Goal: Information Seeking & Learning: Learn about a topic

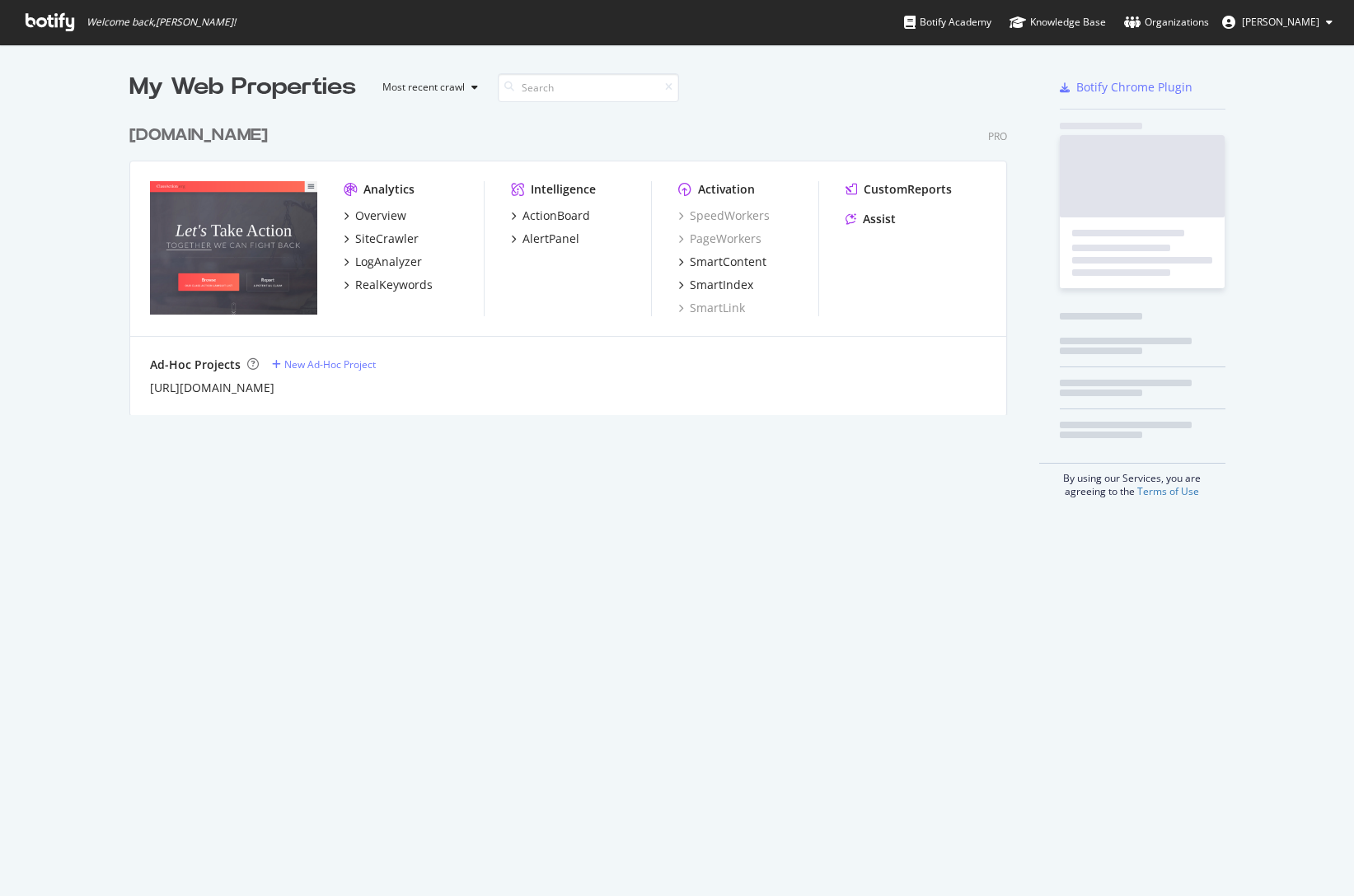
scroll to position [896, 1354]
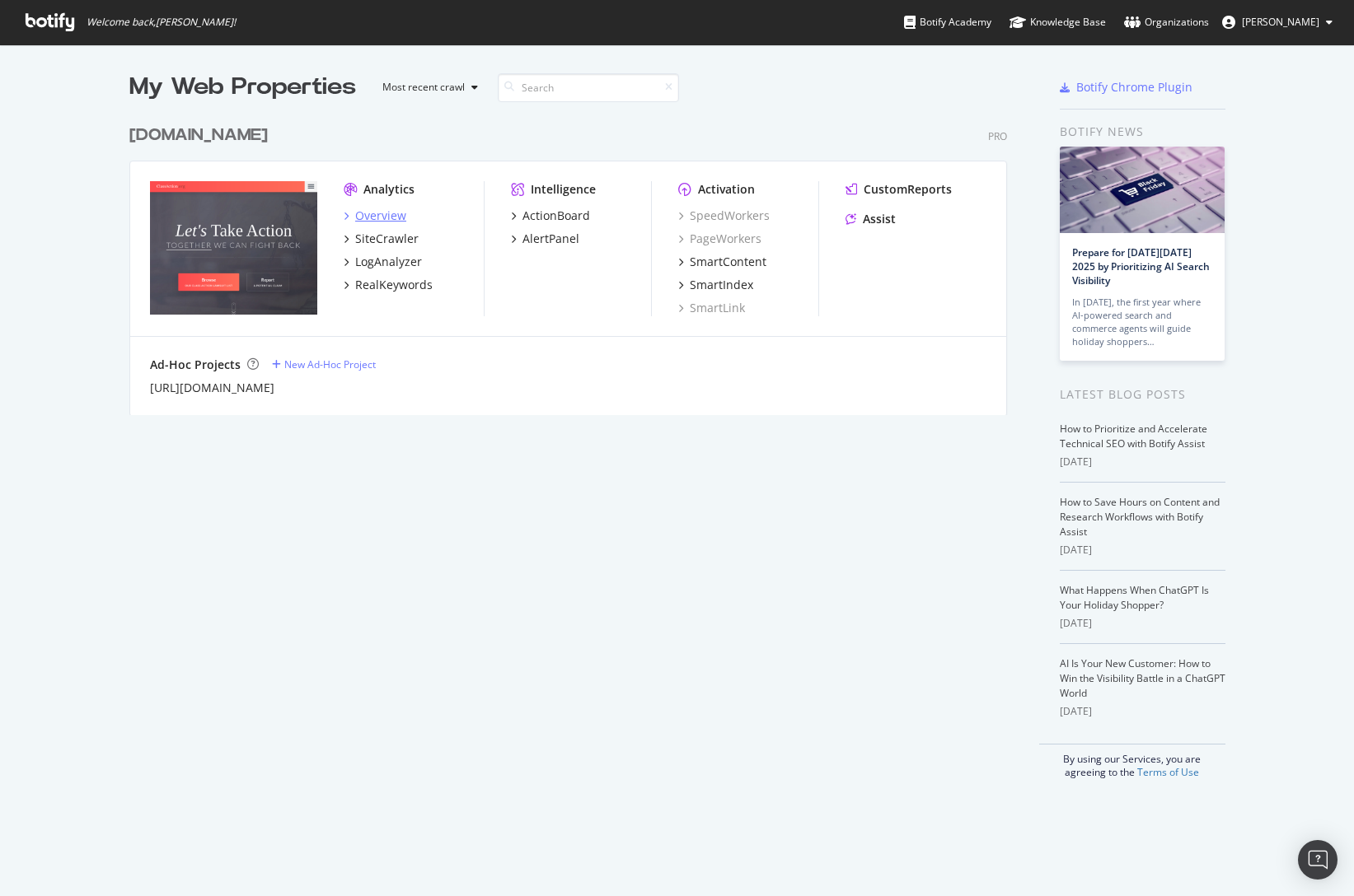
click at [386, 216] on div "Overview" at bounding box center [381, 216] width 51 height 17
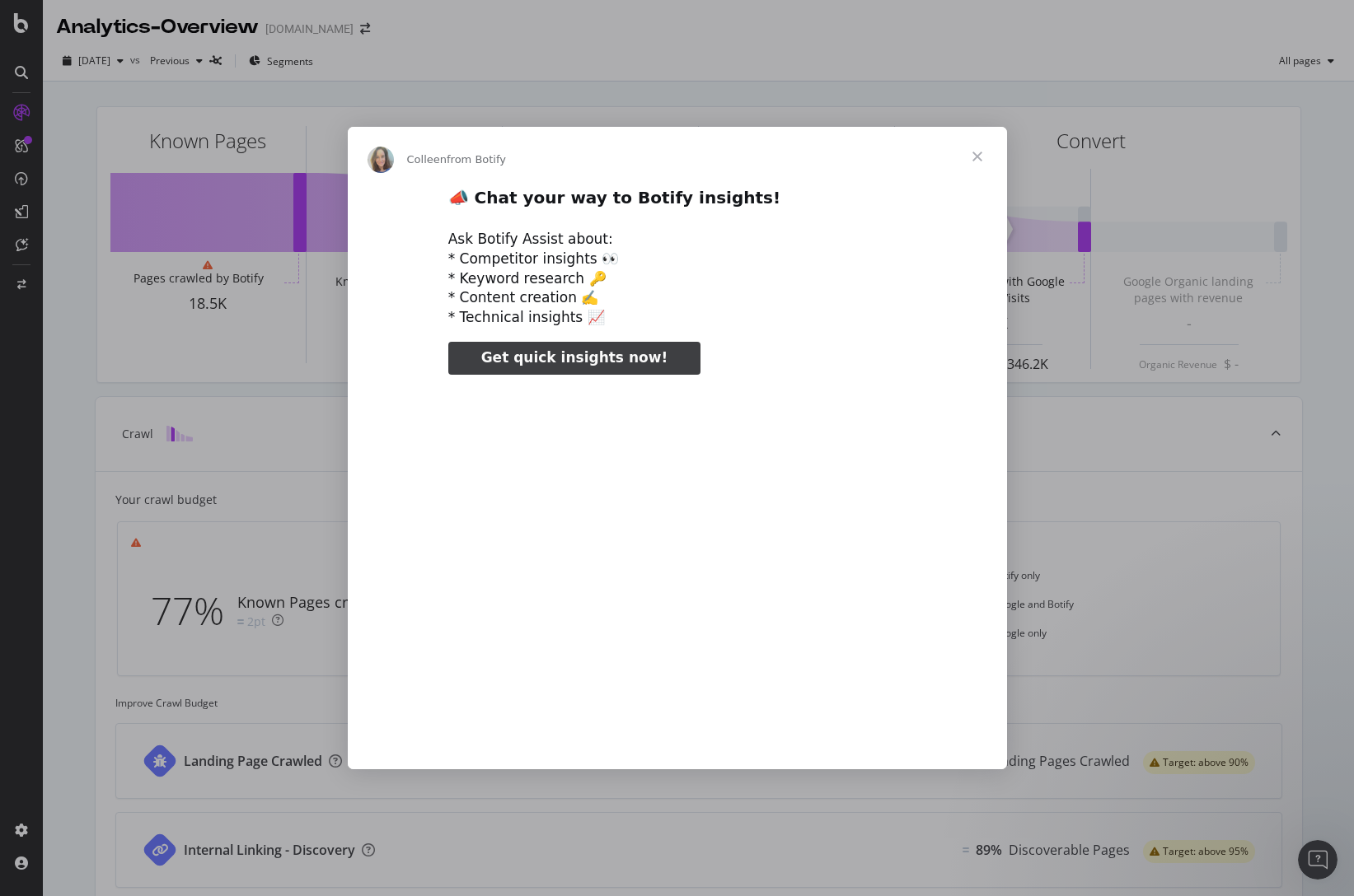
type input "79093"
click at [979, 155] on span "Close" at bounding box center [978, 157] width 60 height 60
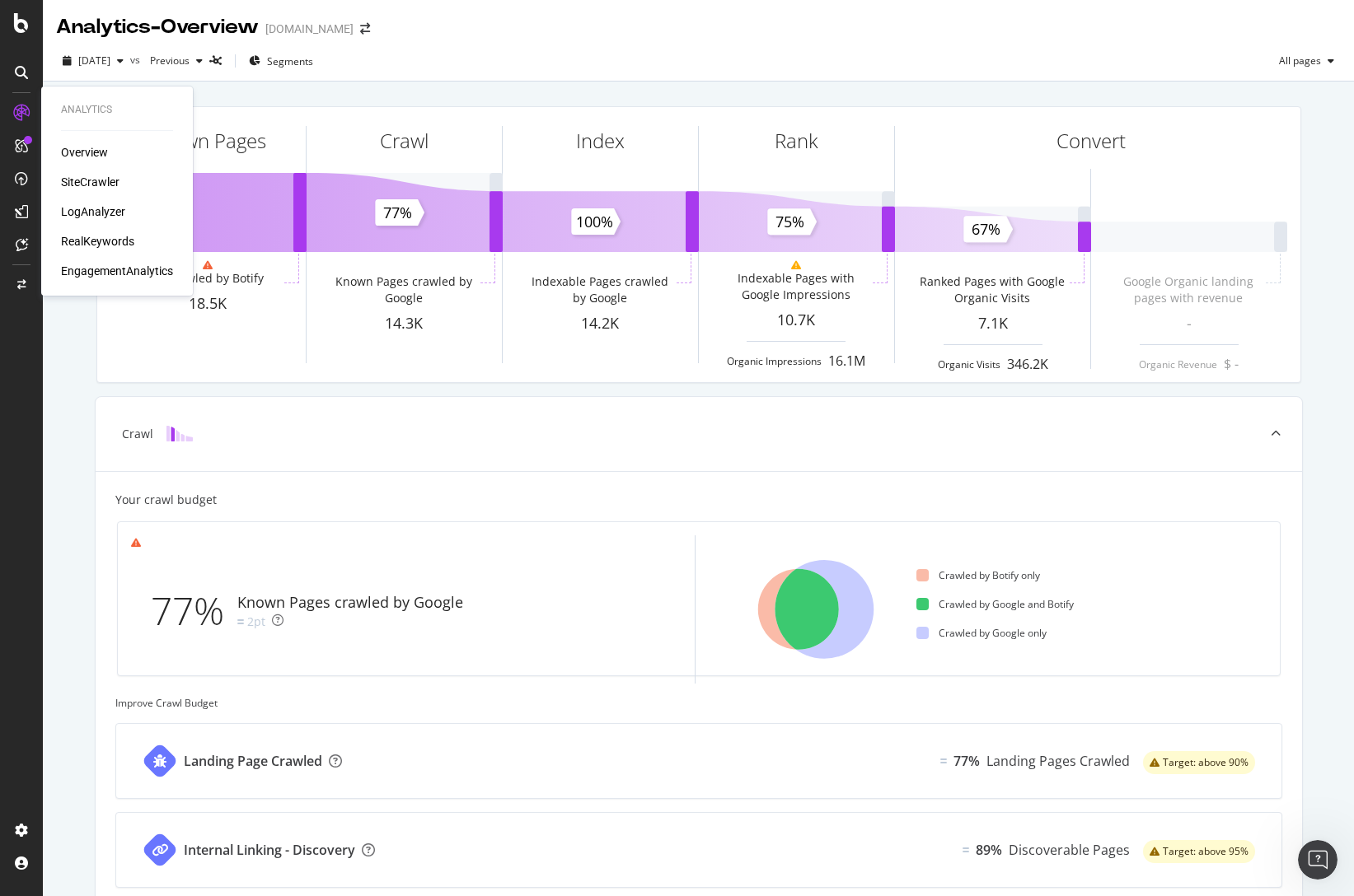
click at [93, 238] on div "RealKeywords" at bounding box center [98, 241] width 73 height 17
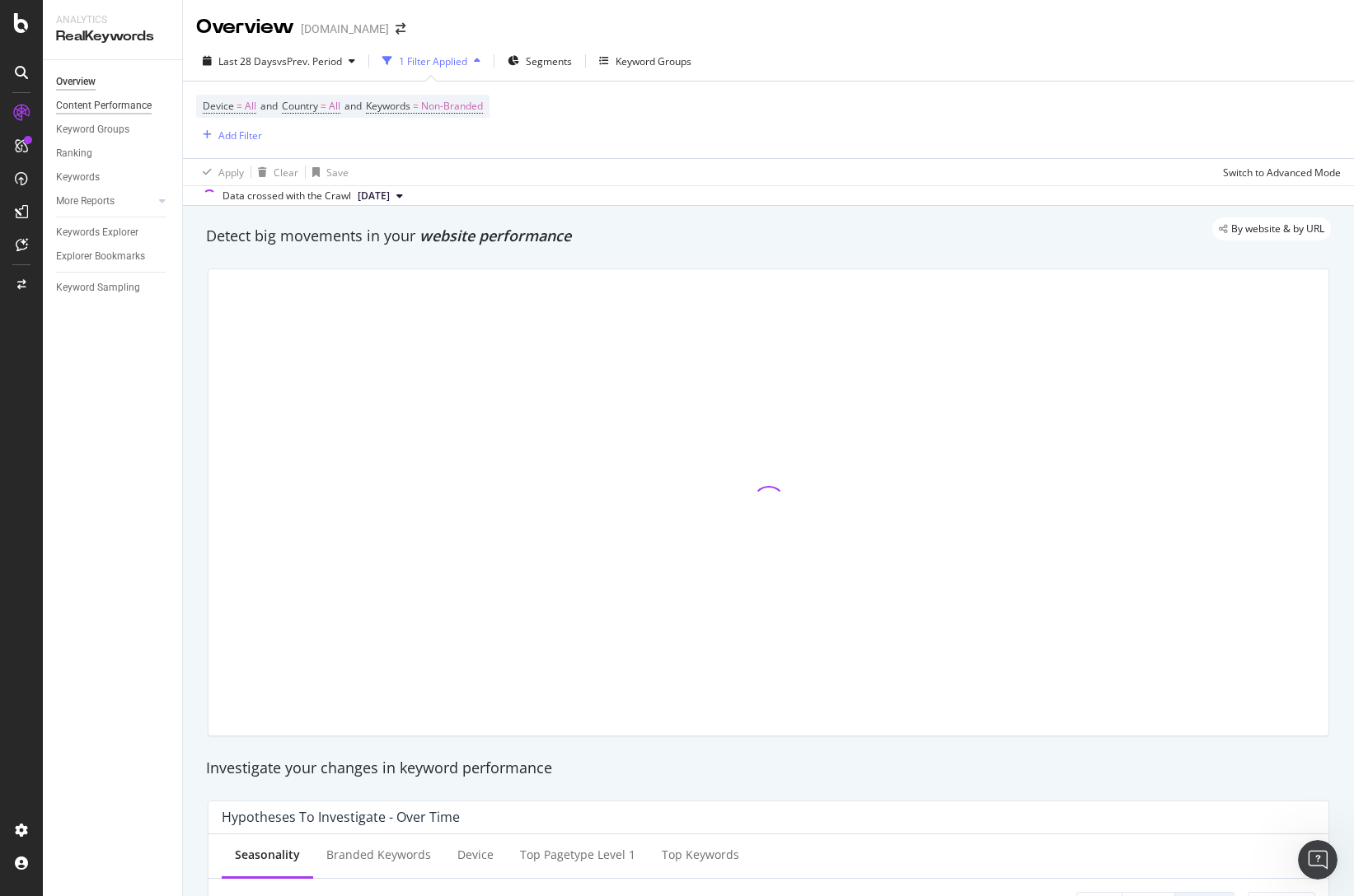
click at [94, 110] on div "Content Performance" at bounding box center [104, 105] width 95 height 17
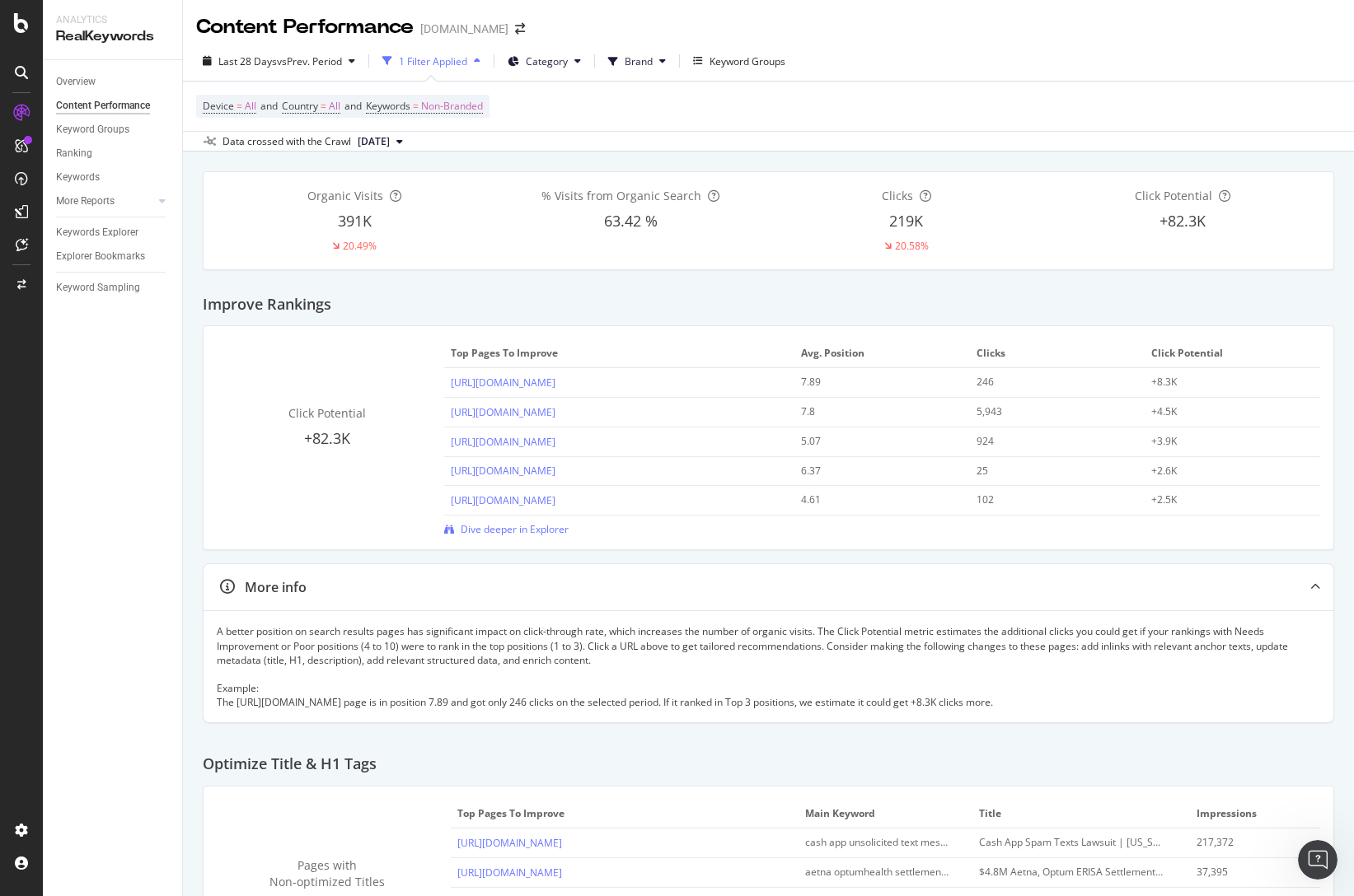
click at [452, 65] on div "1 Filter Applied" at bounding box center [433, 61] width 68 height 14
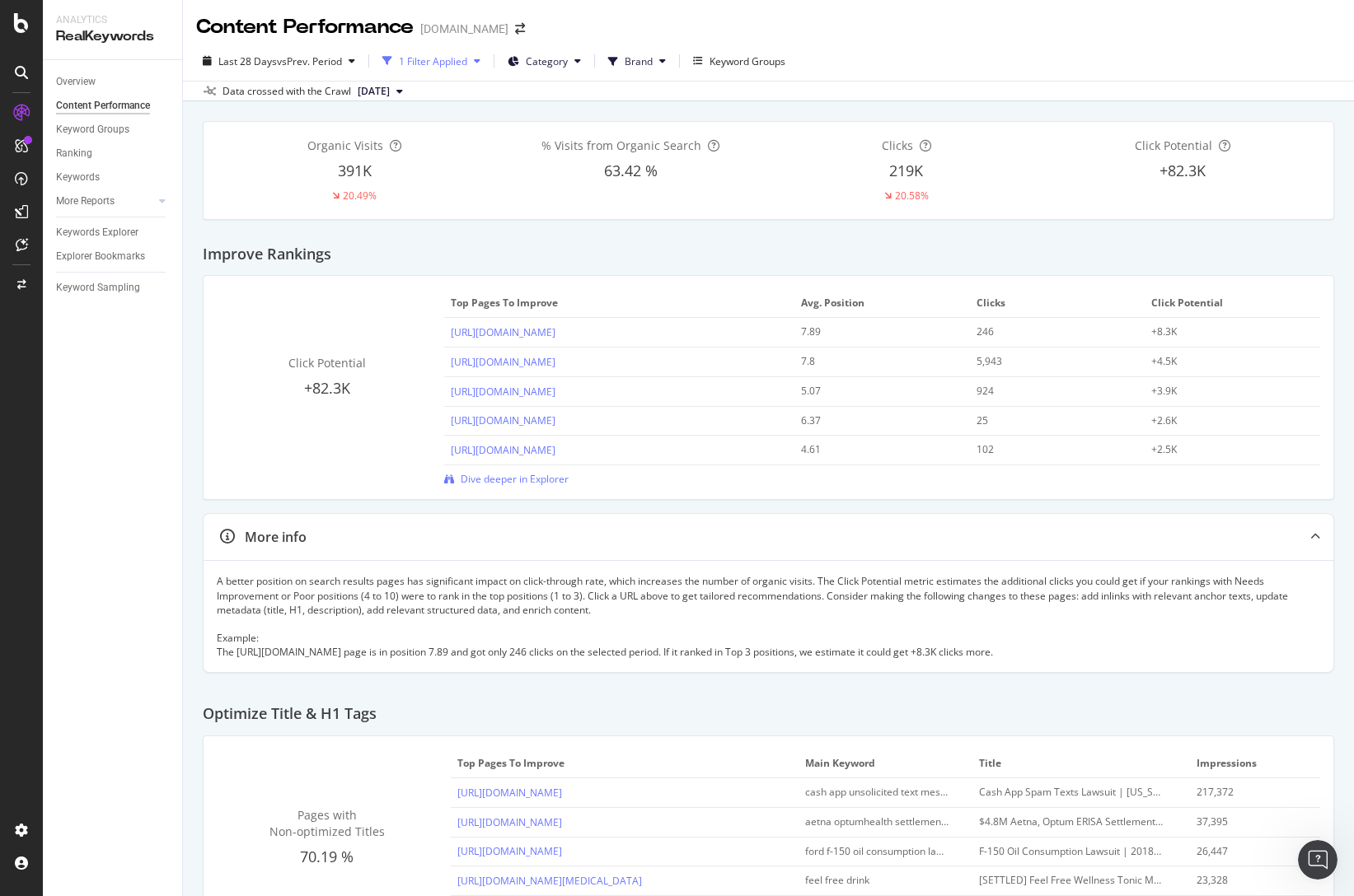
click at [452, 65] on div "1 Filter Applied" at bounding box center [433, 61] width 68 height 14
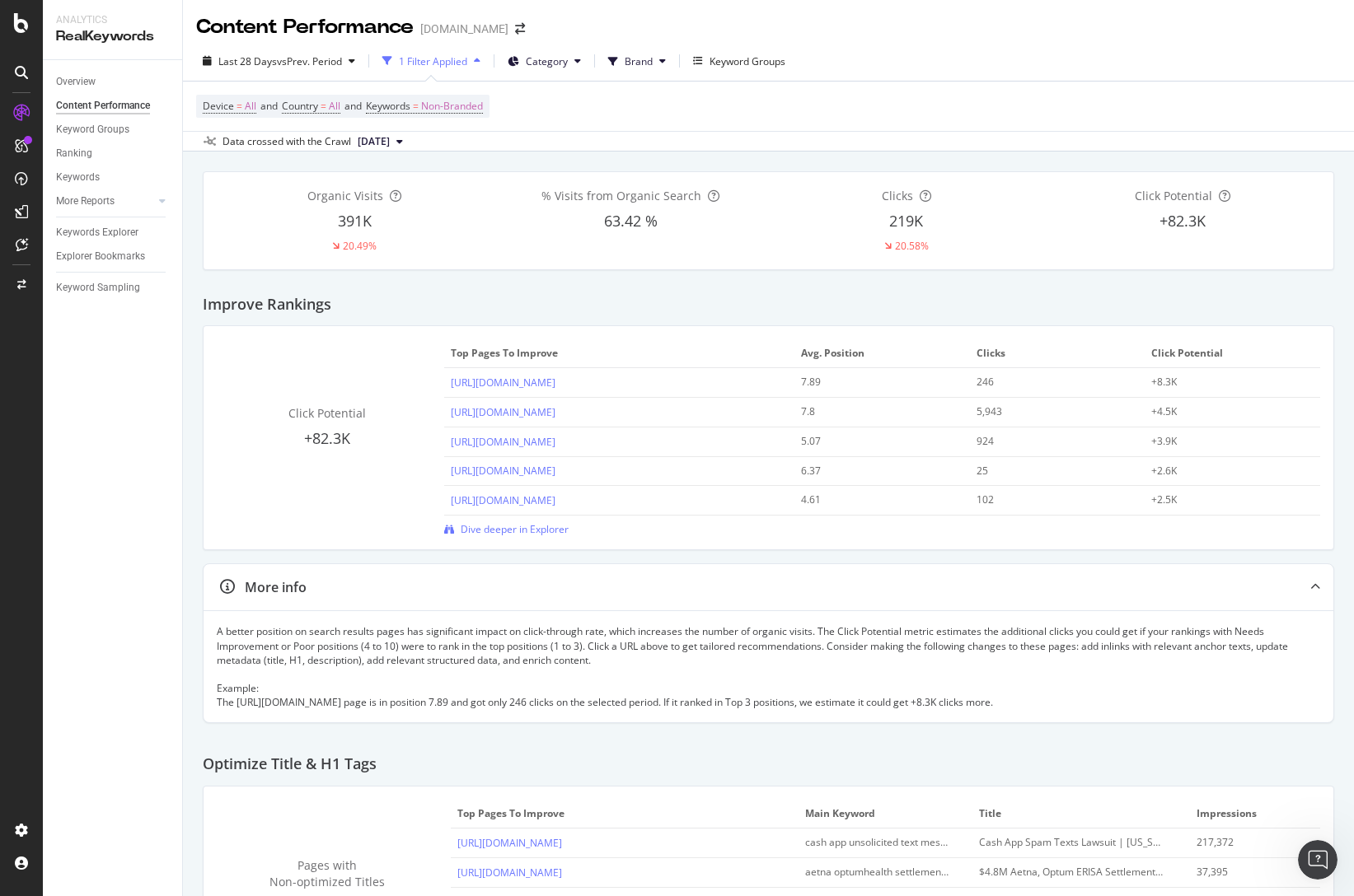
click at [536, 109] on div "Device = All and Country = All and Keywords = Non-Branded" at bounding box center [769, 106] width 1145 height 50
click at [464, 104] on span "Non-Branded" at bounding box center [452, 106] width 62 height 23
click at [698, 136] on div "Data crossed with the Crawl [DATE]" at bounding box center [769, 141] width 1171 height 20
click at [579, 61] on icon at bounding box center [578, 61] width 7 height 10
click at [874, 120] on div "Device = All and Country = All and Keywords = Non-Branded" at bounding box center [769, 106] width 1145 height 50
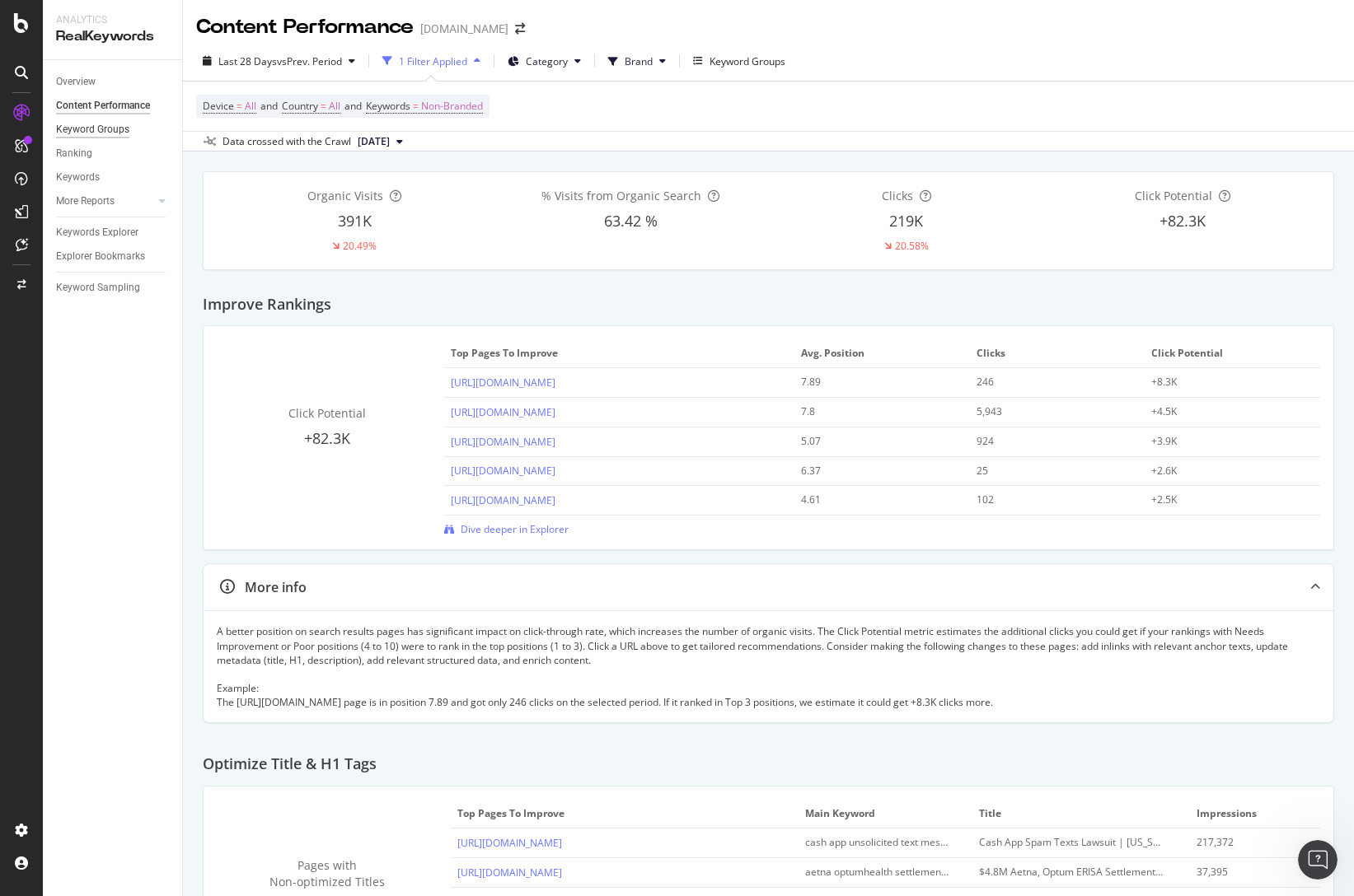
click at [99, 129] on div "Keyword Groups" at bounding box center [93, 129] width 73 height 17
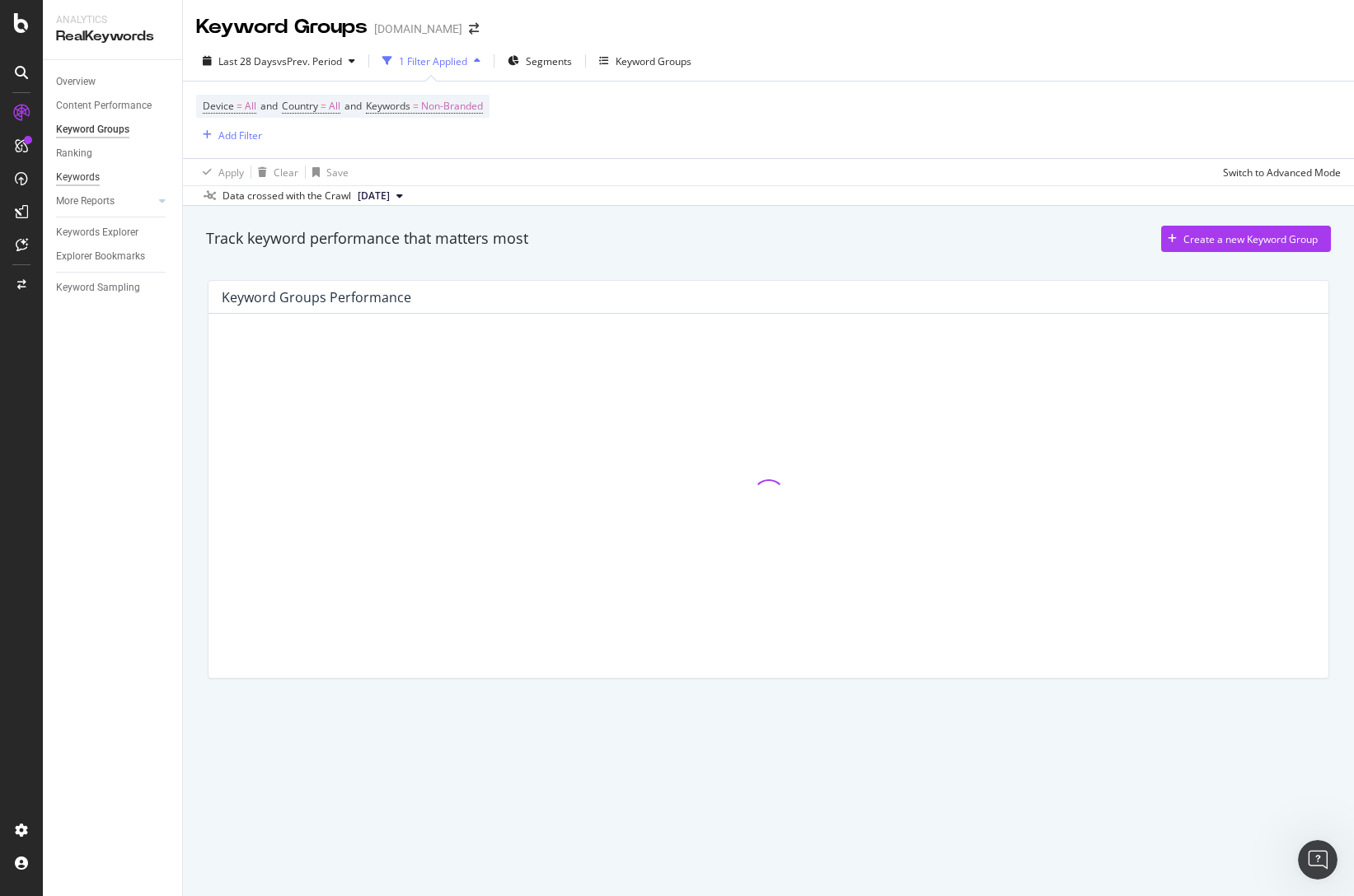
click at [95, 175] on div "Keywords" at bounding box center [78, 177] width 44 height 17
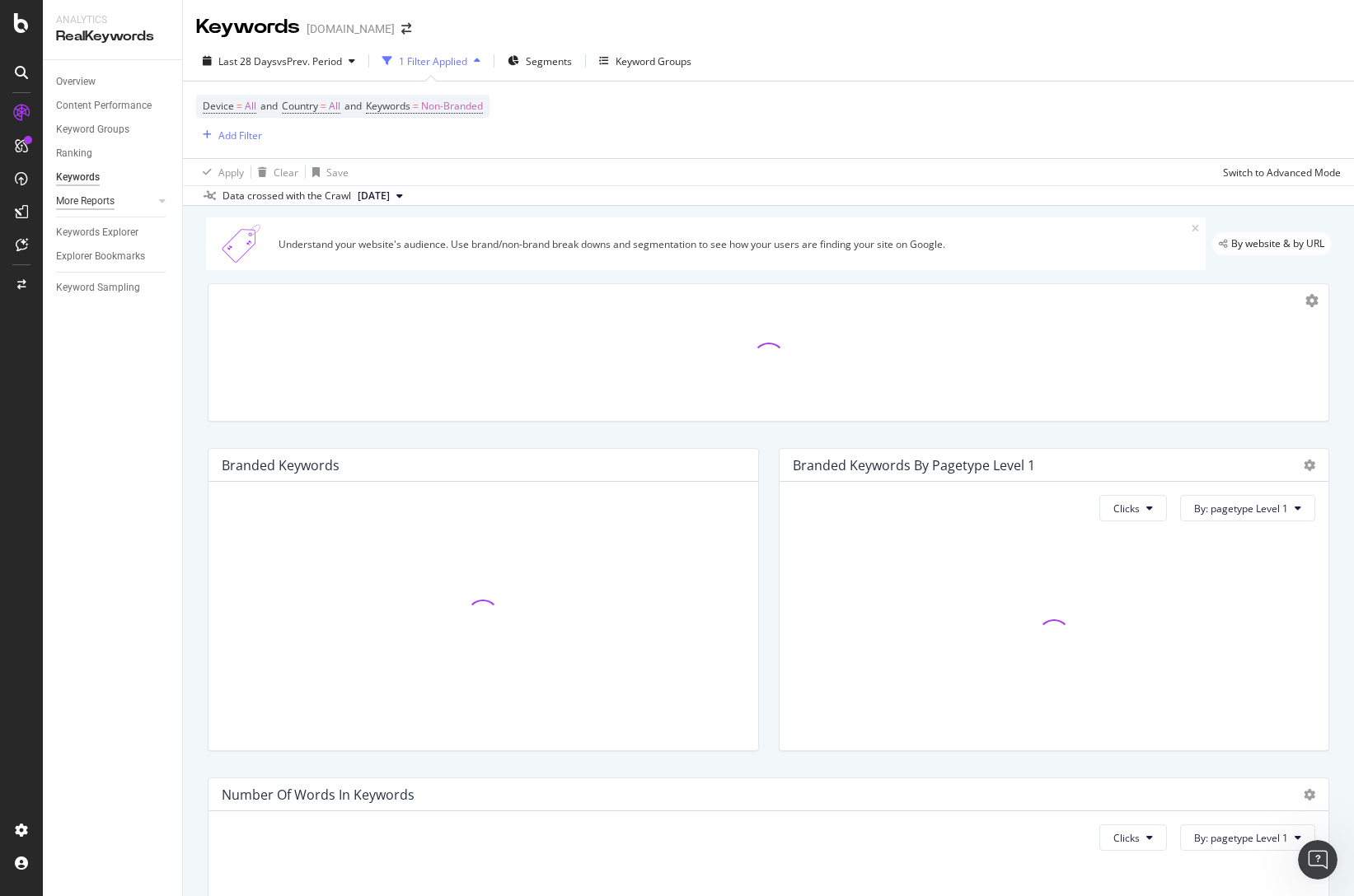
click at [97, 199] on div "More Reports" at bounding box center [85, 201] width 59 height 17
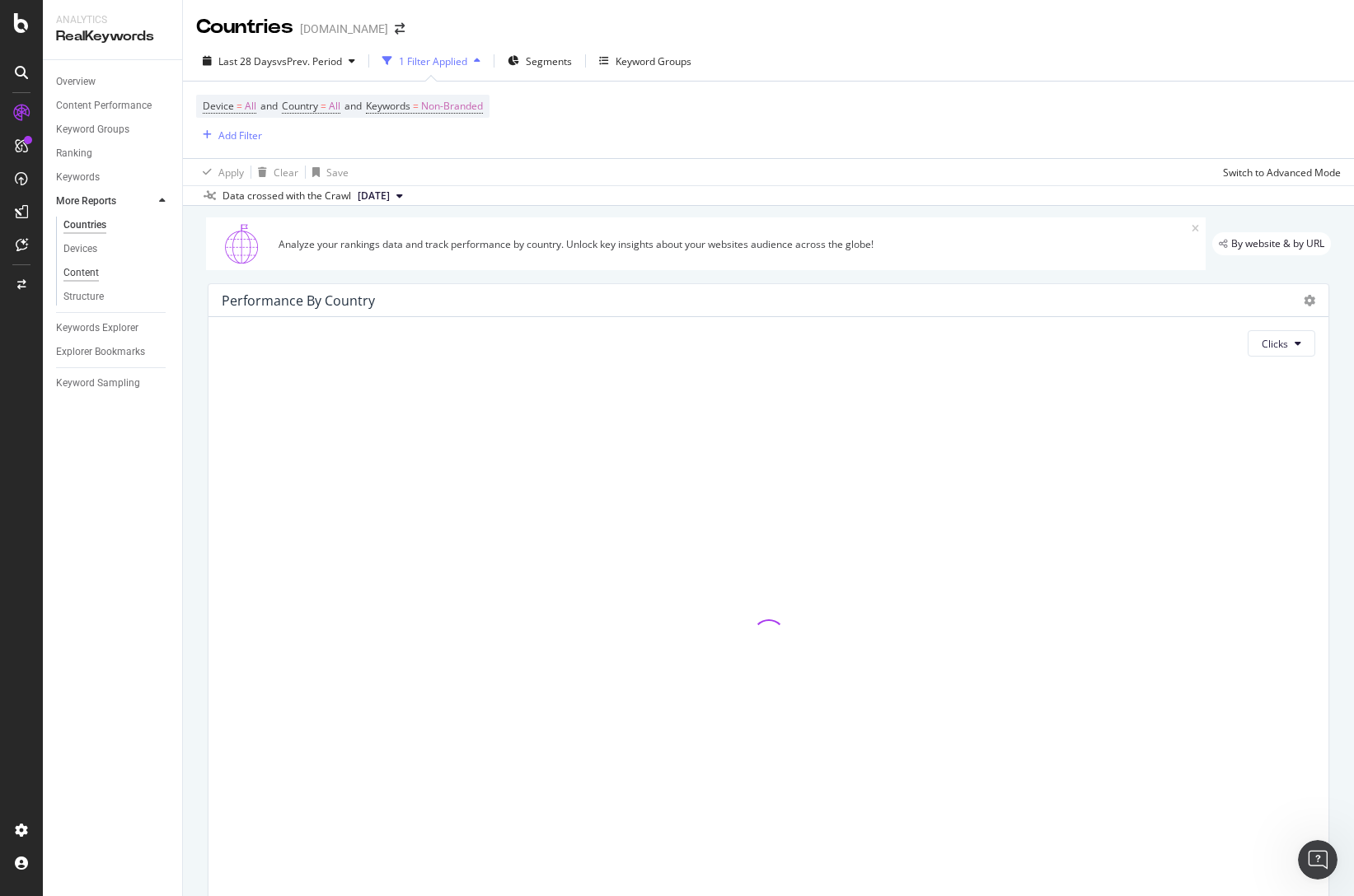
click at [87, 272] on div "Content" at bounding box center [81, 273] width 36 height 17
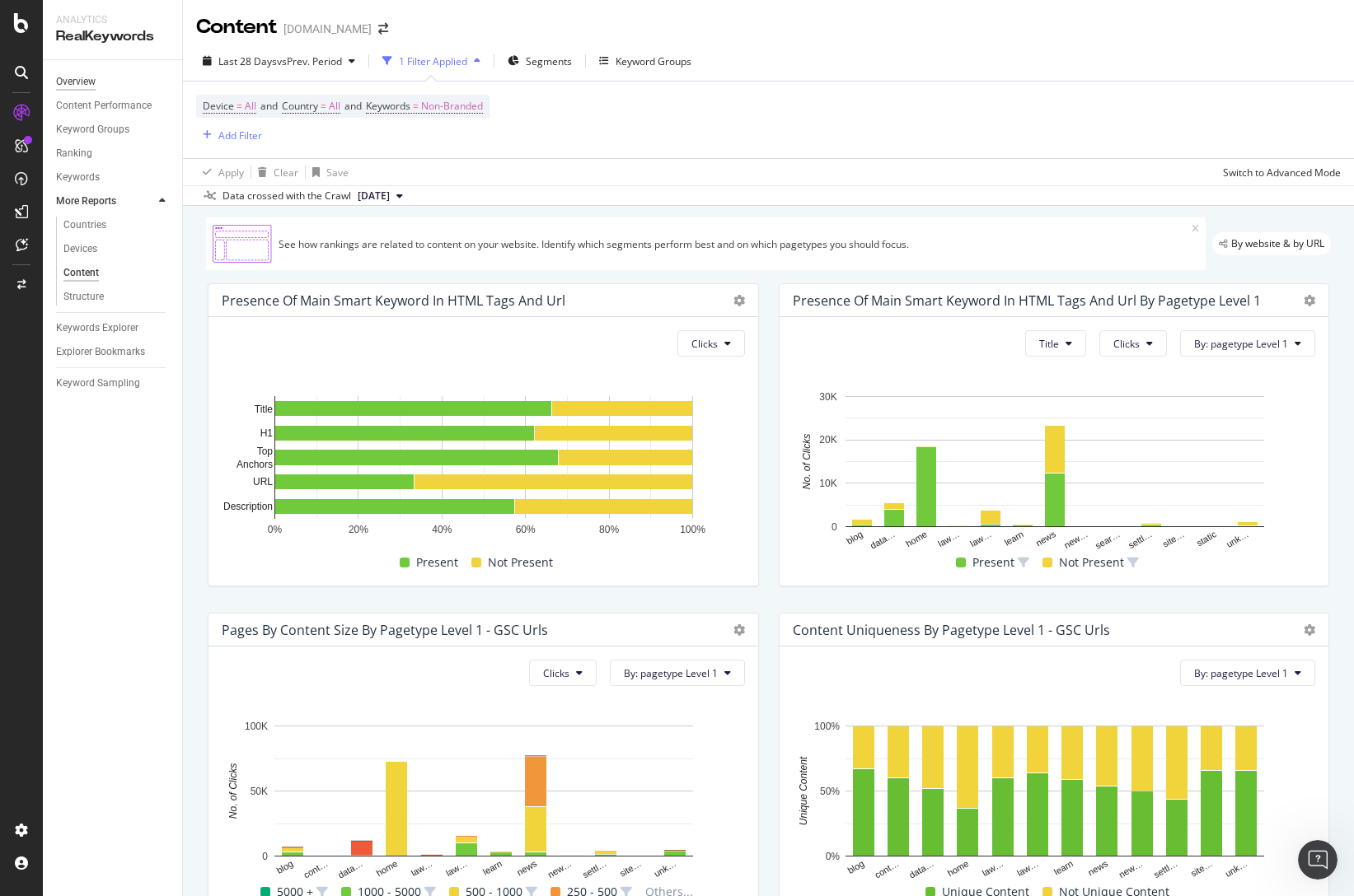
click at [79, 81] on div "Overview" at bounding box center [76, 81] width 40 height 17
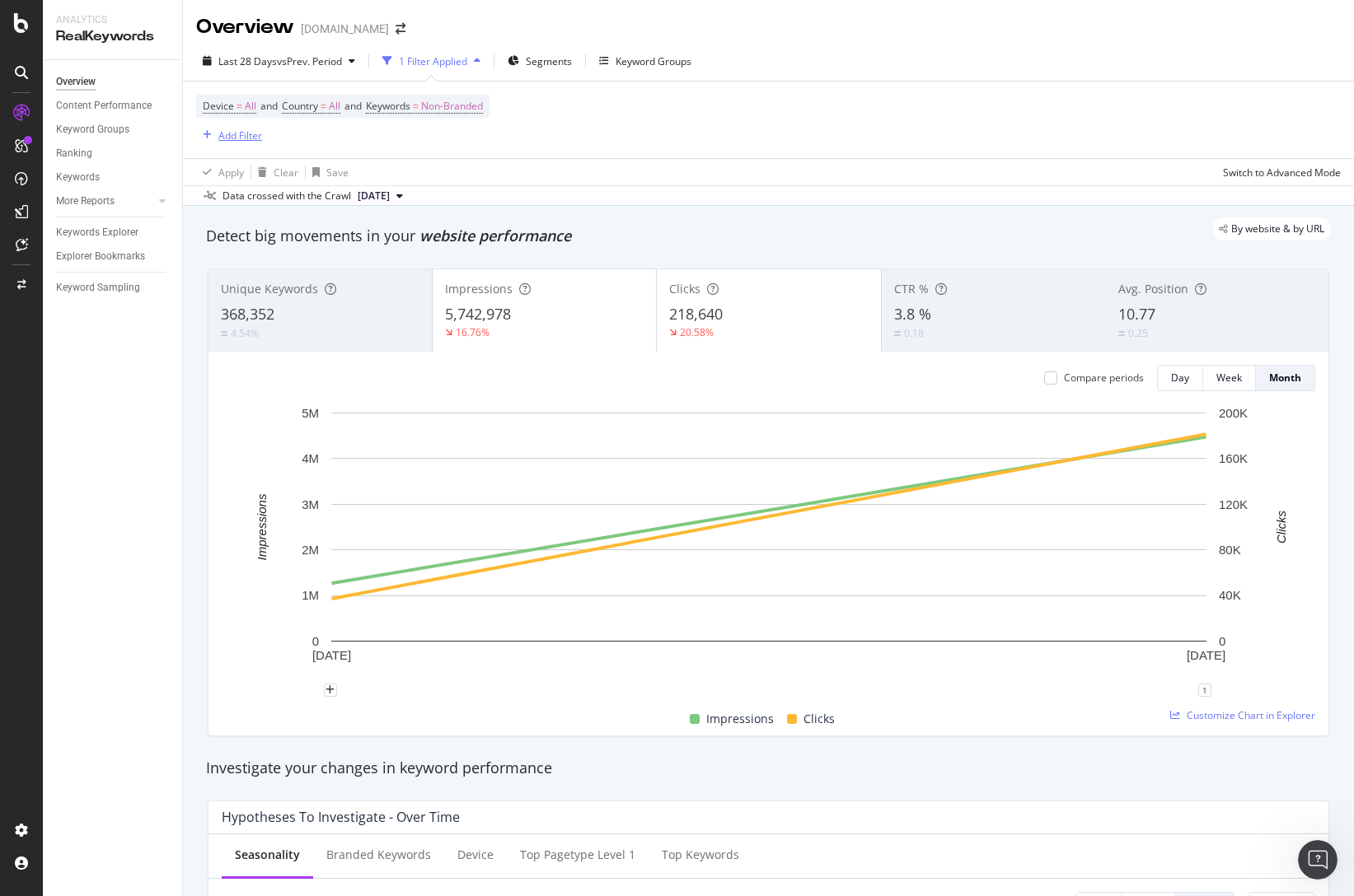
click at [220, 133] on div "Add Filter" at bounding box center [240, 135] width 44 height 14
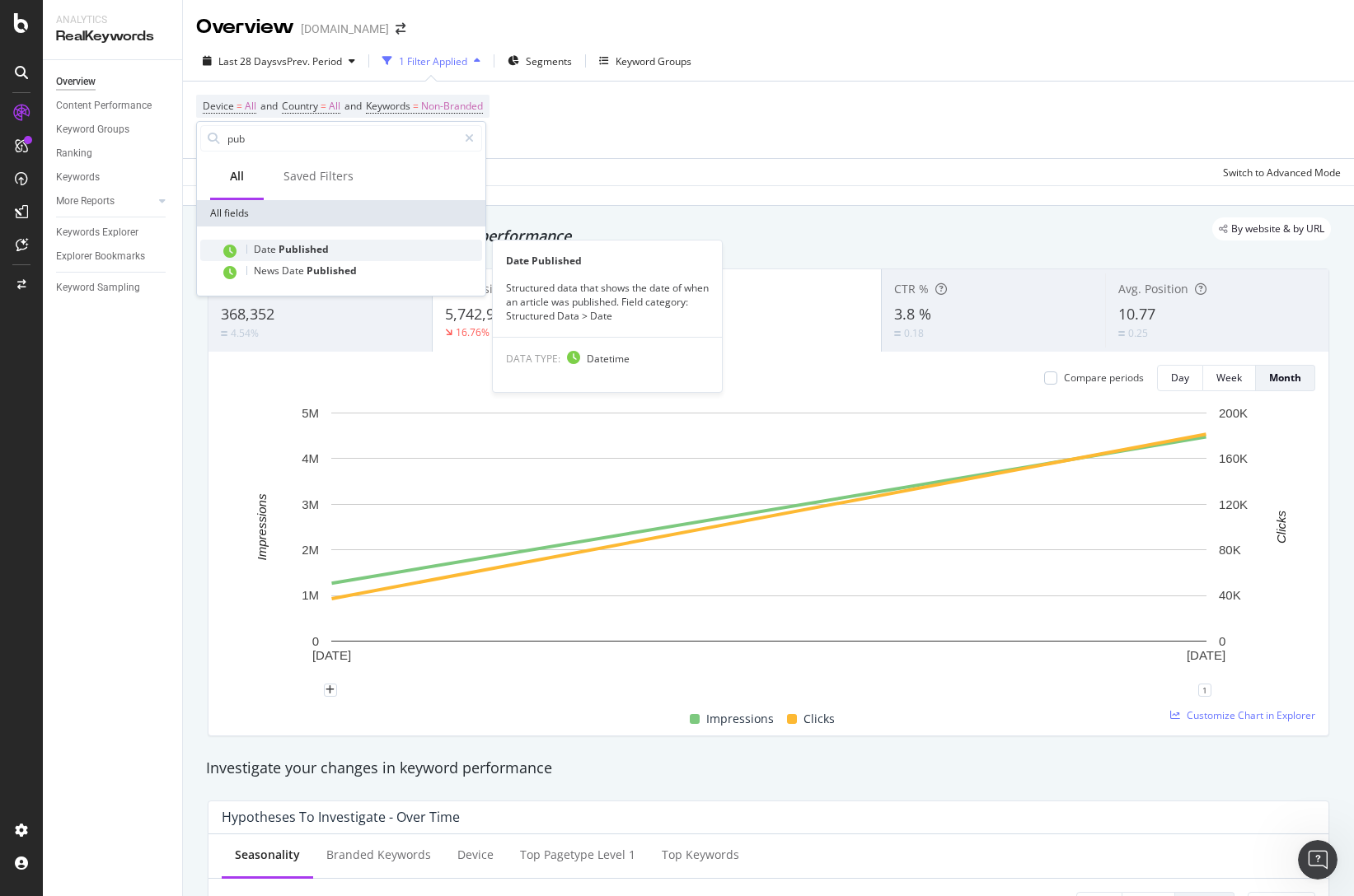
type input "pub"
click at [313, 245] on span "Published" at bounding box center [303, 249] width 51 height 14
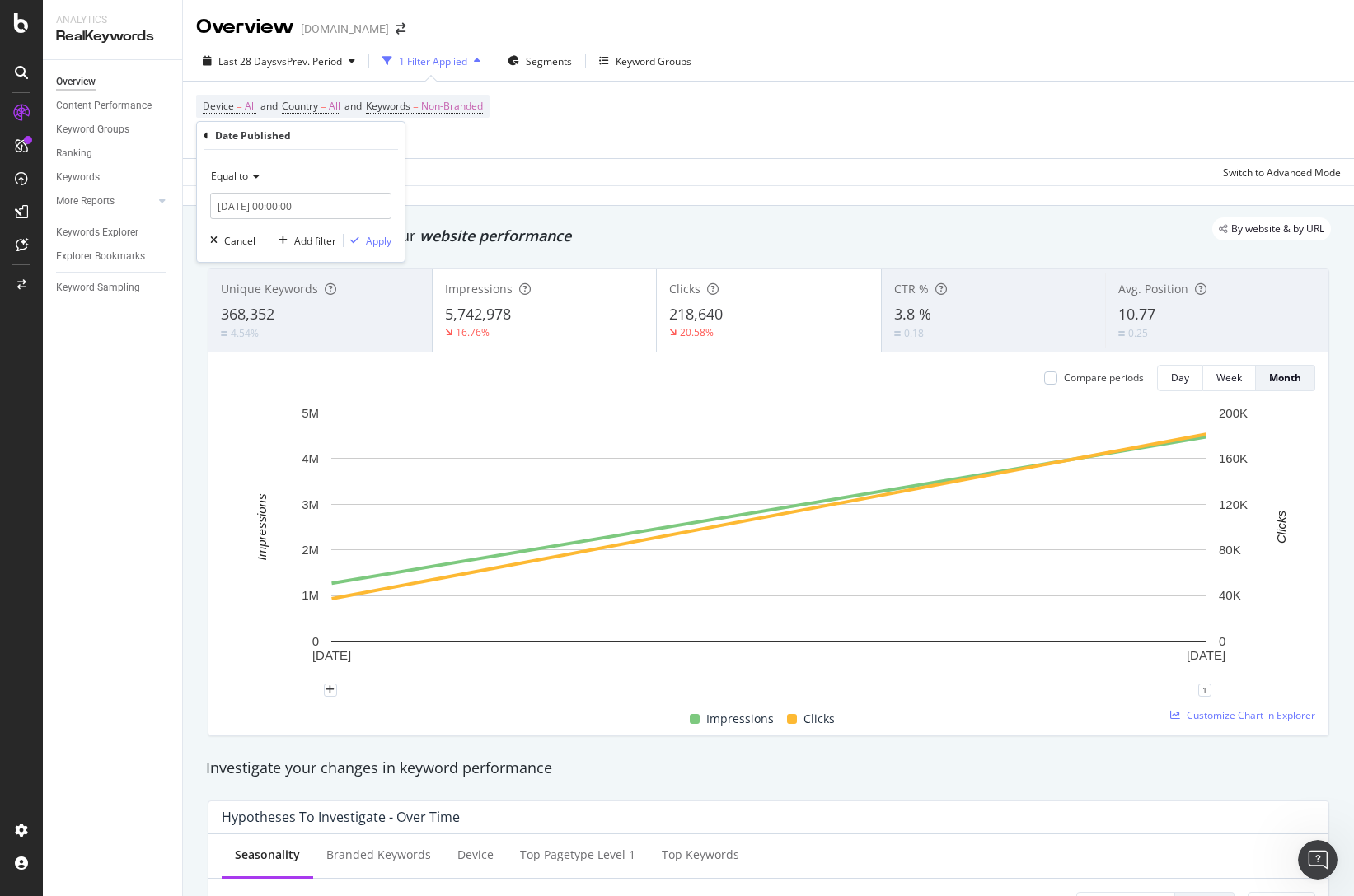
click at [256, 179] on icon at bounding box center [254, 177] width 12 height 10
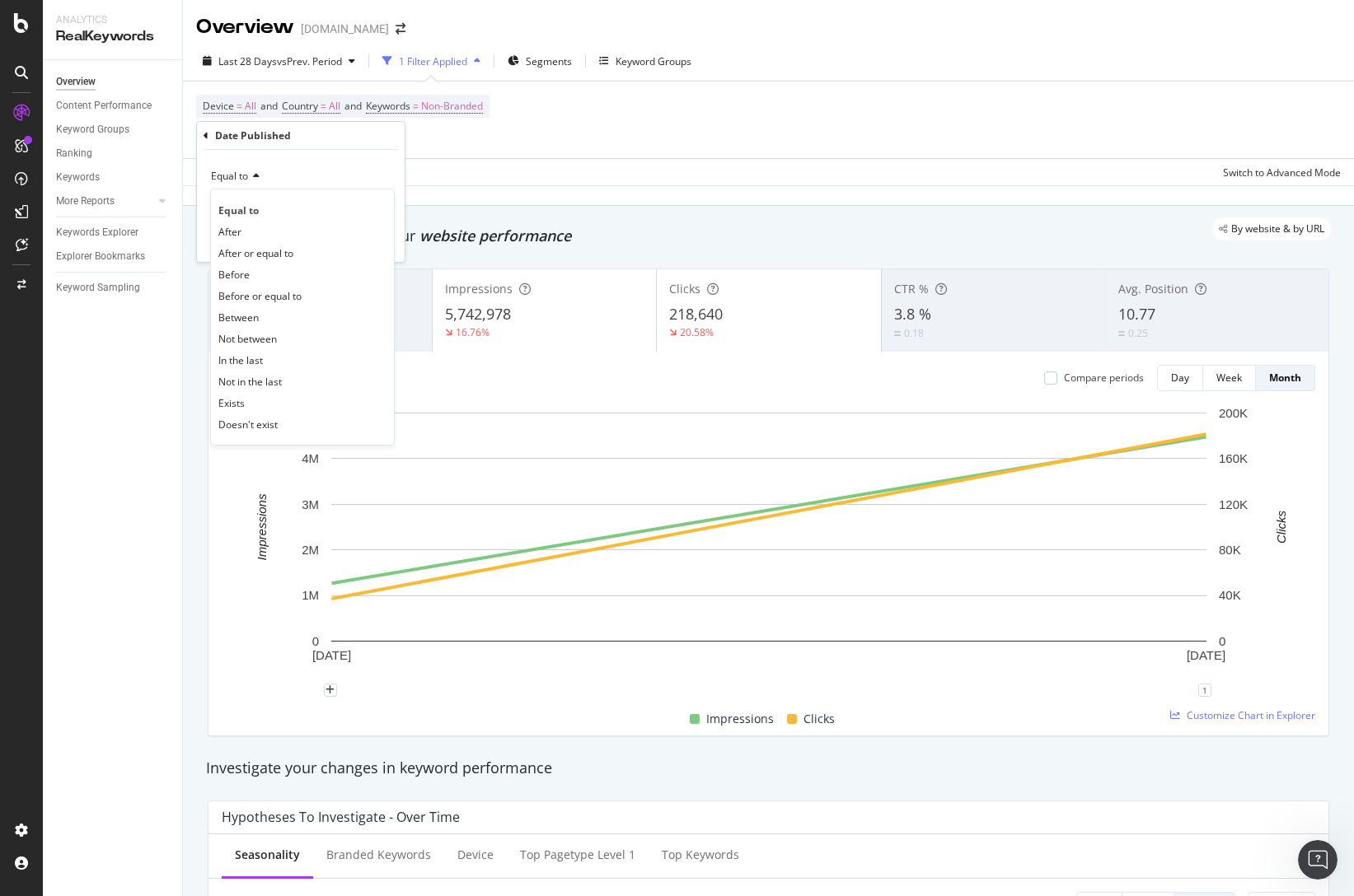
click at [318, 167] on div "Equal to" at bounding box center [300, 177] width 182 height 27
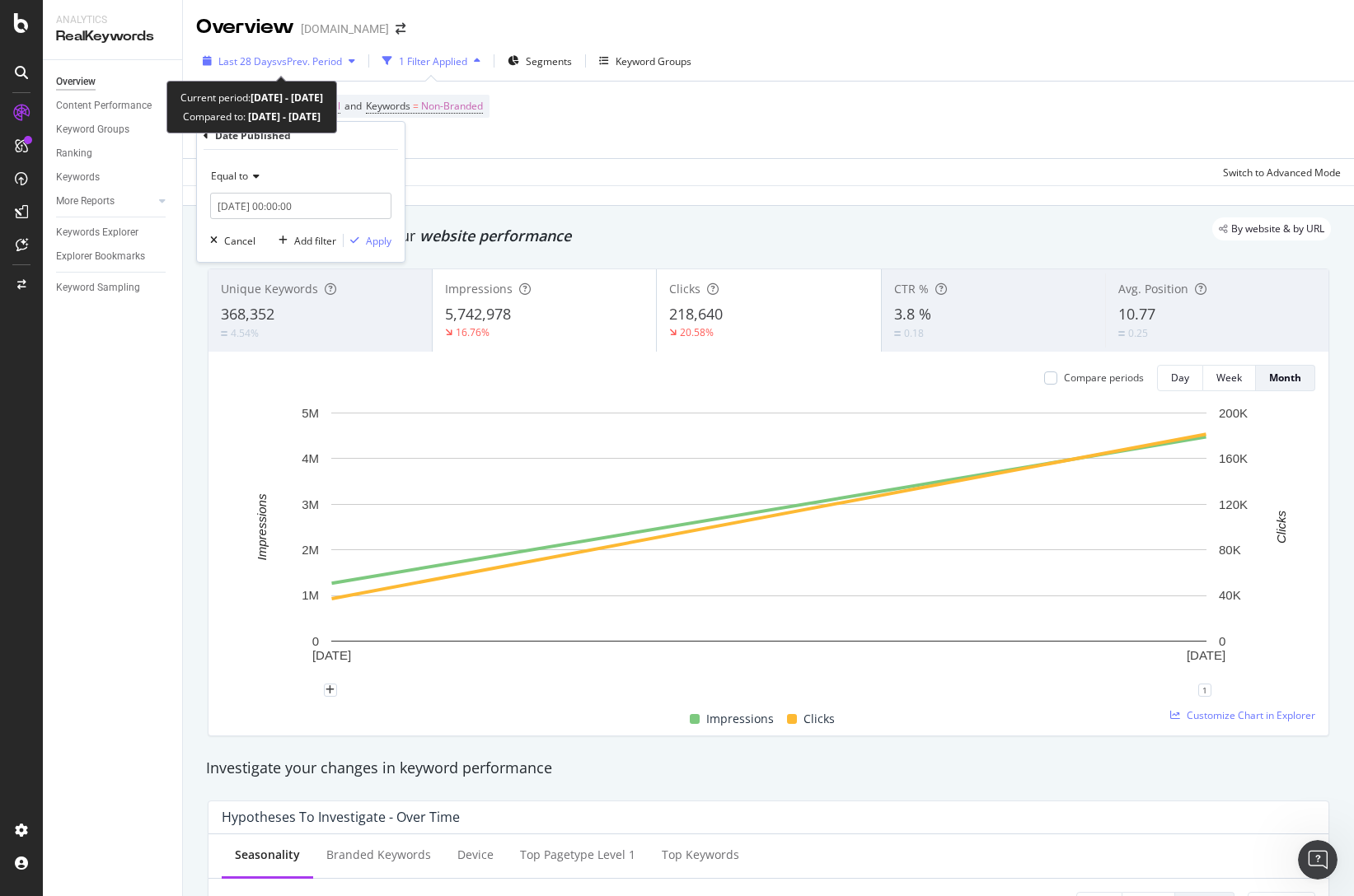
click at [352, 61] on icon "button" at bounding box center [352, 61] width 7 height 10
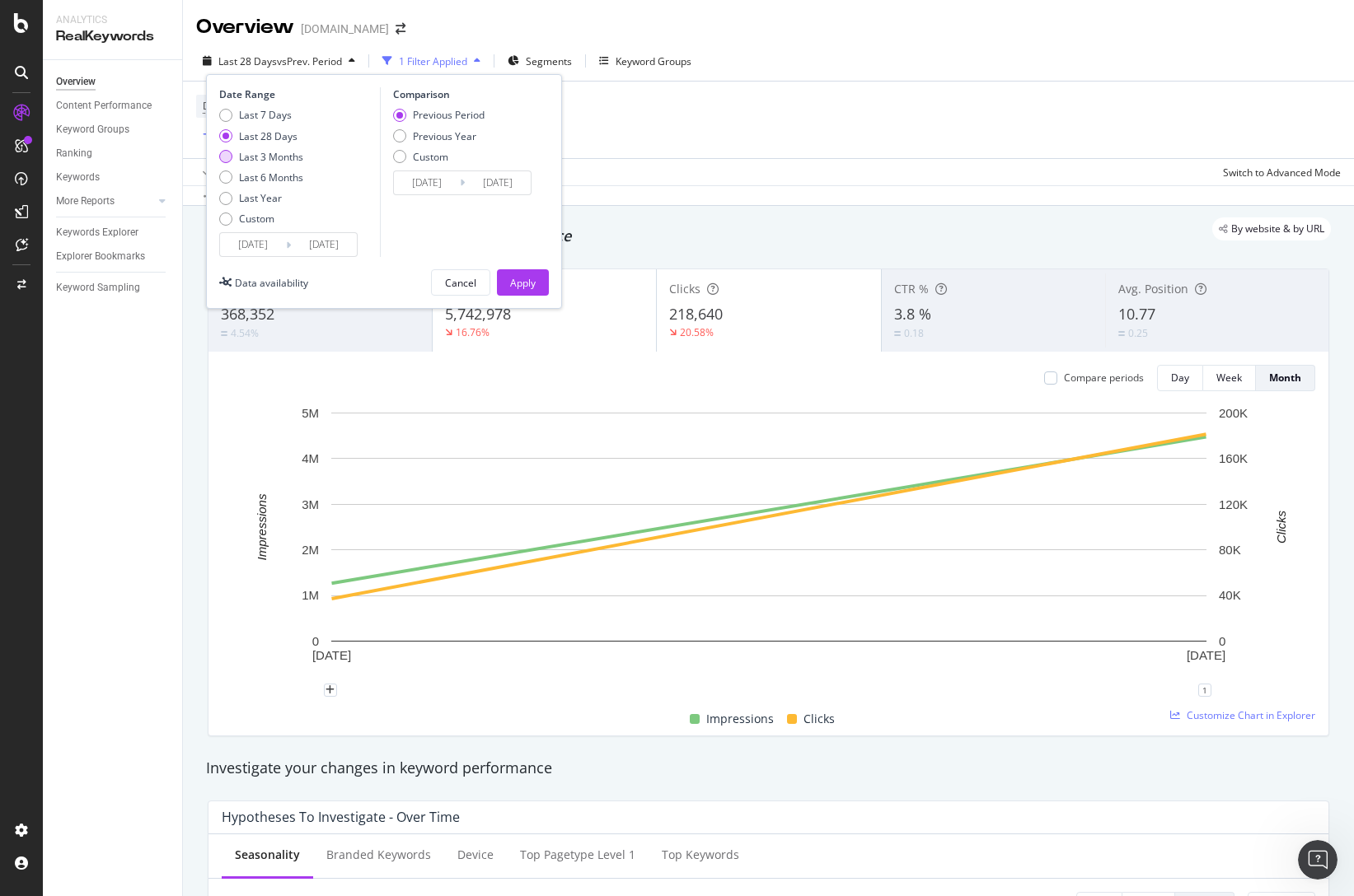
click at [231, 157] on div "Last 3 Months" at bounding box center [260, 157] width 84 height 14
type input "[DATE]"
click at [514, 282] on div "Apply" at bounding box center [522, 283] width 26 height 14
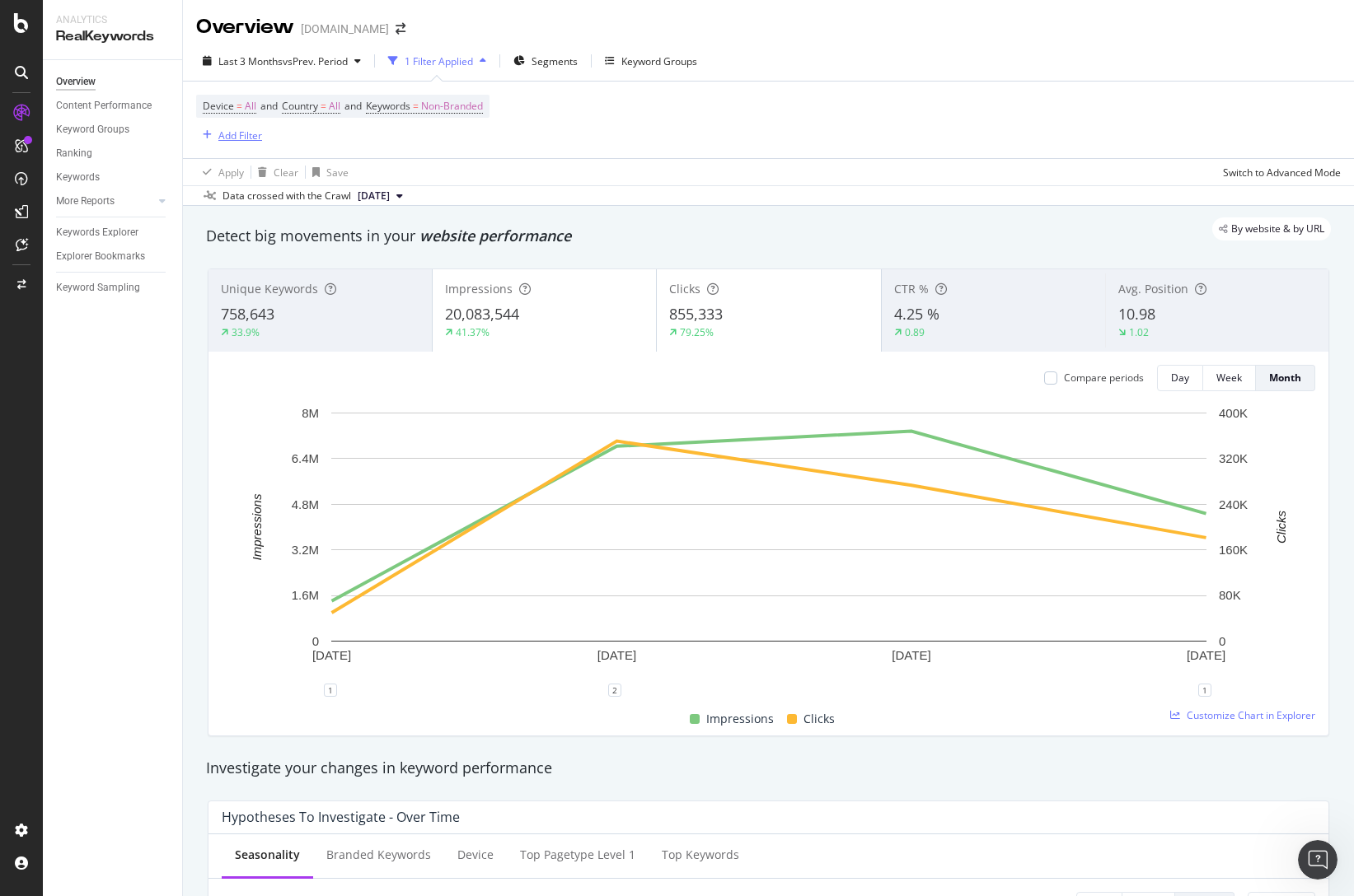
click at [253, 133] on div "Add Filter" at bounding box center [240, 135] width 44 height 14
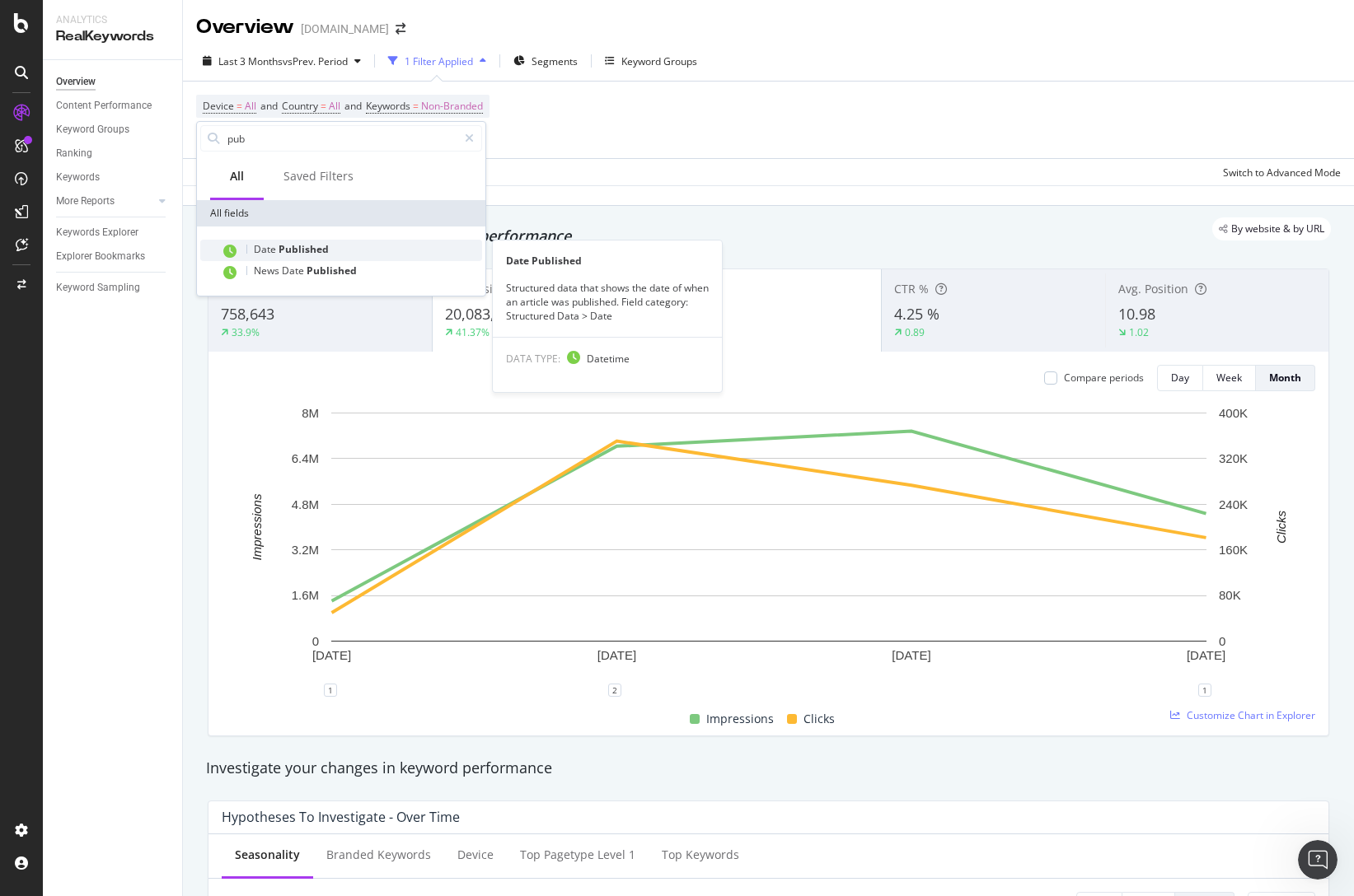
click at [307, 249] on span "Published" at bounding box center [303, 249] width 51 height 14
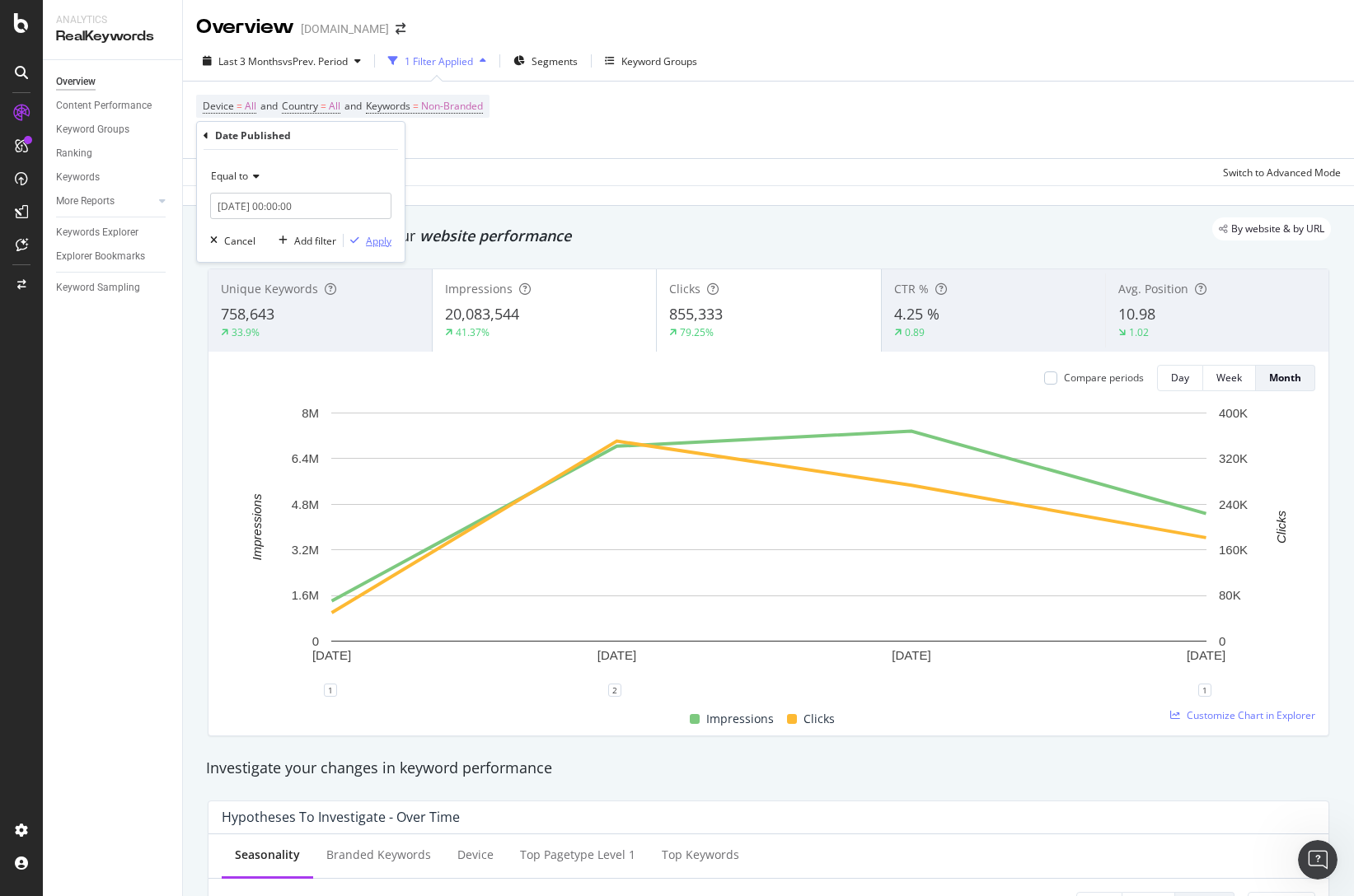
click at [373, 244] on div "Apply" at bounding box center [378, 240] width 26 height 14
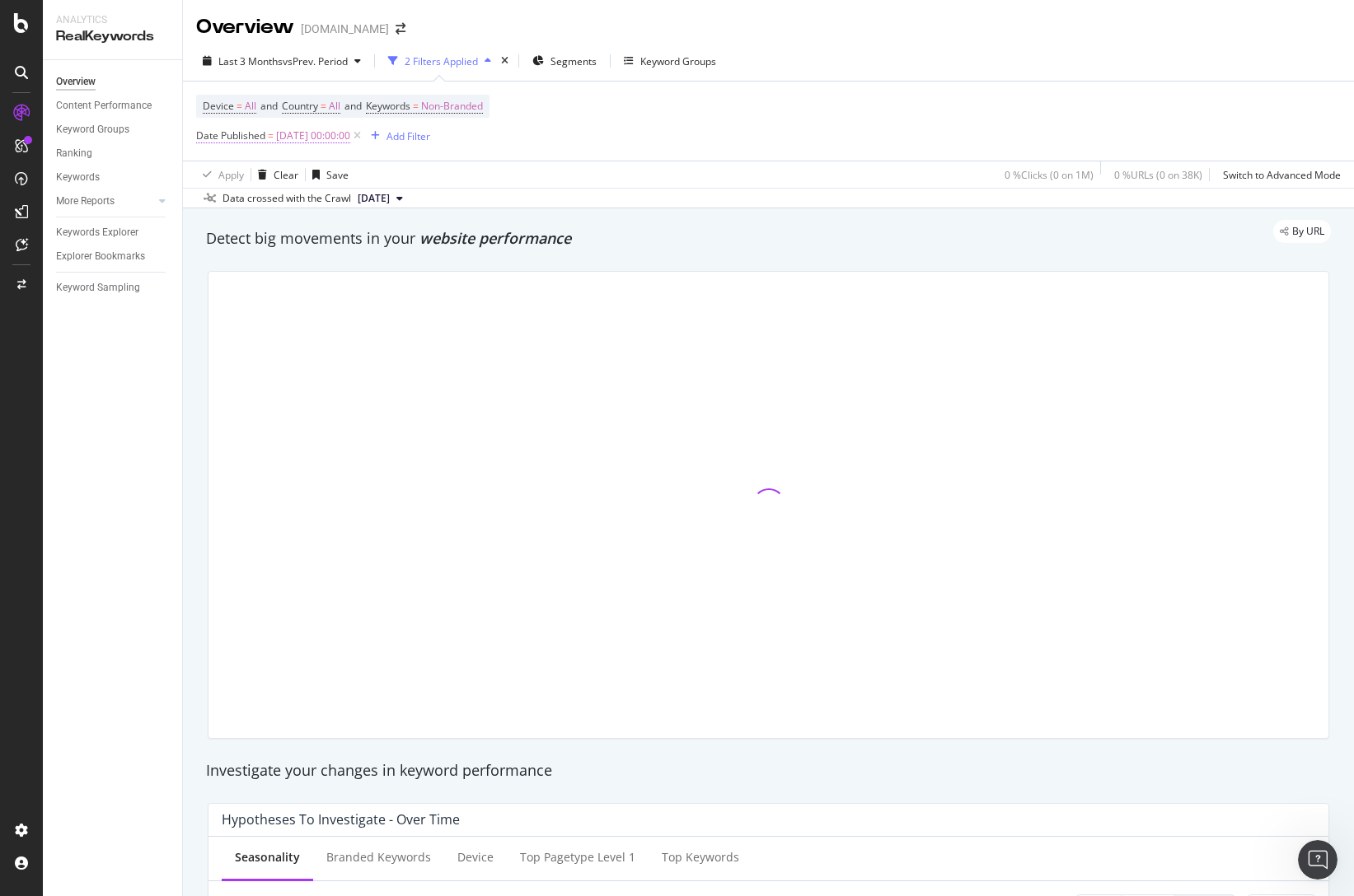
click at [307, 133] on span "[DATE] 00:00:00" at bounding box center [313, 136] width 74 height 23
click at [261, 172] on div "Equal to" at bounding box center [300, 175] width 182 height 27
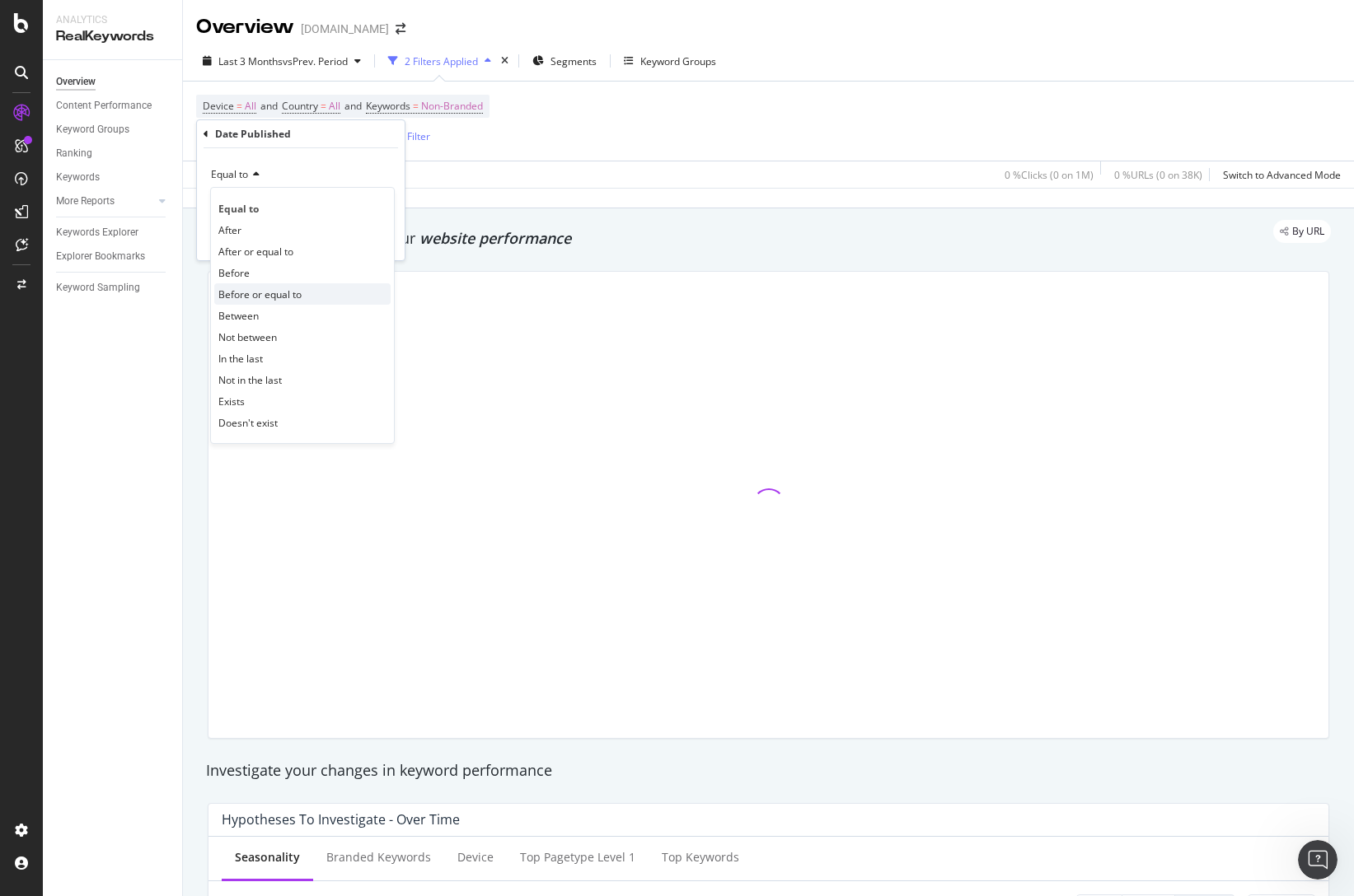
click at [264, 298] on span "Before or equal to" at bounding box center [260, 294] width 83 height 14
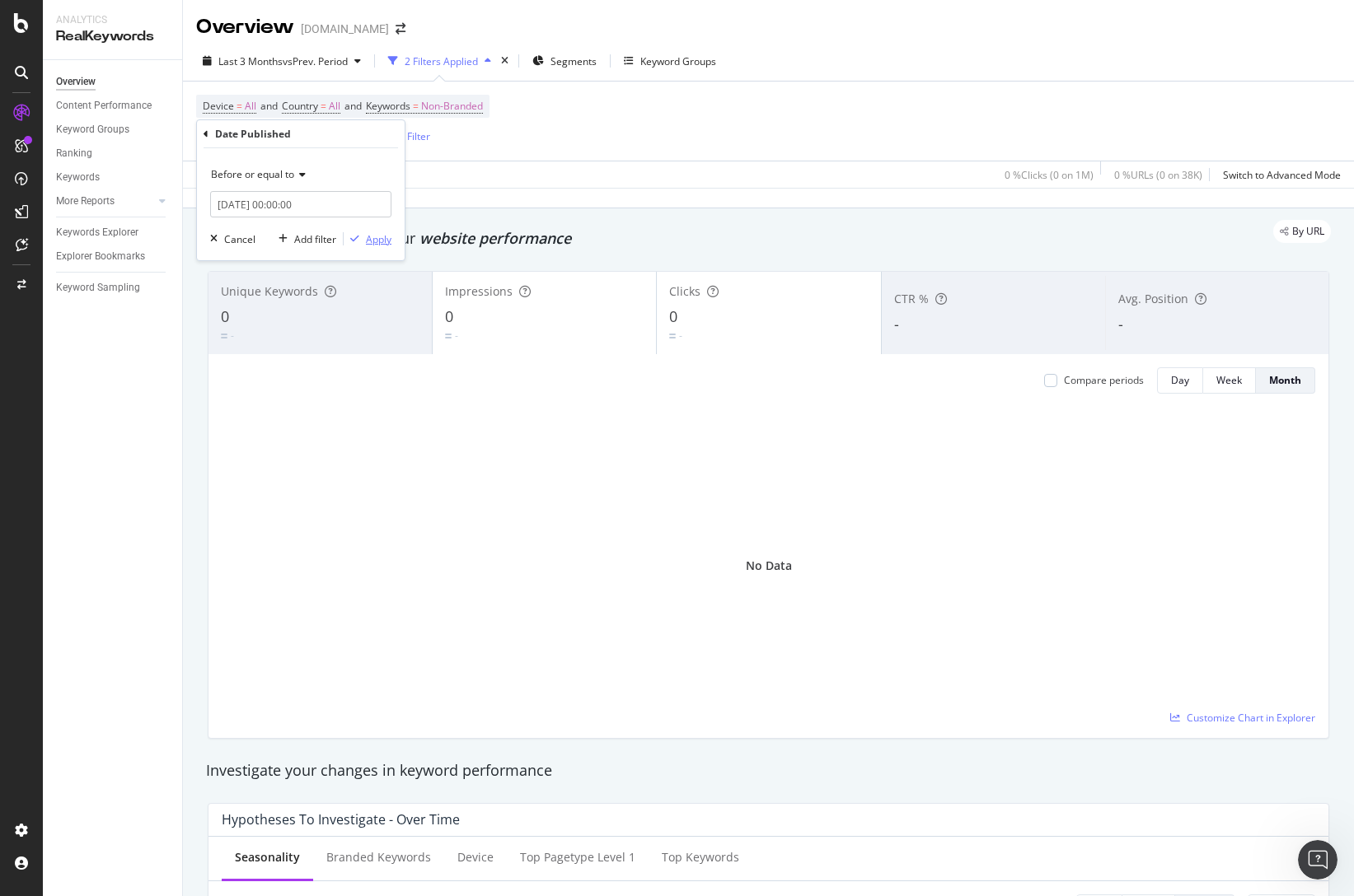
click at [380, 243] on div "Apply" at bounding box center [378, 239] width 26 height 14
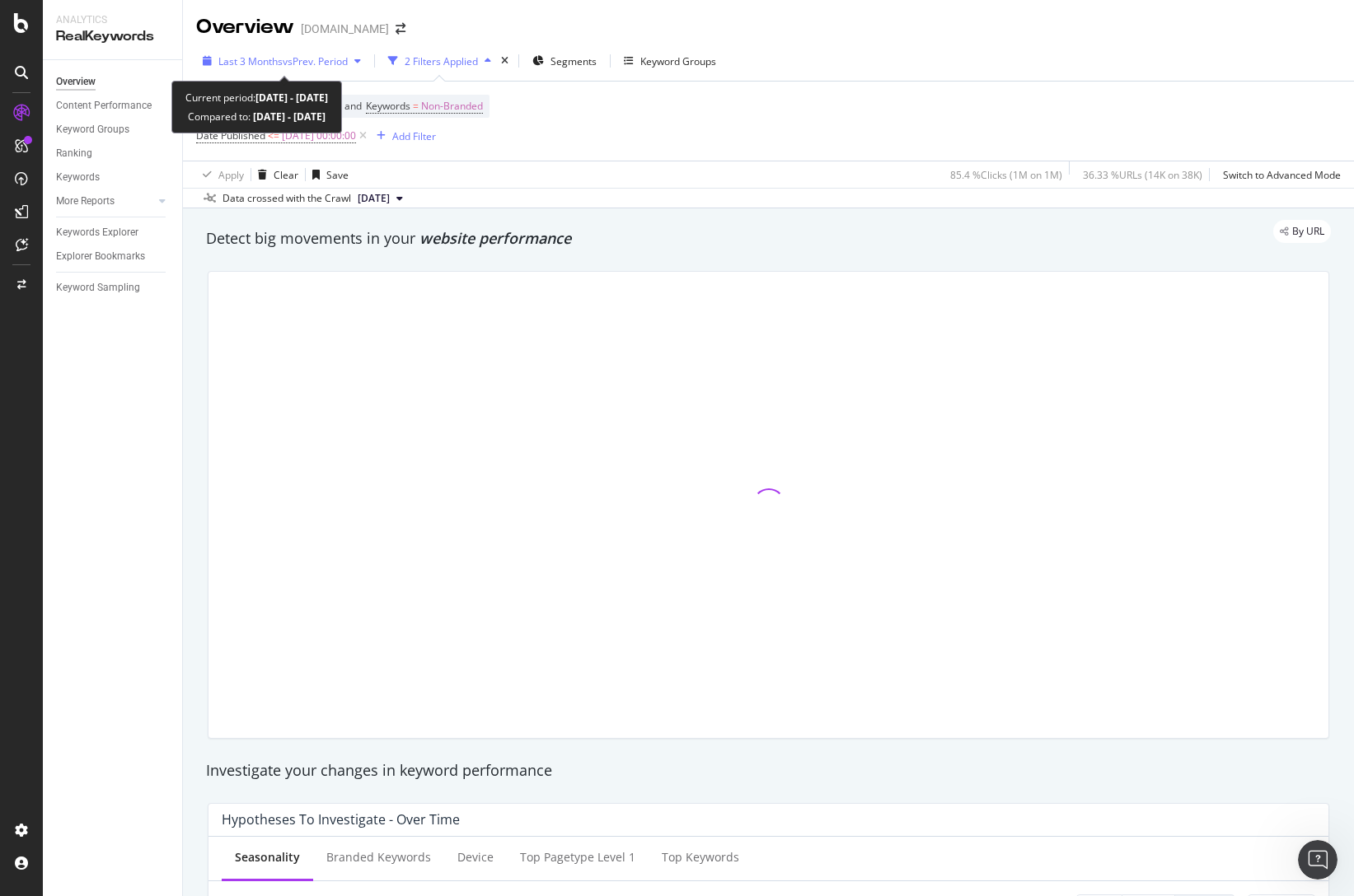
click at [352, 65] on div "button" at bounding box center [357, 61] width 20 height 10
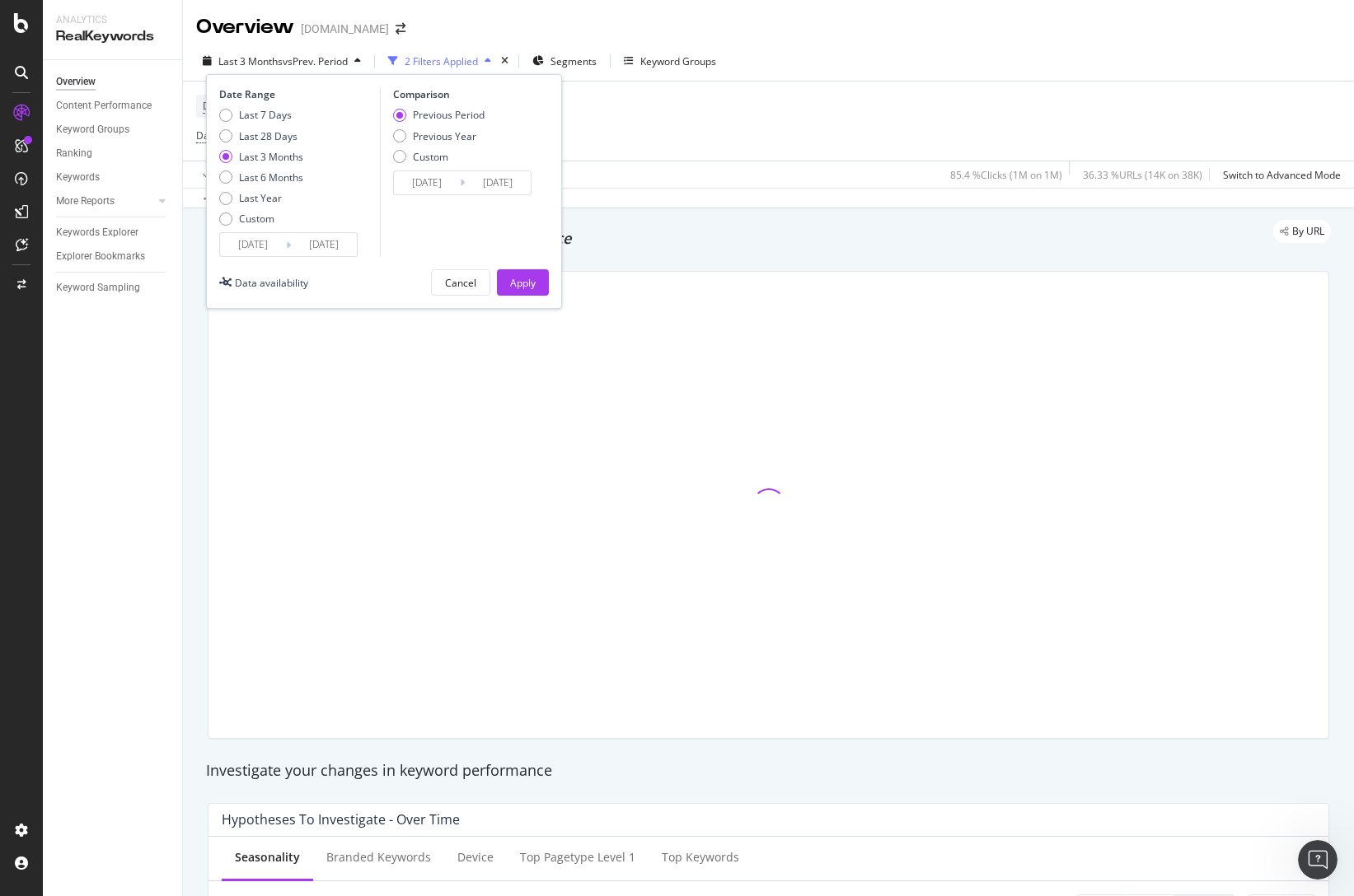
click at [628, 120] on div "Device = All and Country = All and Keywords = Non-Branded Date Published <= [DA…" at bounding box center [769, 120] width 1145 height 79
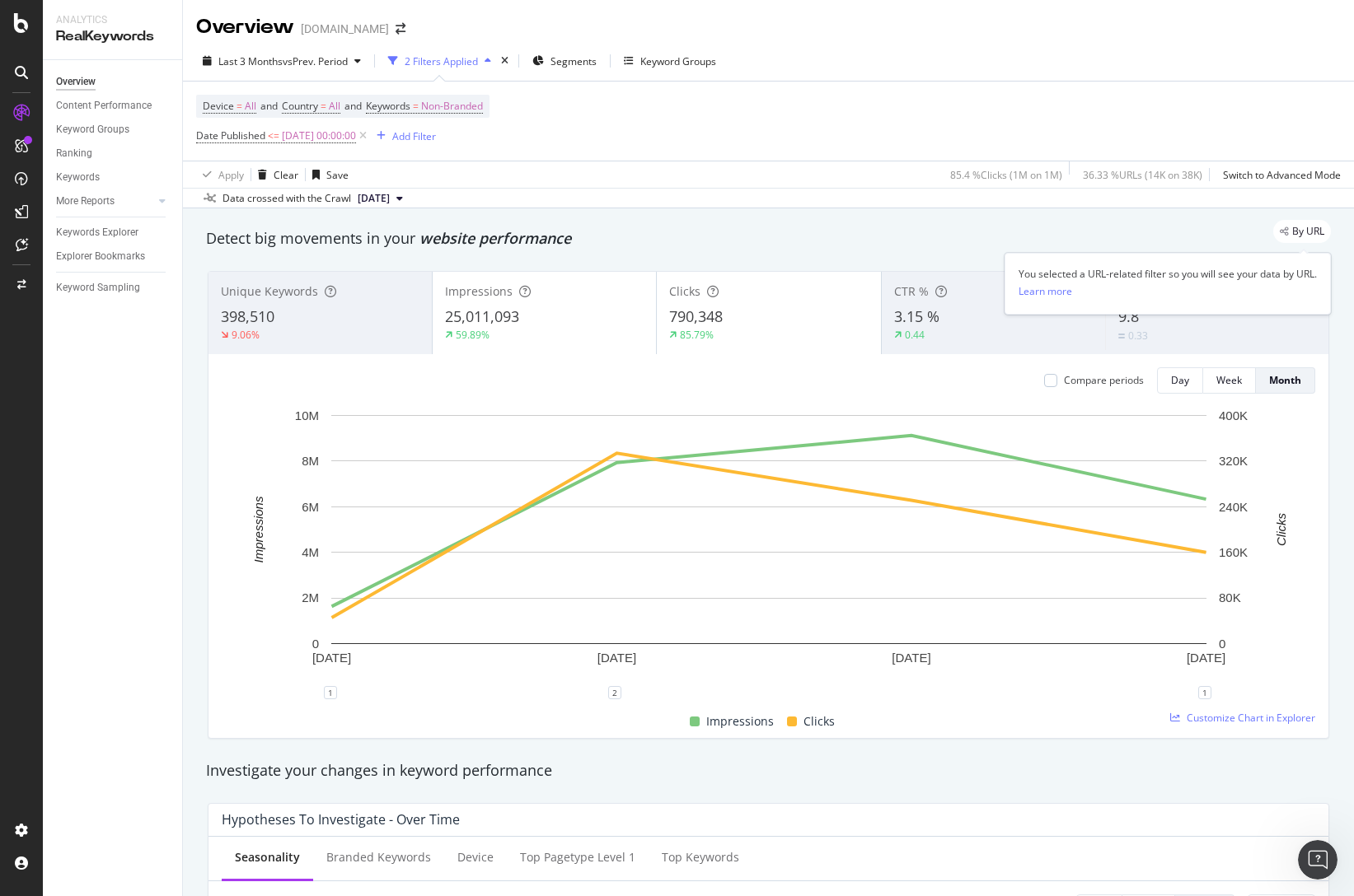
click at [1303, 232] on span "By URL" at bounding box center [1308, 231] width 32 height 10
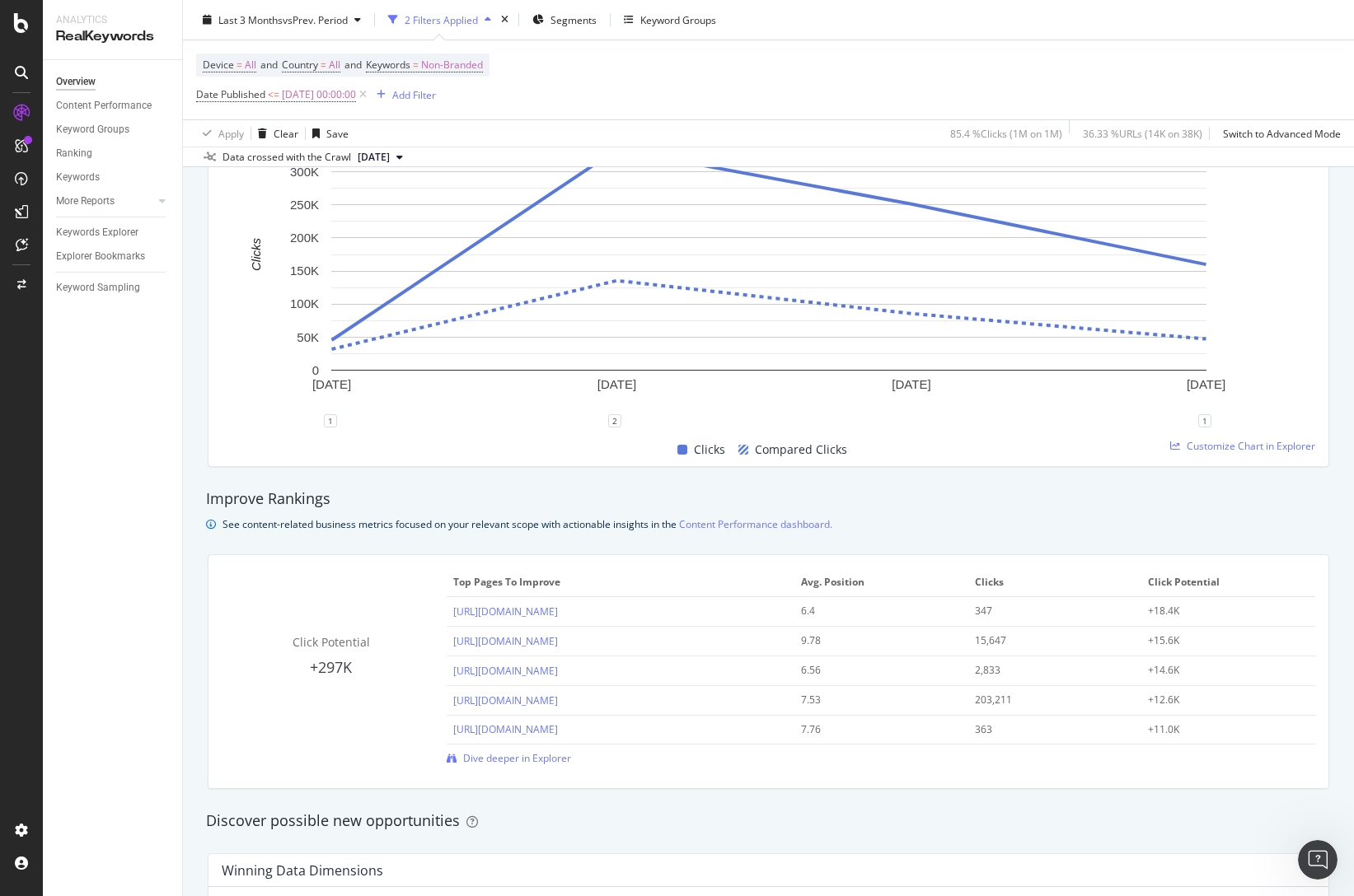
scroll to position [825, 0]
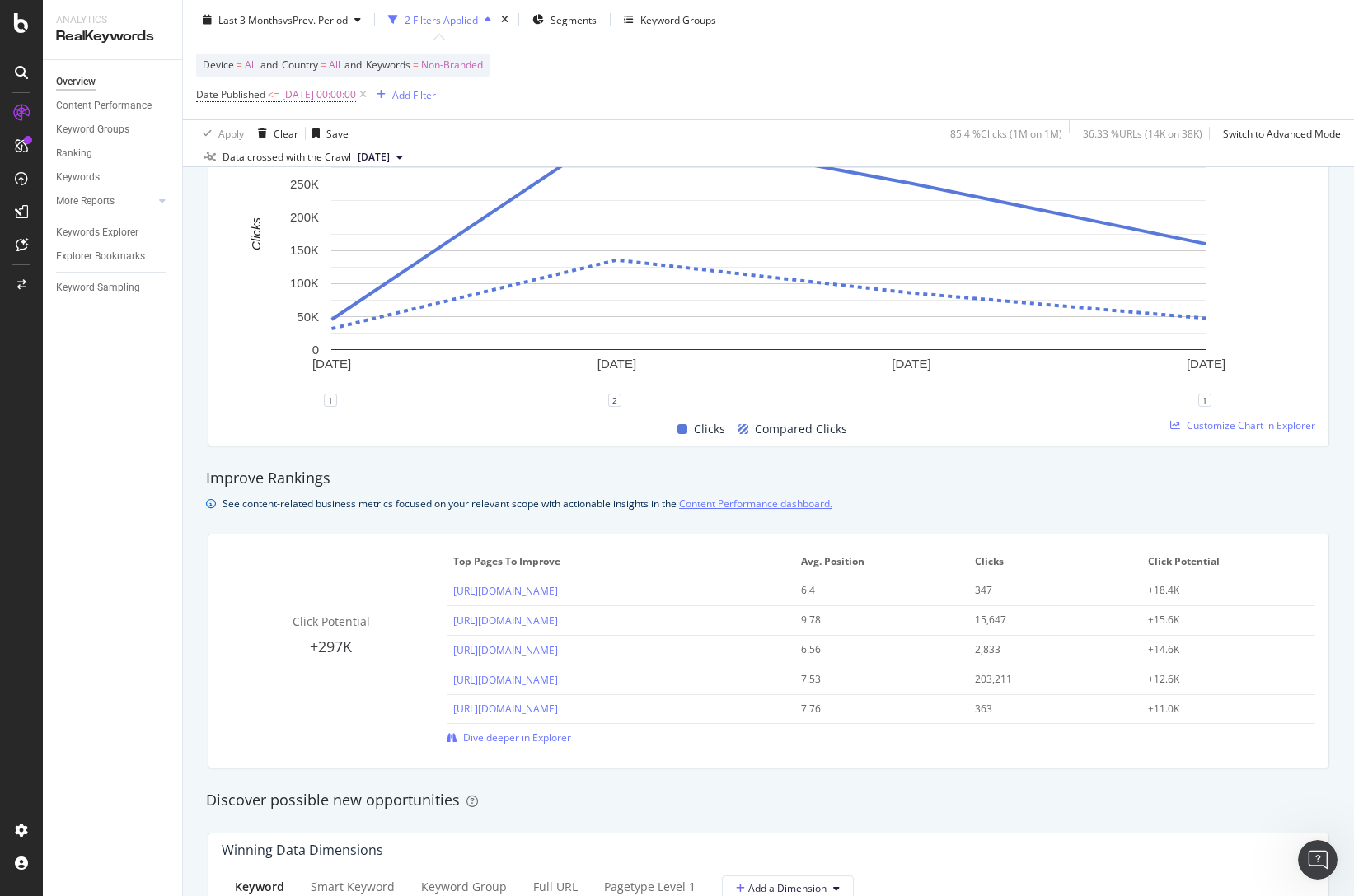
click at [749, 507] on link "Content Performance dashboard." at bounding box center [755, 503] width 153 height 17
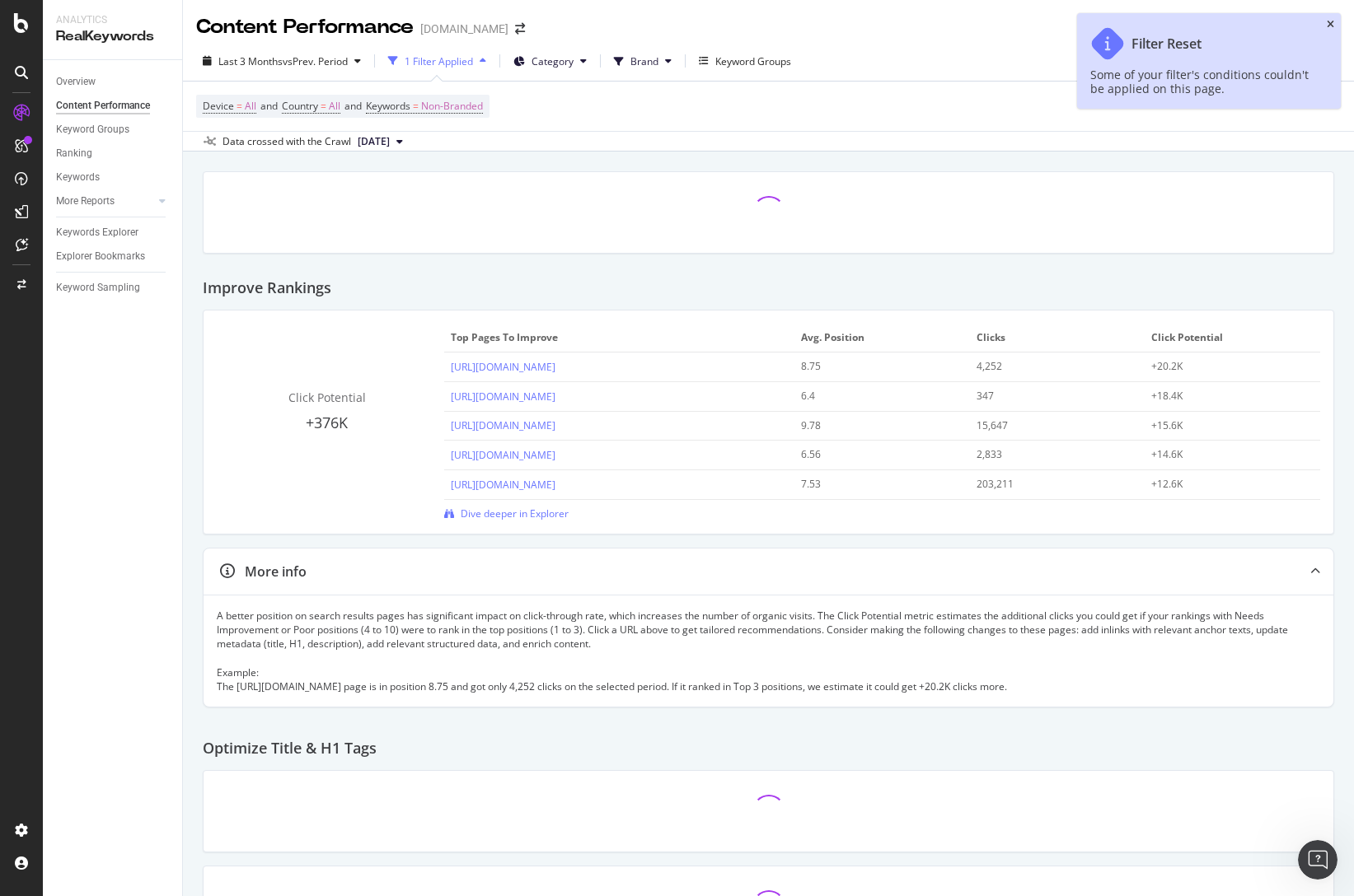
click at [1331, 22] on icon "close toast" at bounding box center [1330, 25] width 7 height 10
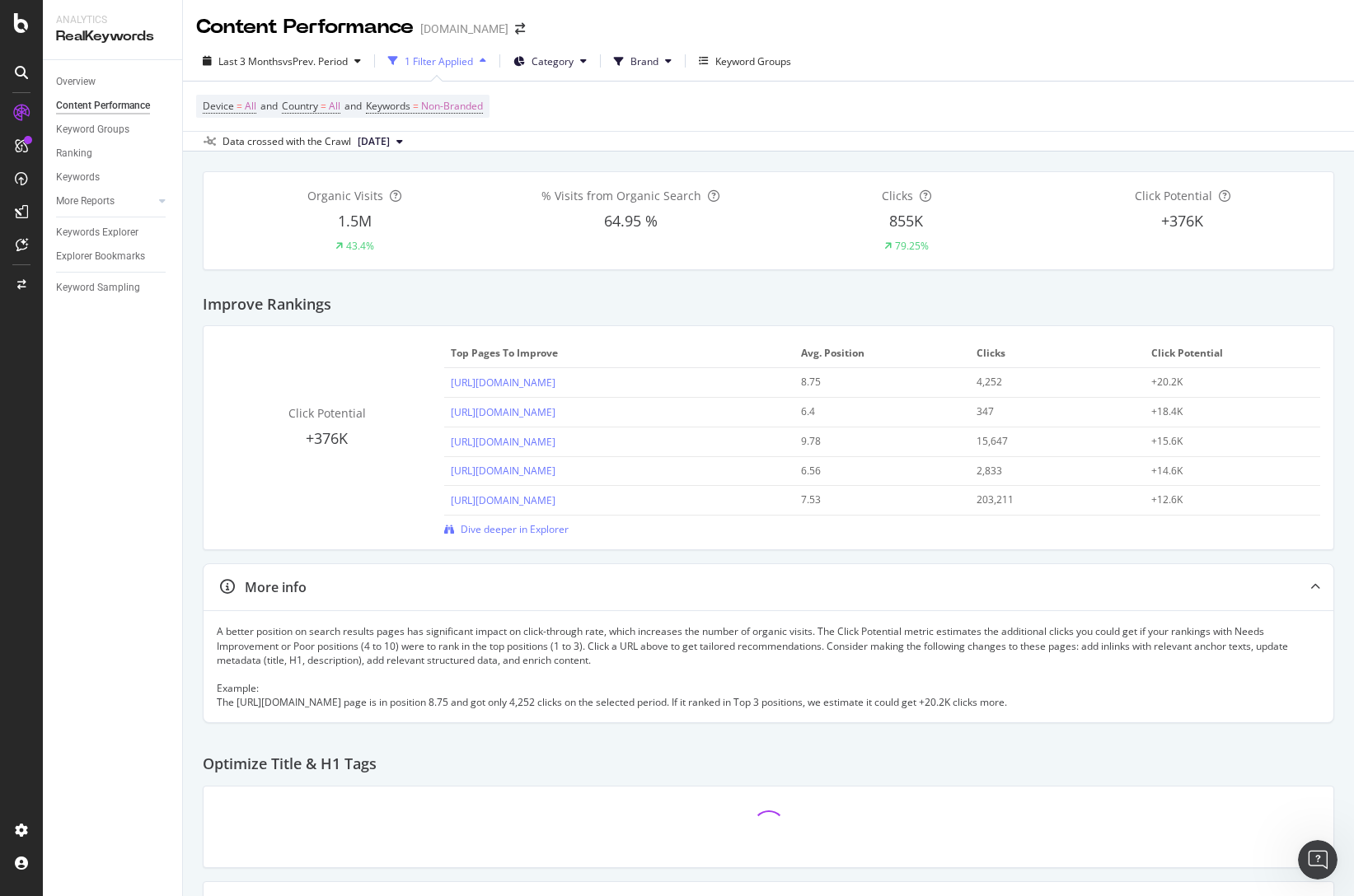
click at [599, 109] on div "Device = All and Country = All and Keywords = Non-Branded" at bounding box center [769, 106] width 1145 height 50
click at [395, 108] on span "Keywords" at bounding box center [388, 105] width 45 height 14
click at [728, 114] on div "Device = All and Country = All and Keywords = Non-Branded" at bounding box center [769, 106] width 1145 height 50
click at [486, 65] on icon "button" at bounding box center [483, 61] width 7 height 10
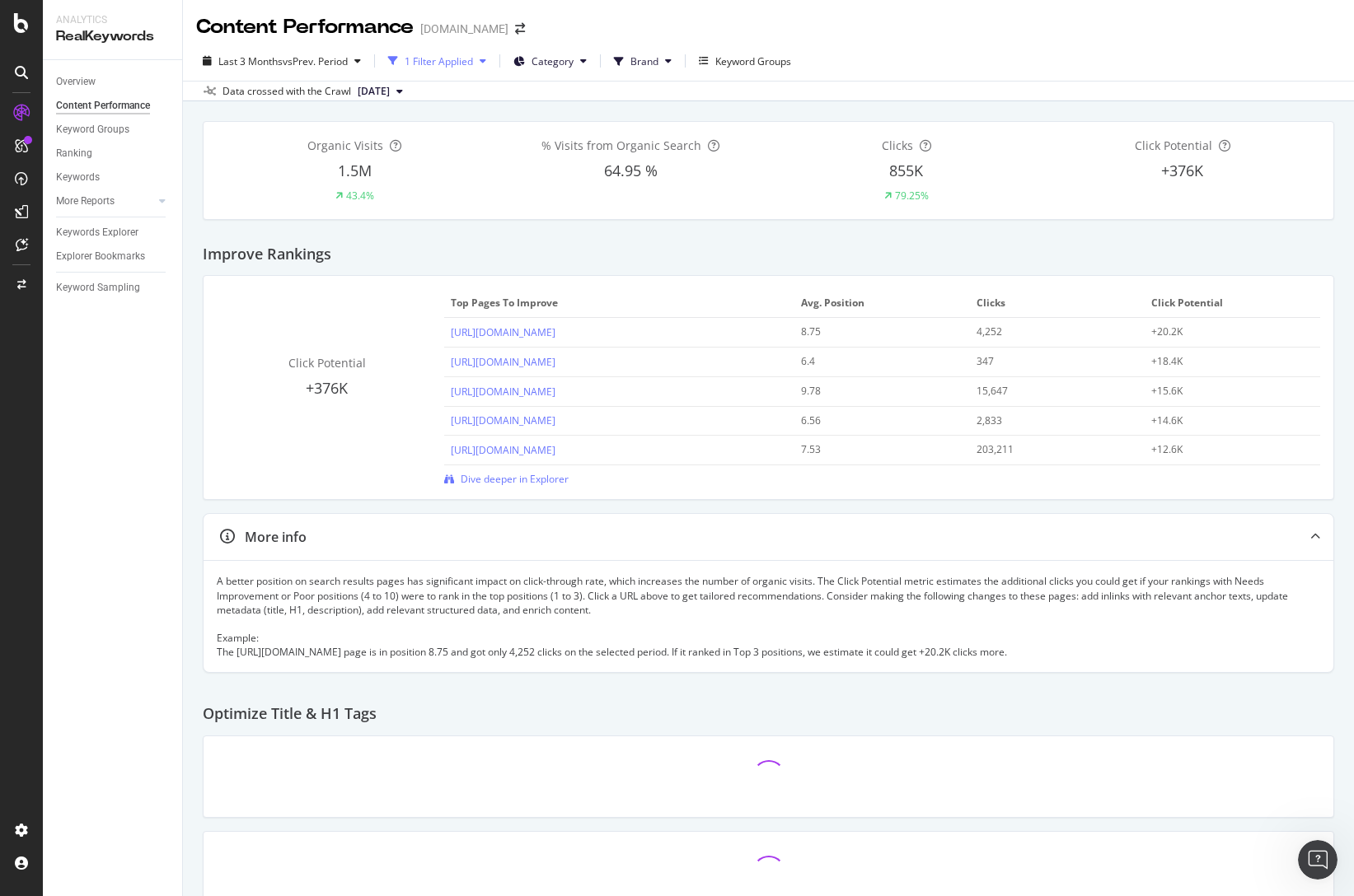
click at [486, 65] on icon "button" at bounding box center [483, 61] width 7 height 10
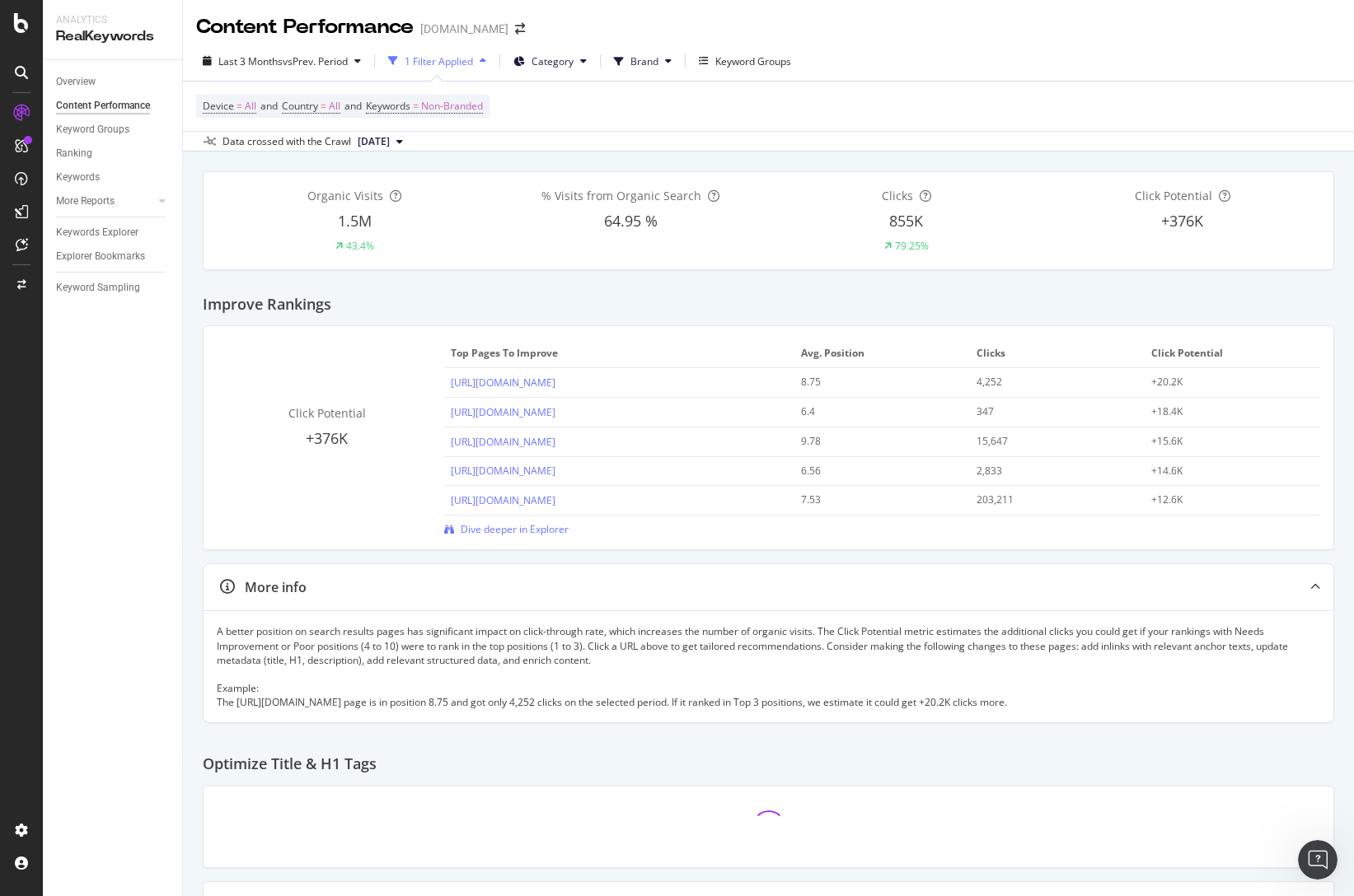
click at [673, 125] on div "Device = All and Country = All and Keywords = Non-Branded" at bounding box center [769, 106] width 1145 height 50
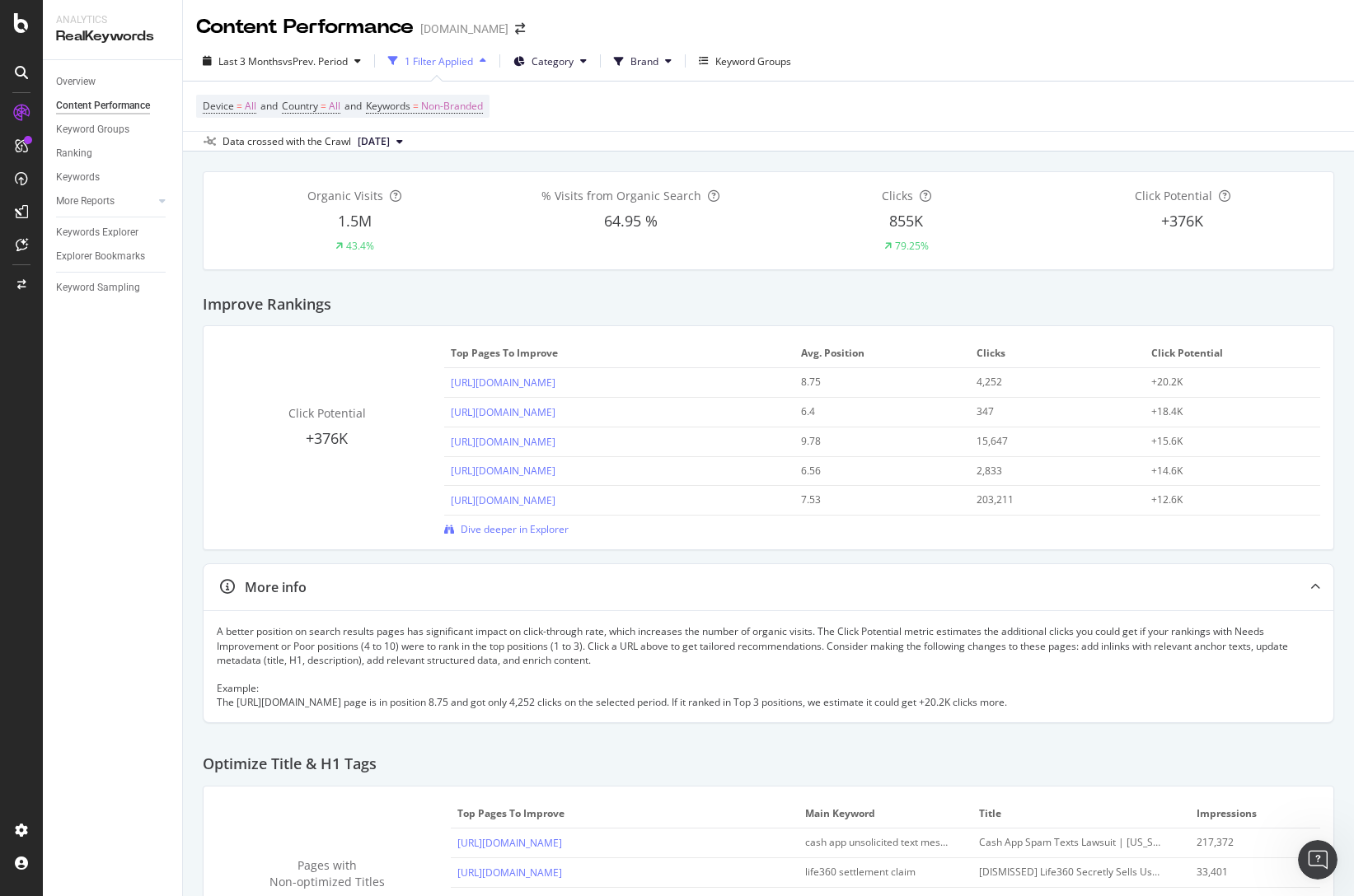
click at [731, 99] on div "Device = All and Country = All and Keywords = Non-Branded" at bounding box center [769, 106] width 1145 height 50
click at [658, 65] on span "Brand" at bounding box center [644, 61] width 28 height 14
click at [914, 85] on div "Device = All and Country = All and Keywords = Non-Branded" at bounding box center [769, 106] width 1145 height 50
click at [582, 61] on button "Category" at bounding box center [550, 61] width 86 height 27
click at [819, 123] on div "Device = All and Country = All and Keywords = Non-Branded" at bounding box center [769, 106] width 1145 height 50
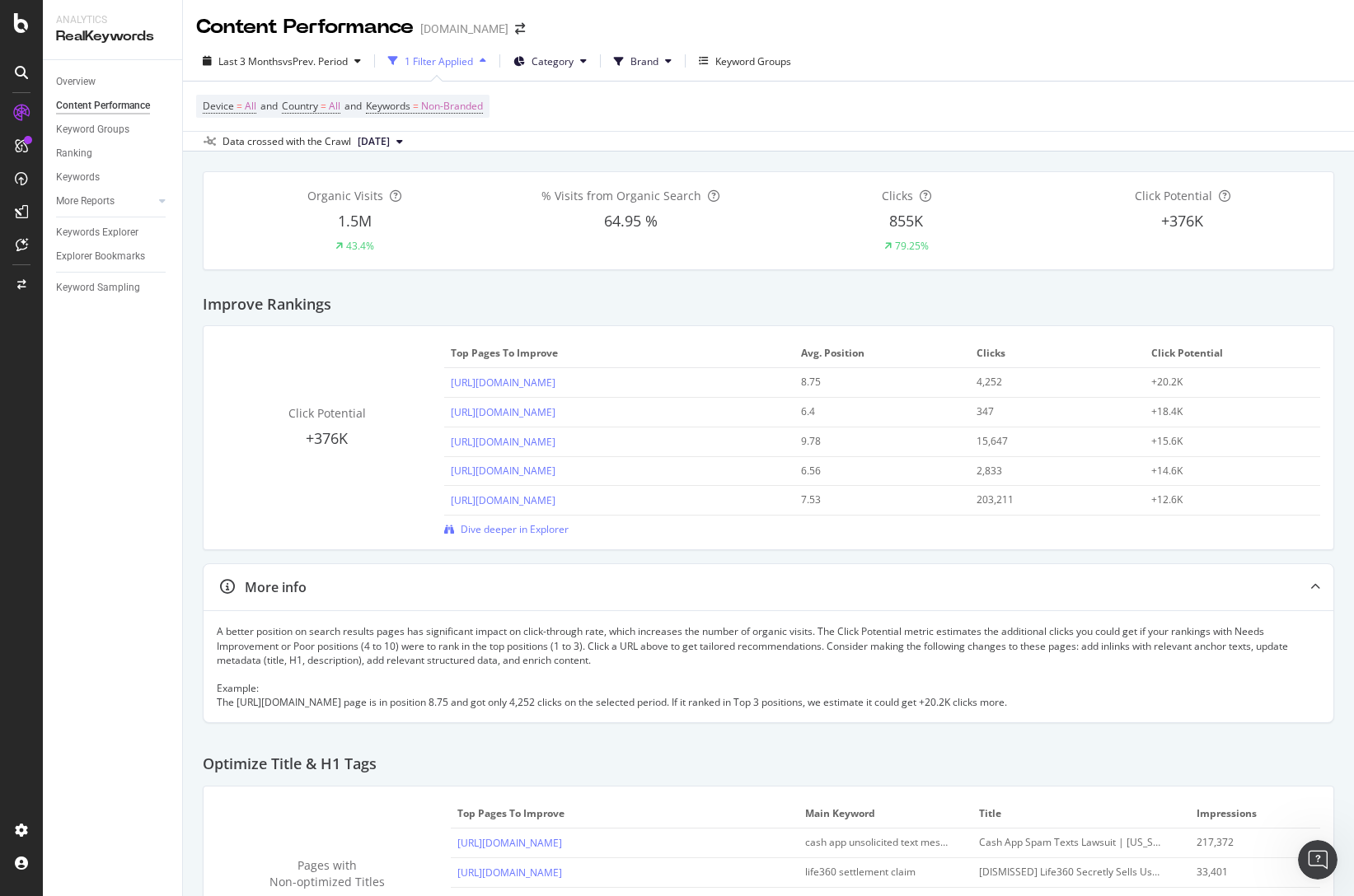
click at [460, 64] on div "1 Filter Applied" at bounding box center [439, 61] width 68 height 14
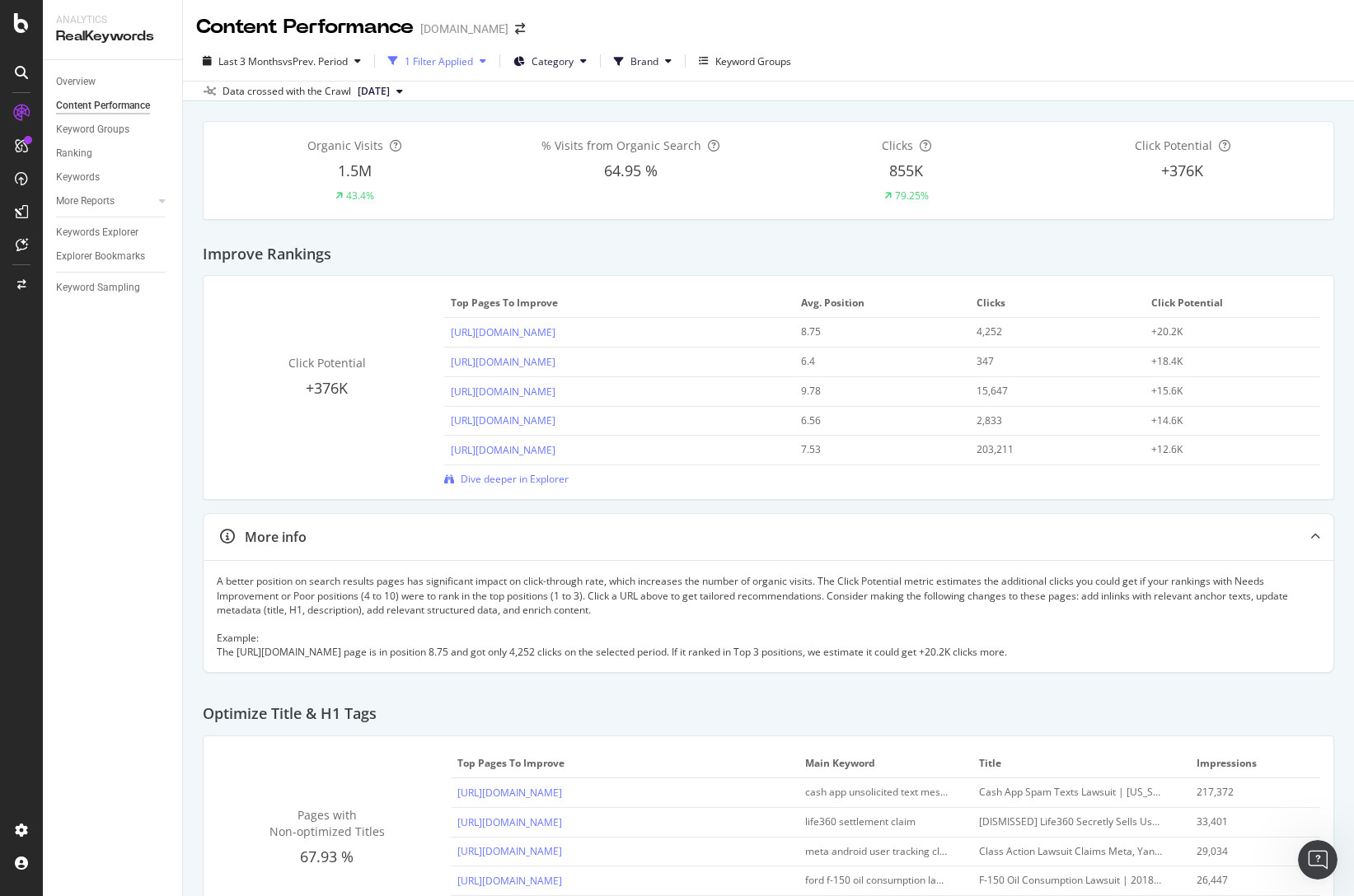
click at [460, 64] on div "1 Filter Applied" at bounding box center [439, 61] width 68 height 14
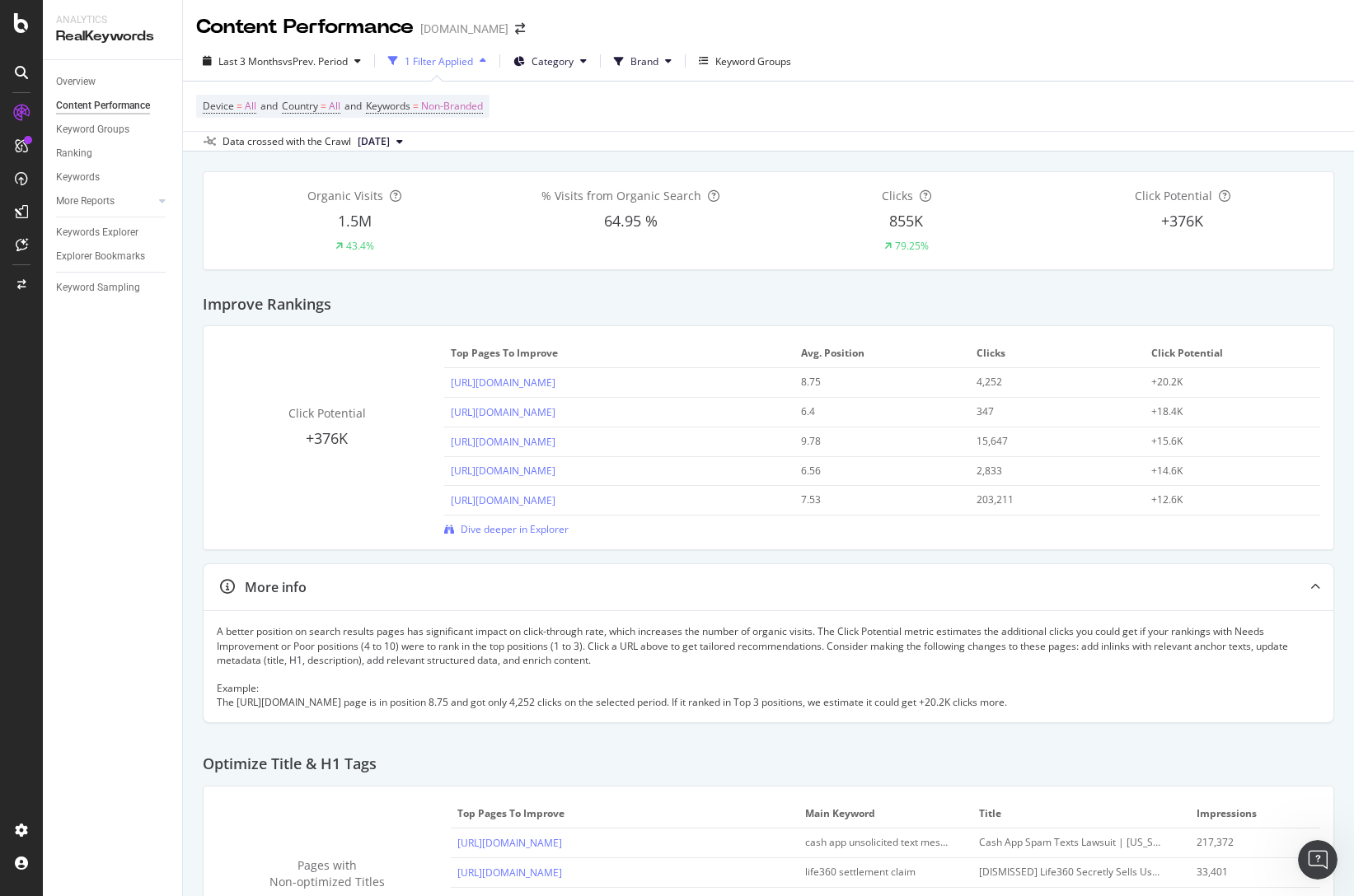
click at [398, 62] on icon "button" at bounding box center [393, 61] width 10 height 10
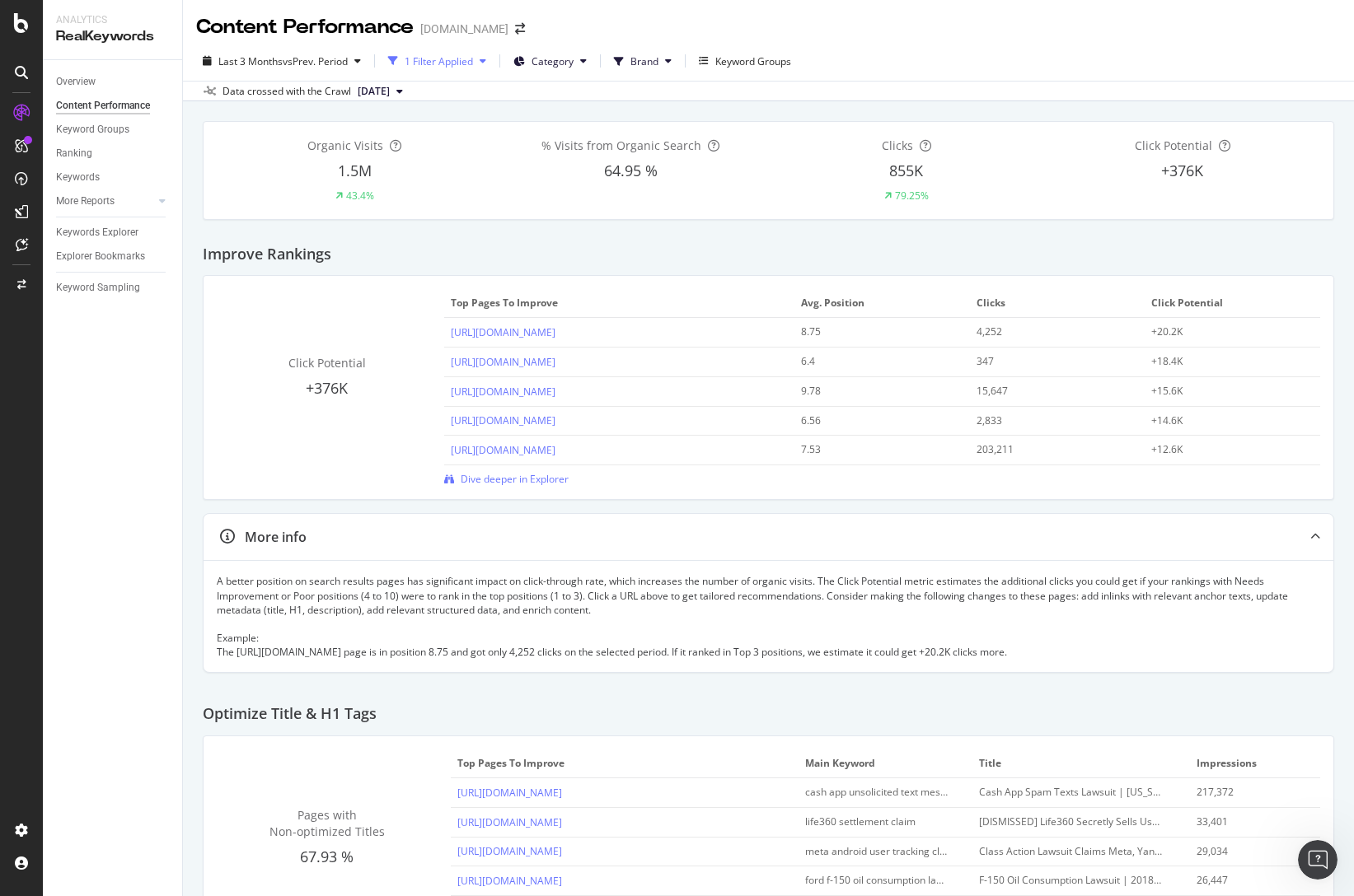
click at [398, 62] on icon "button" at bounding box center [393, 61] width 10 height 10
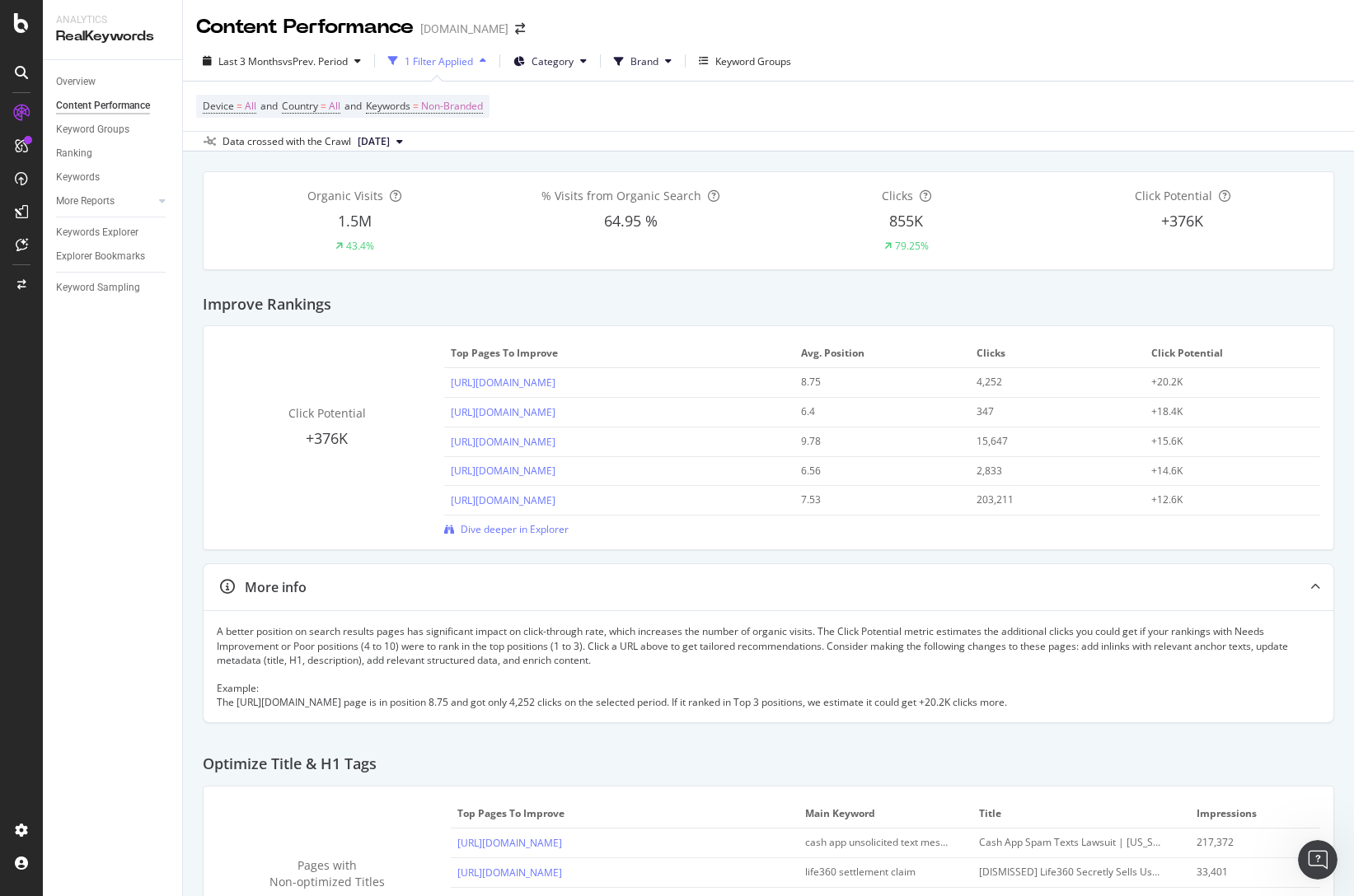
click at [569, 105] on div "Device = All and Country = All and Keywords = Non-Branded" at bounding box center [769, 106] width 1145 height 50
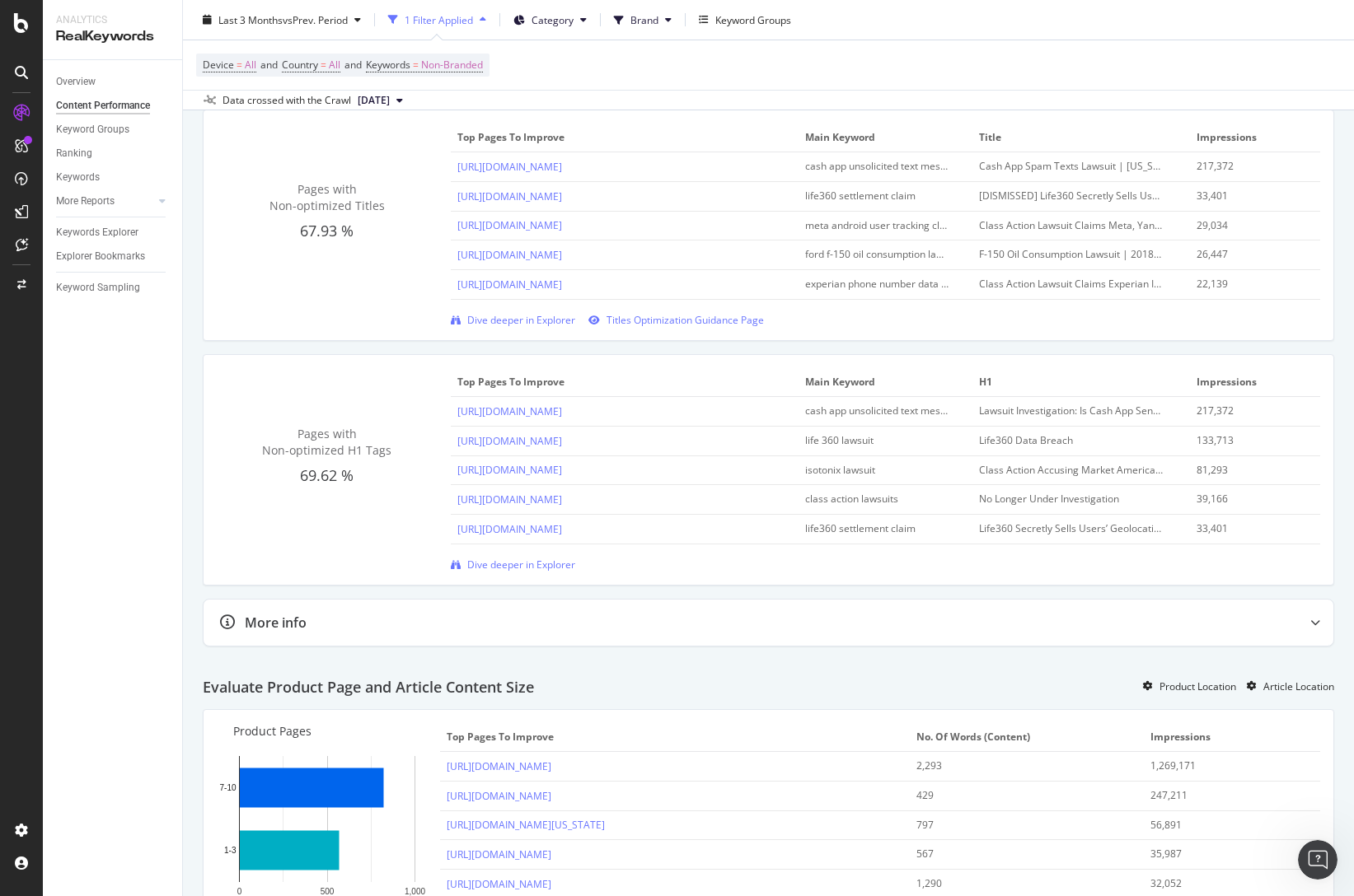
scroll to position [963, 0]
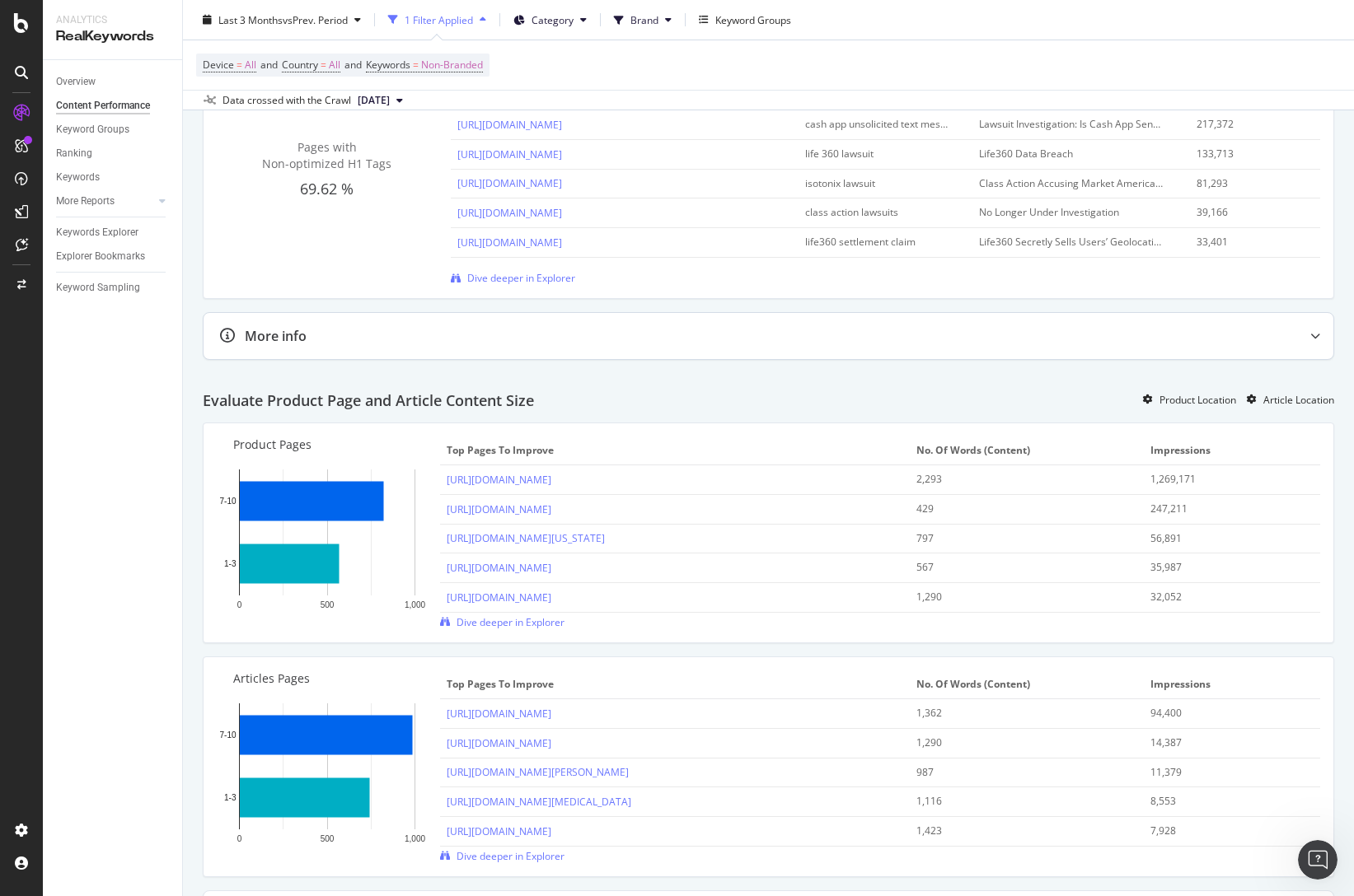
click at [1312, 342] on div at bounding box center [1315, 337] width 36 height 46
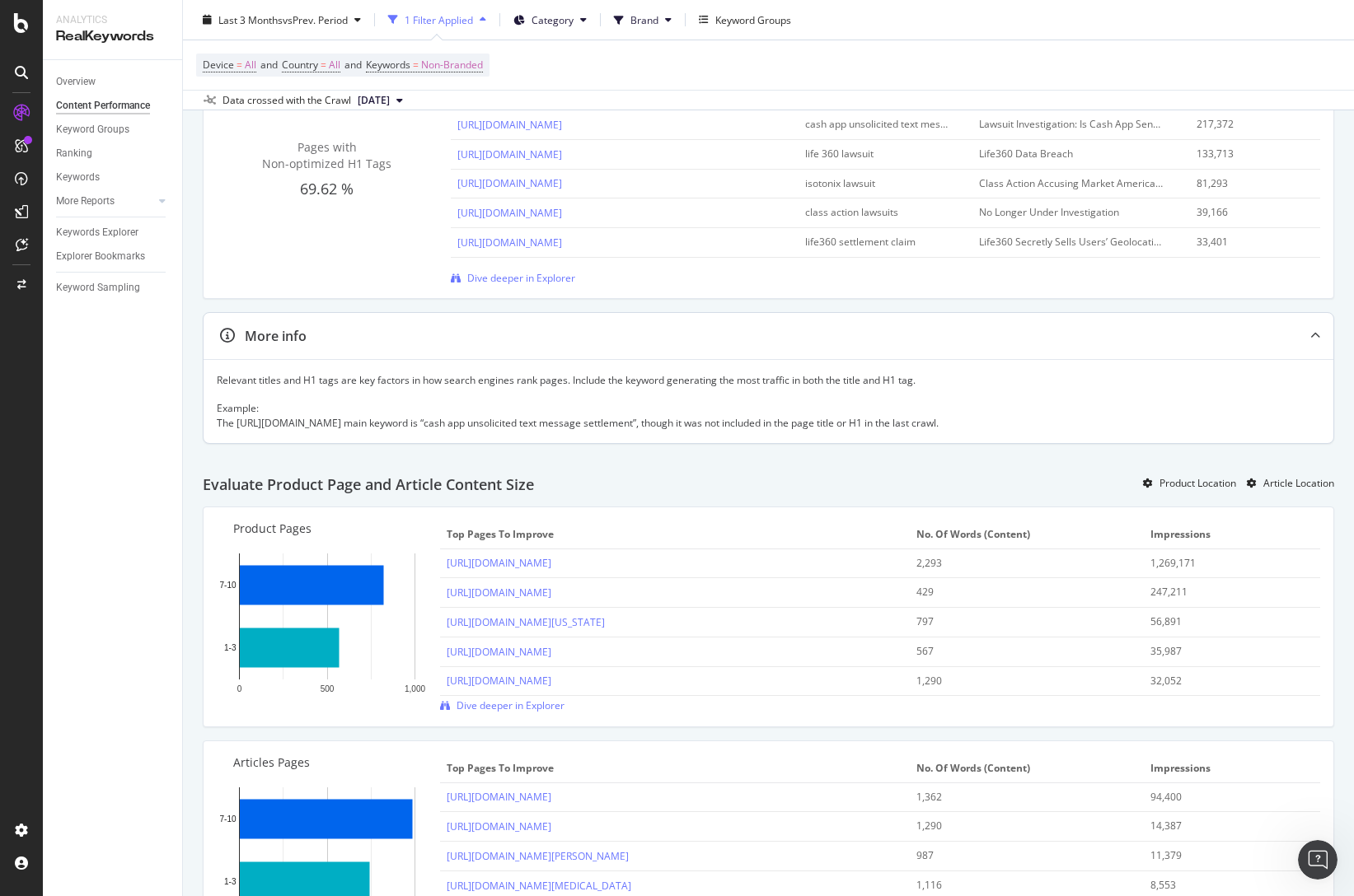
click at [1313, 341] on div at bounding box center [1315, 337] width 36 height 46
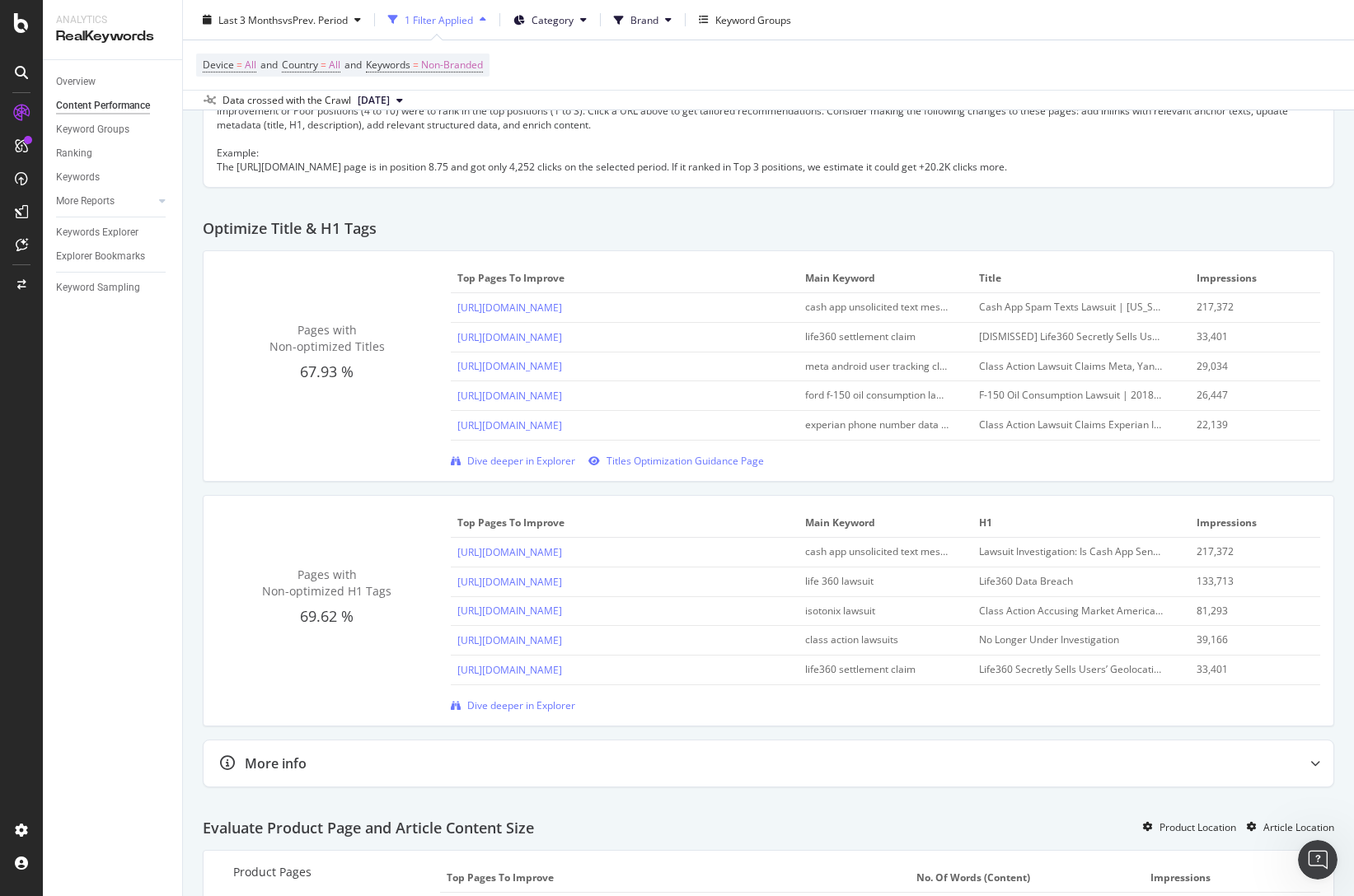
scroll to position [0, 0]
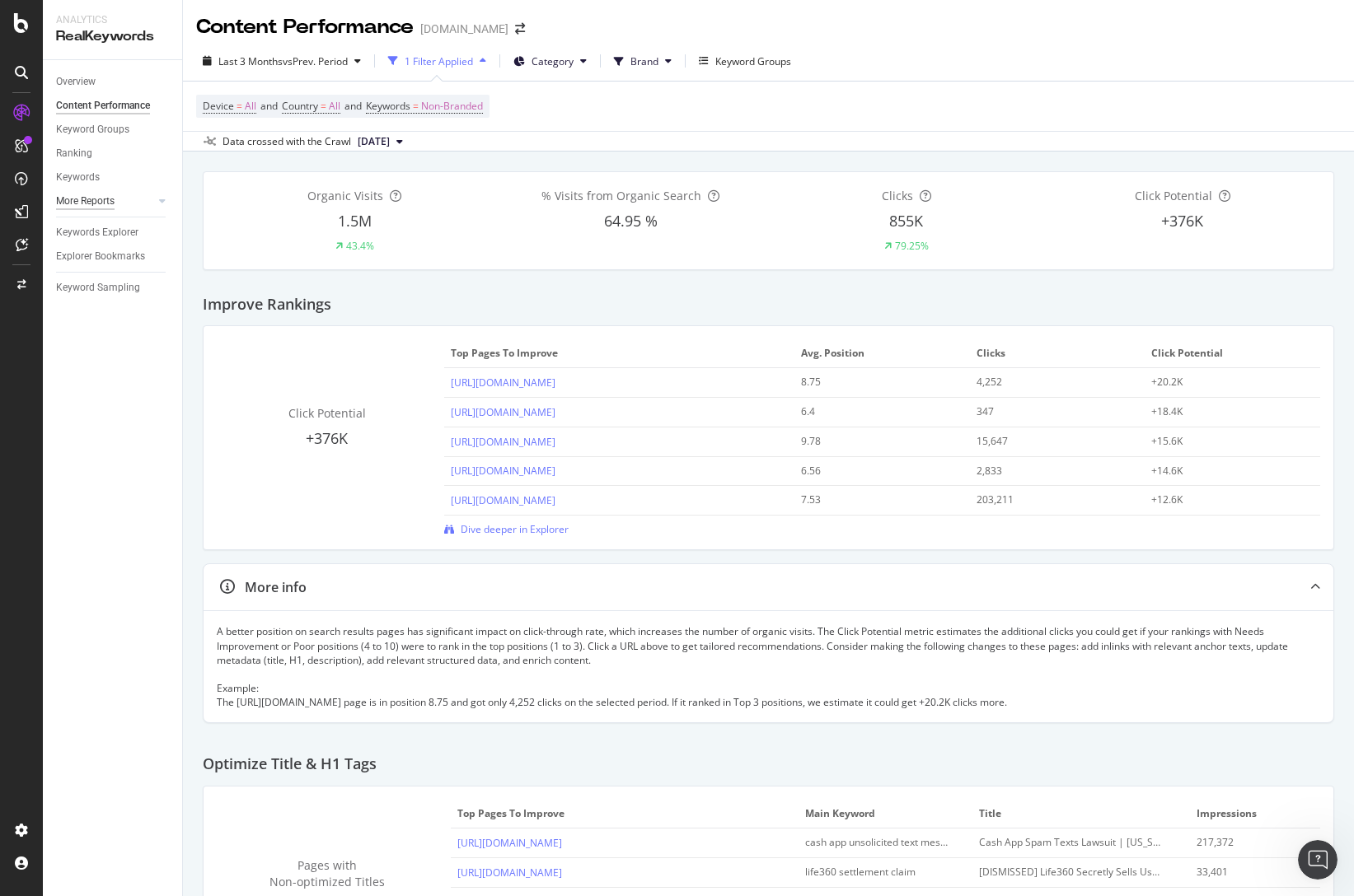
click at [80, 202] on div "More Reports" at bounding box center [85, 201] width 59 height 17
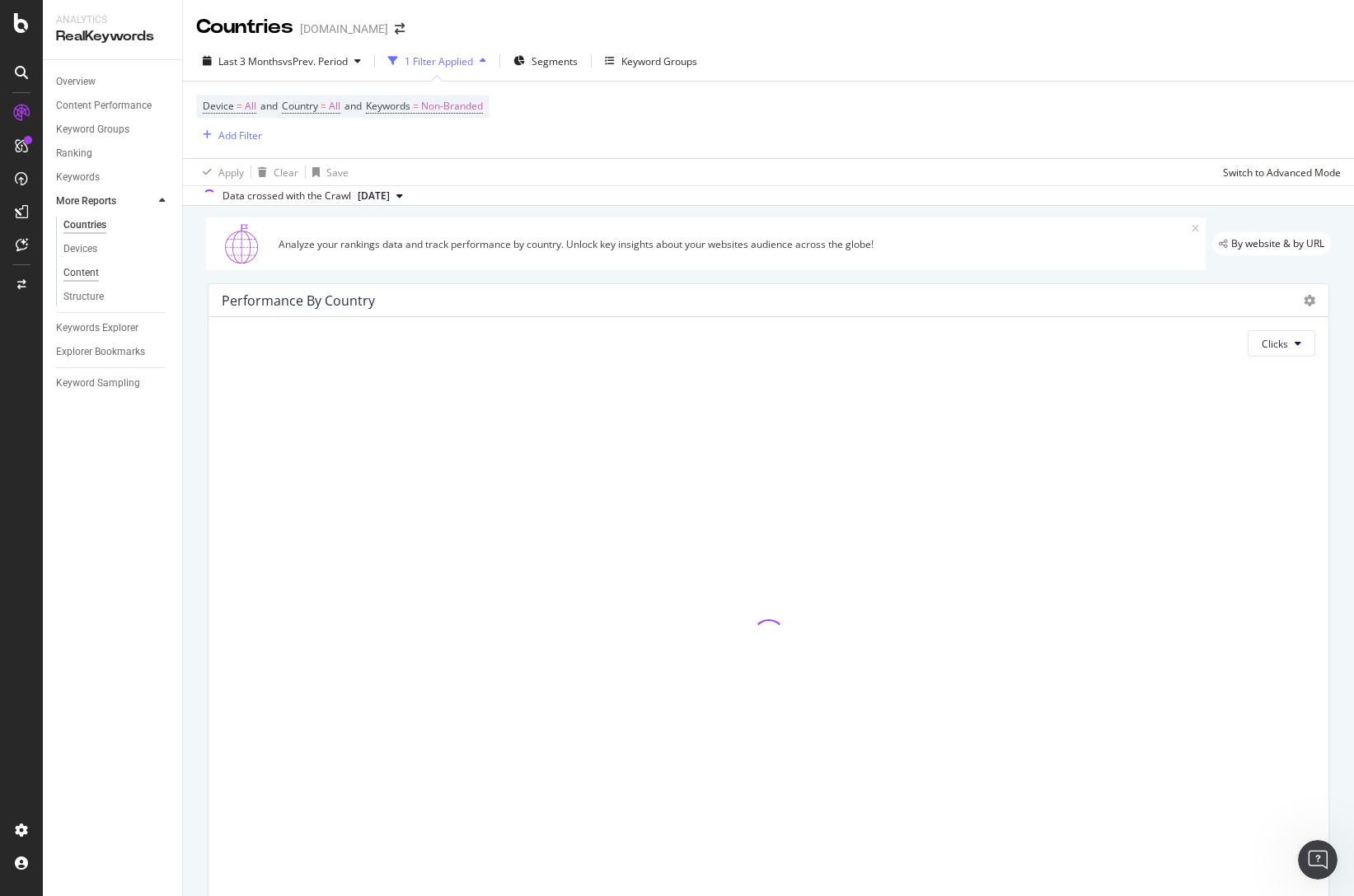
click at [79, 269] on div "Content" at bounding box center [81, 273] width 36 height 17
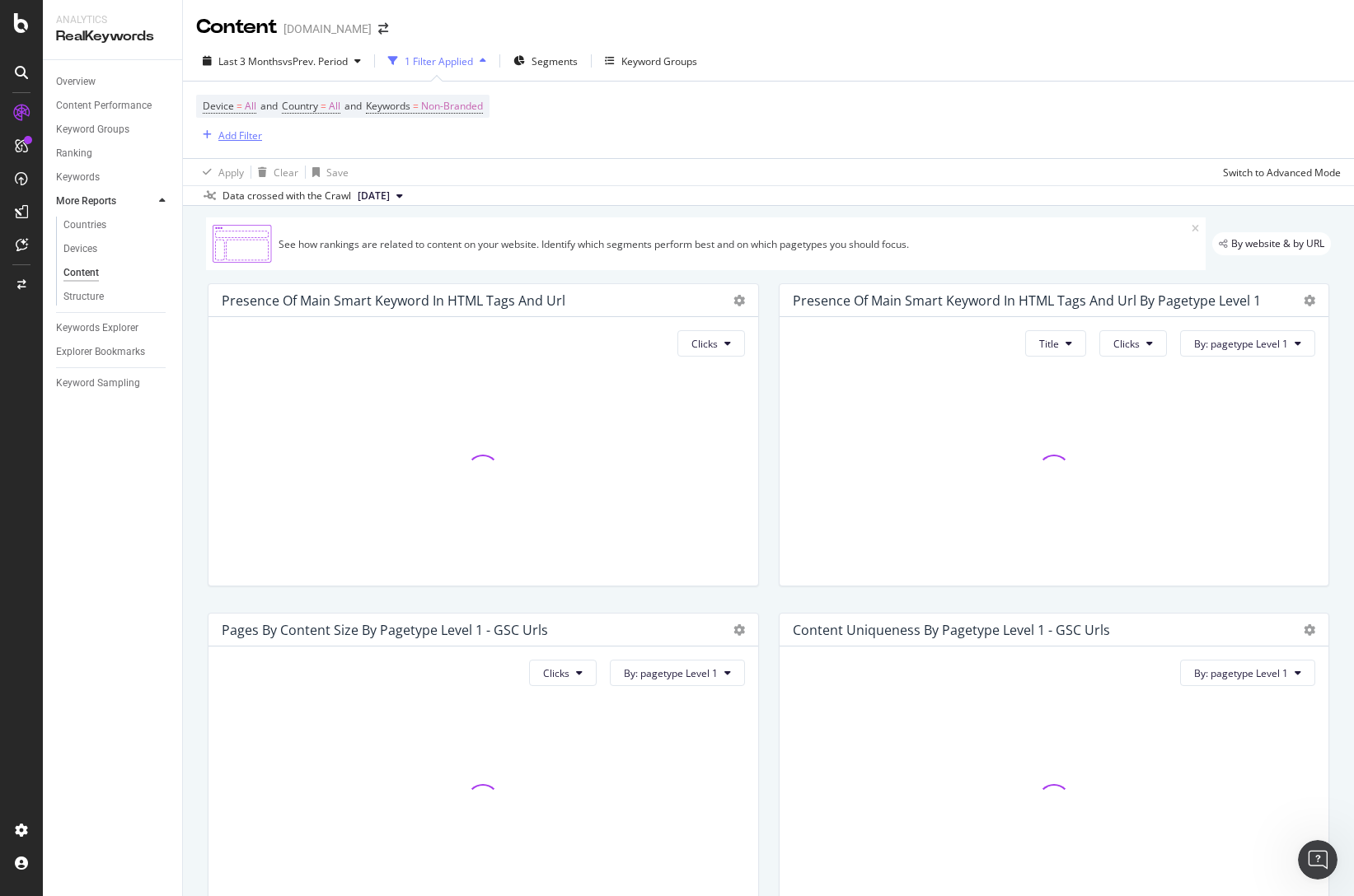
click at [225, 134] on div "Add Filter" at bounding box center [240, 135] width 44 height 14
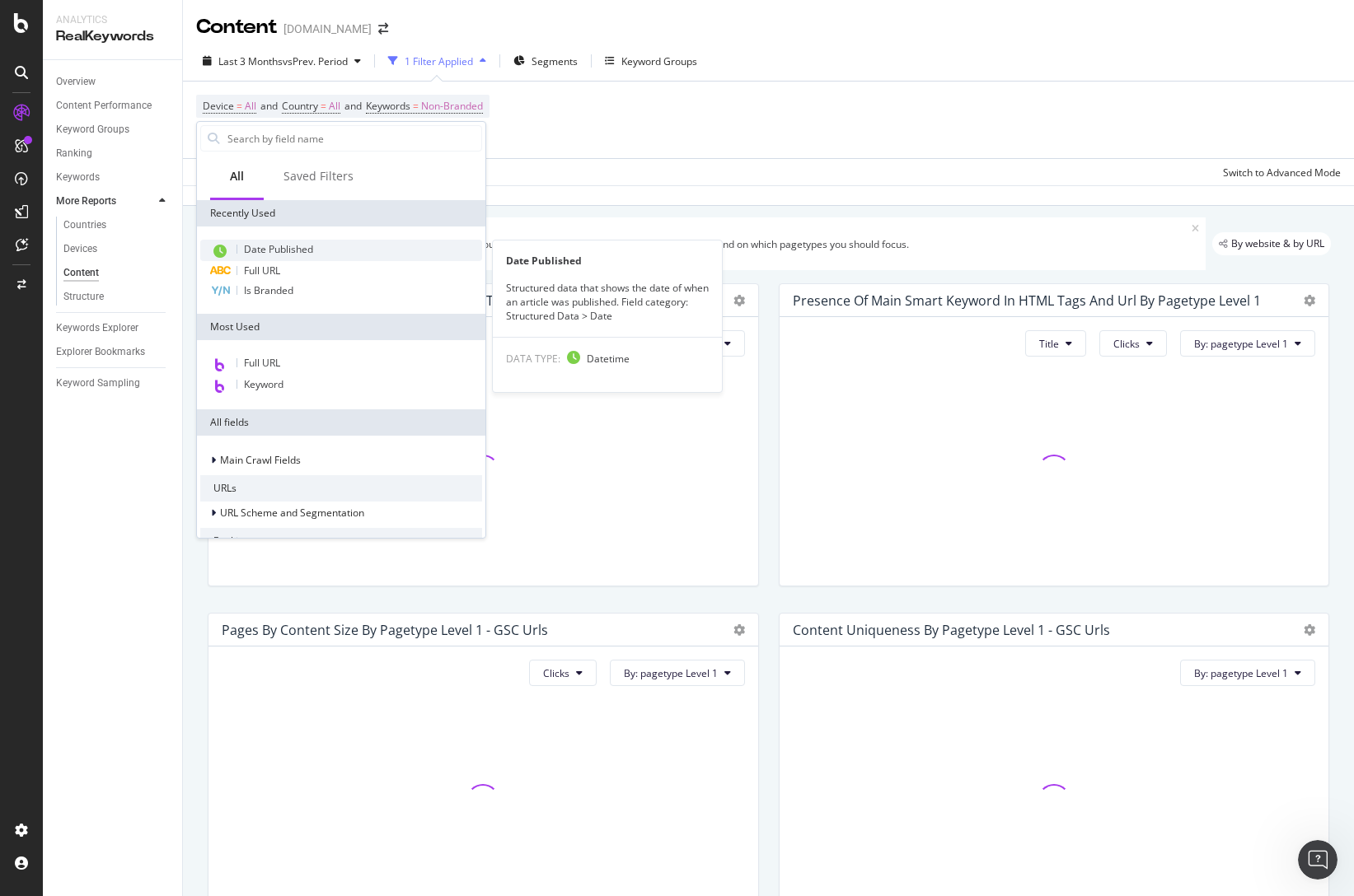
click at [264, 252] on span "Date Published" at bounding box center [278, 249] width 69 height 14
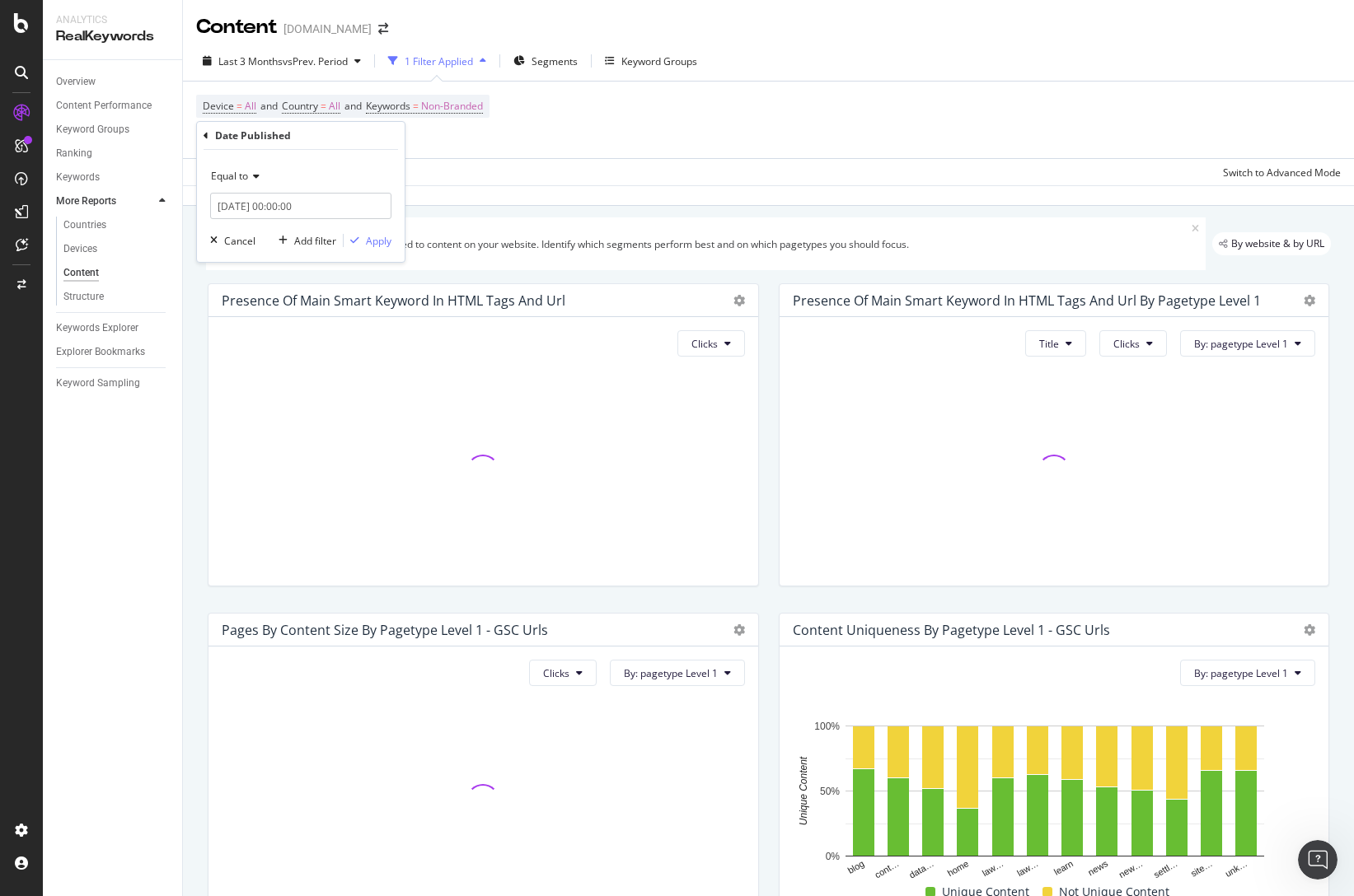
click at [252, 180] on icon at bounding box center [254, 177] width 12 height 10
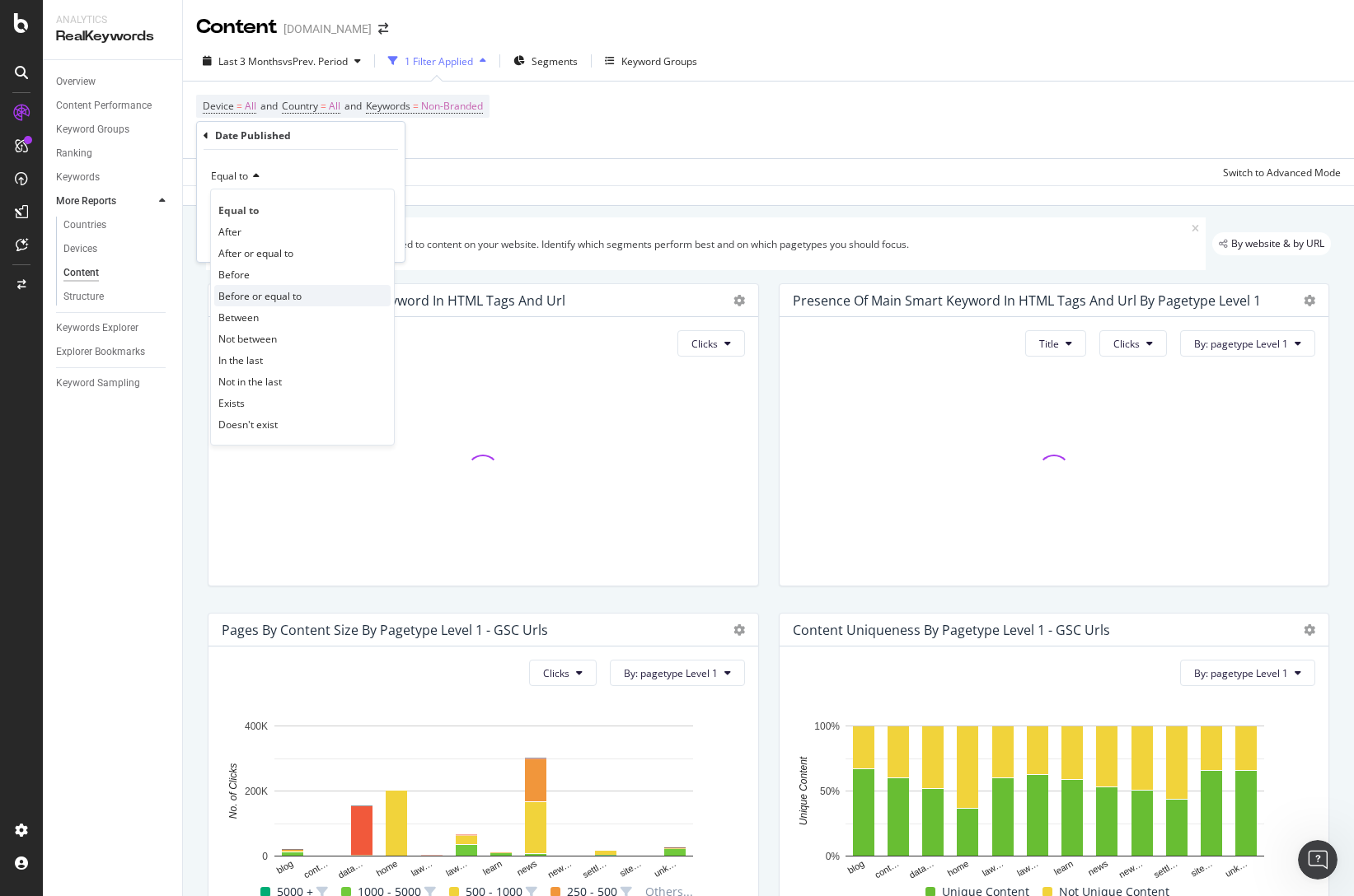
click at [252, 289] on span "Before or equal to" at bounding box center [260, 296] width 83 height 14
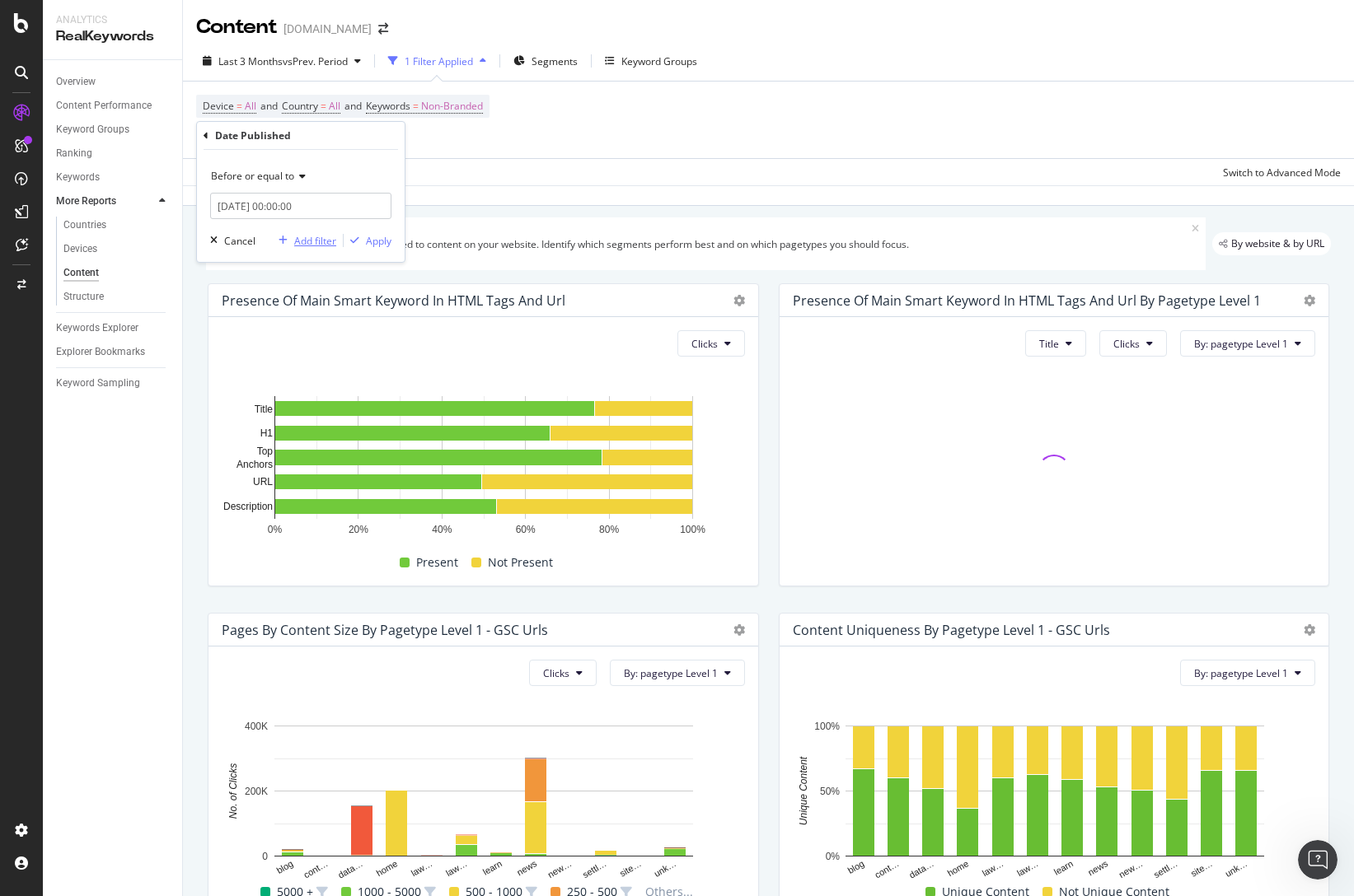
click at [323, 244] on div "Add filter" at bounding box center [315, 240] width 42 height 14
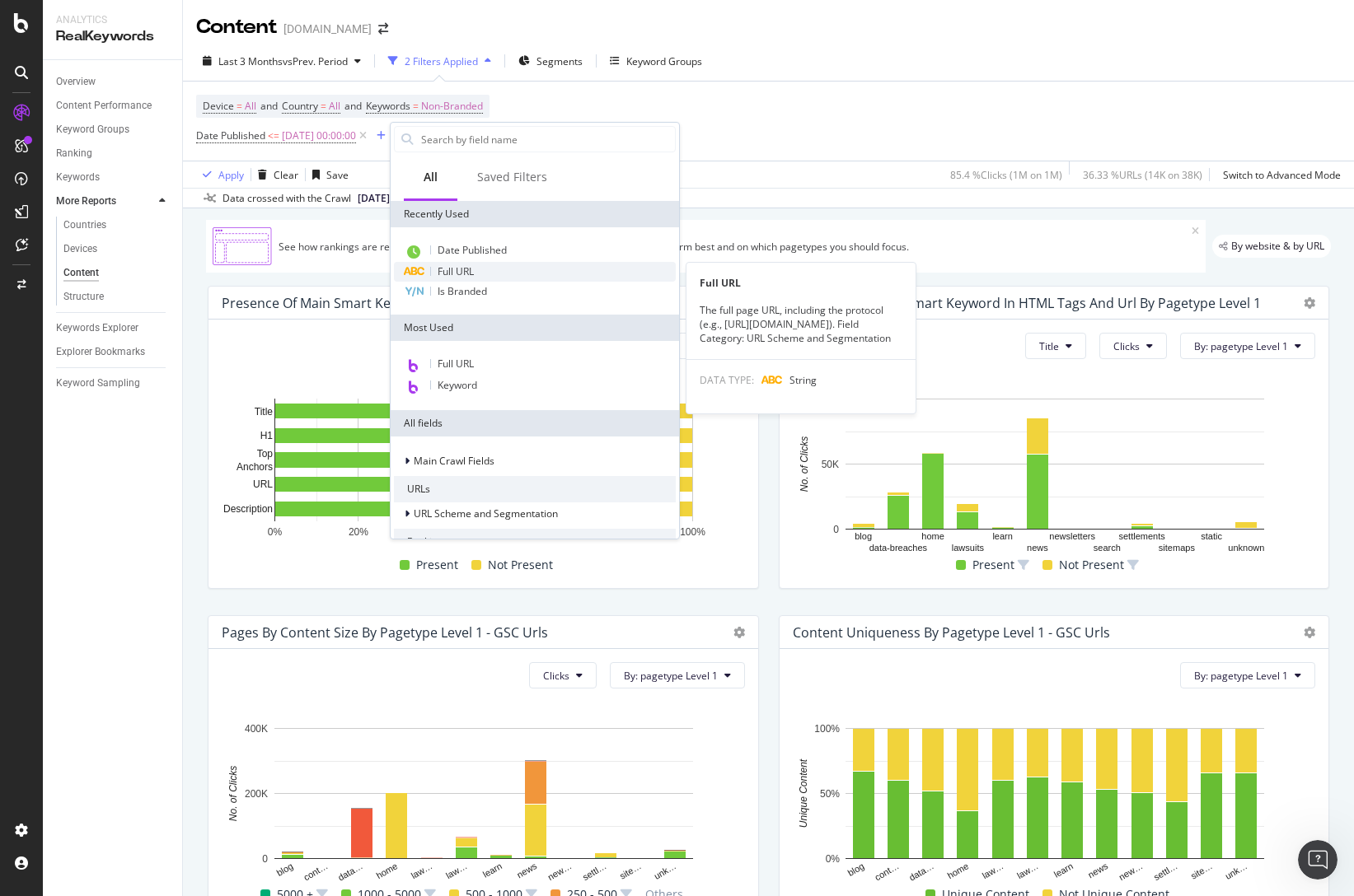
click at [456, 268] on span "Full URL" at bounding box center [456, 271] width 36 height 14
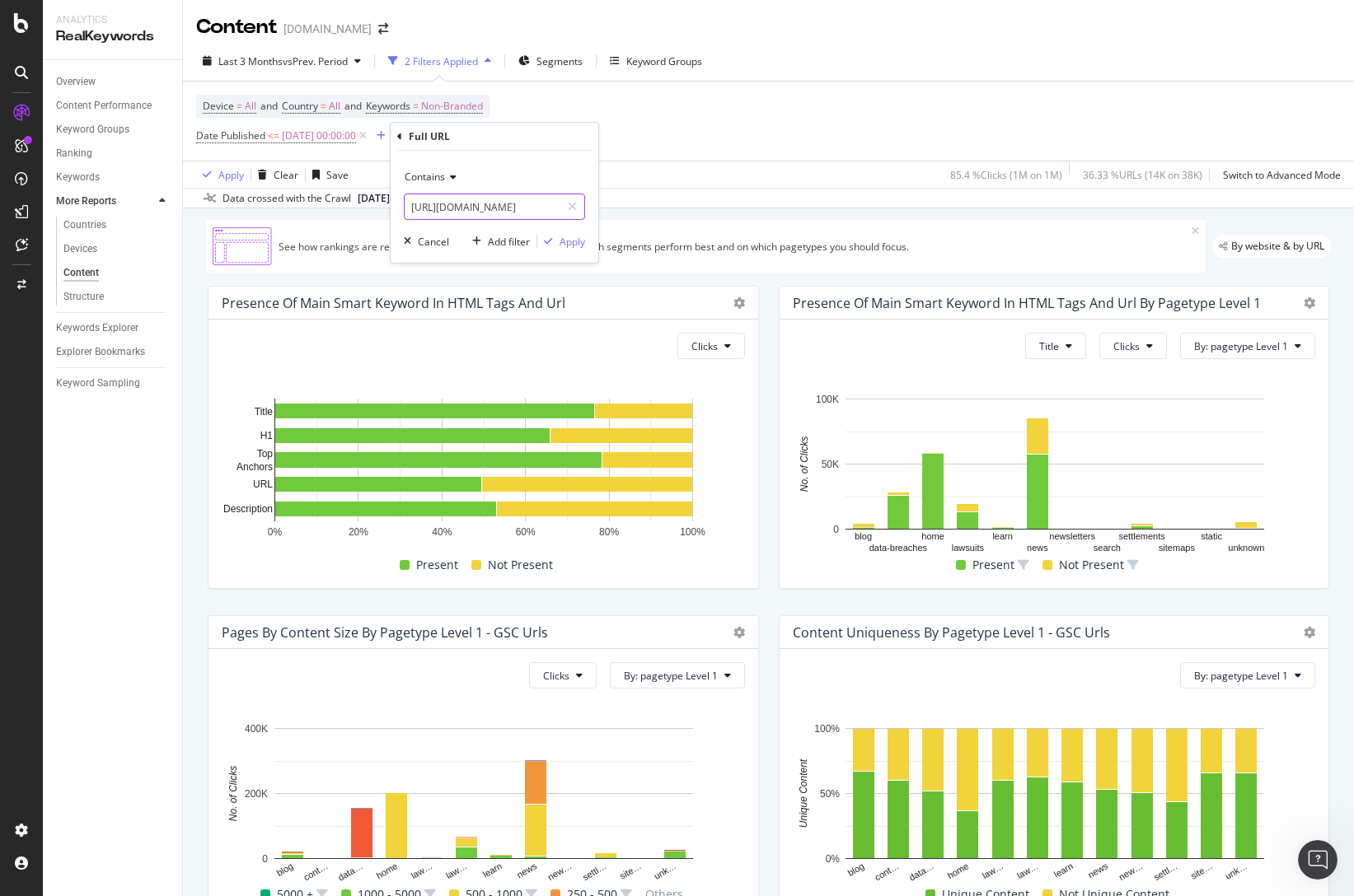
scroll to position [0, 12]
drag, startPoint x: 529, startPoint y: 208, endPoint x: 608, endPoint y: 206, distance: 79.0
click at [608, 206] on body "Analytics RealKeywords Overview Content Performance Keyword Groups Ranking Keyw…" at bounding box center [677, 448] width 1354 height 896
click at [551, 211] on input "[URL][DOMAIN_NAME]" at bounding box center [483, 207] width 156 height 27
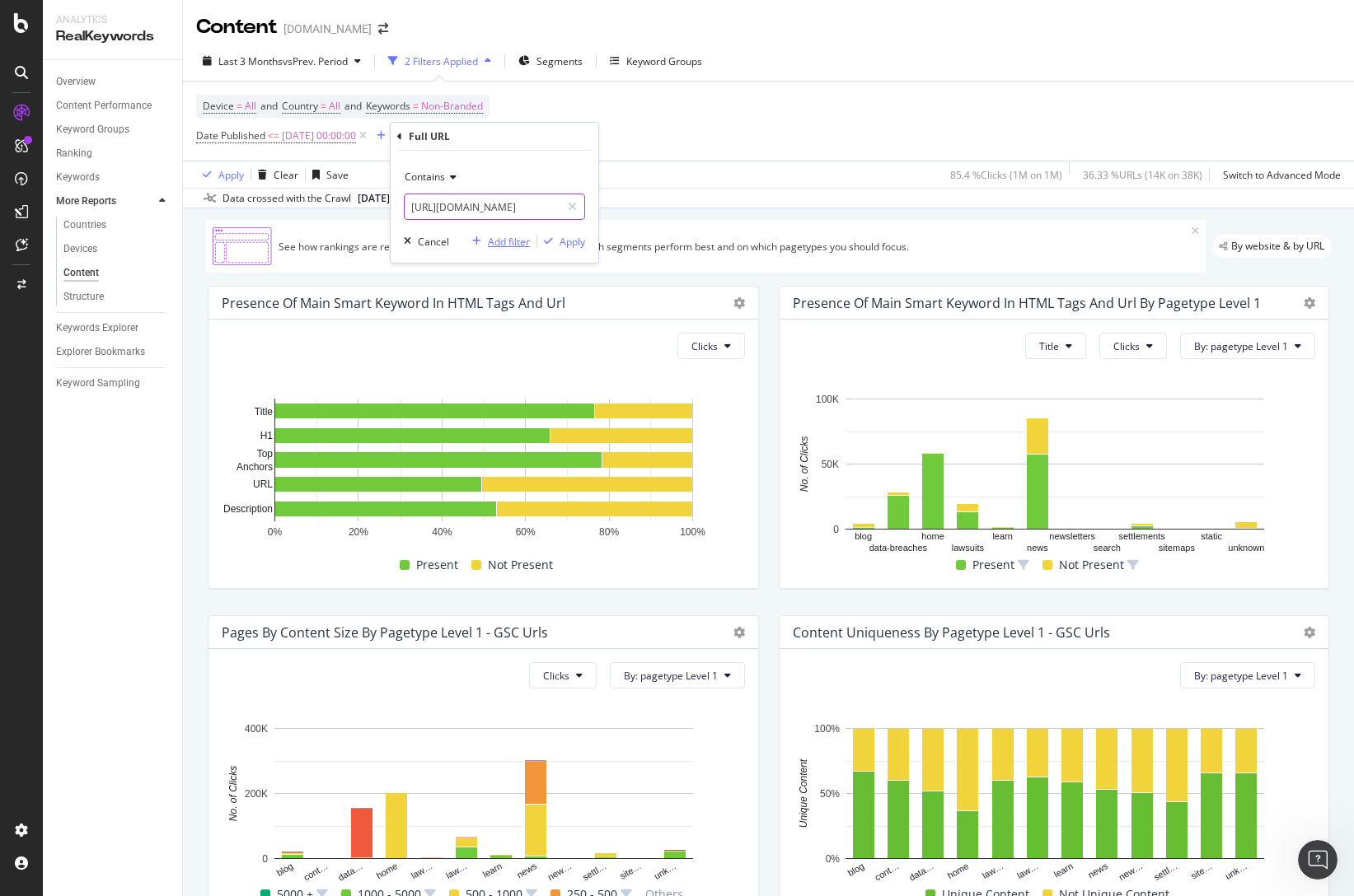
type input "[URL][DOMAIN_NAME]"
click at [520, 238] on div "Add filter" at bounding box center [508, 241] width 42 height 14
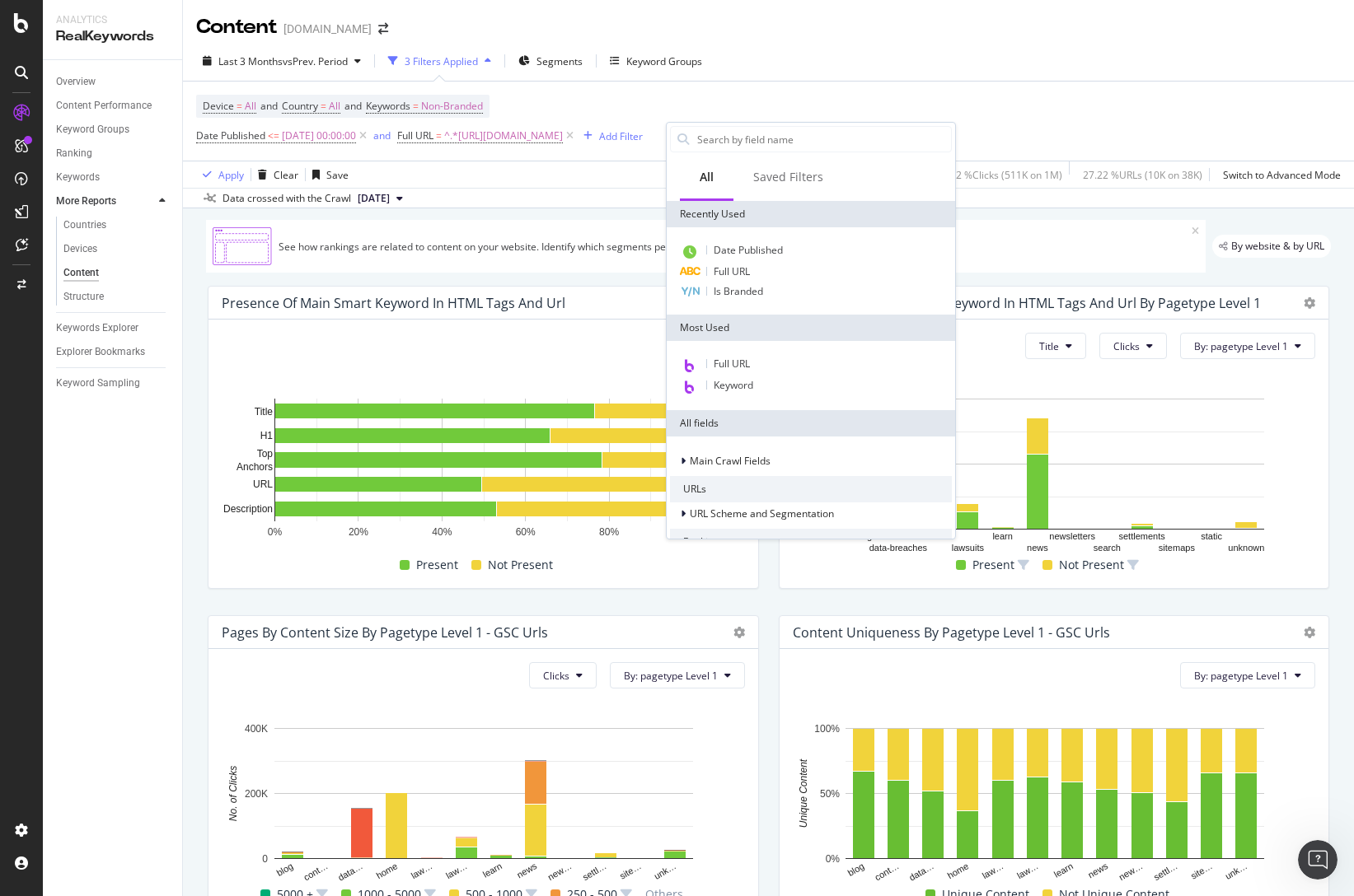
click at [803, 94] on div "Device = All and Country = All and Keywords = Non-Branded Date Published <= [DA…" at bounding box center [769, 120] width 1145 height 79
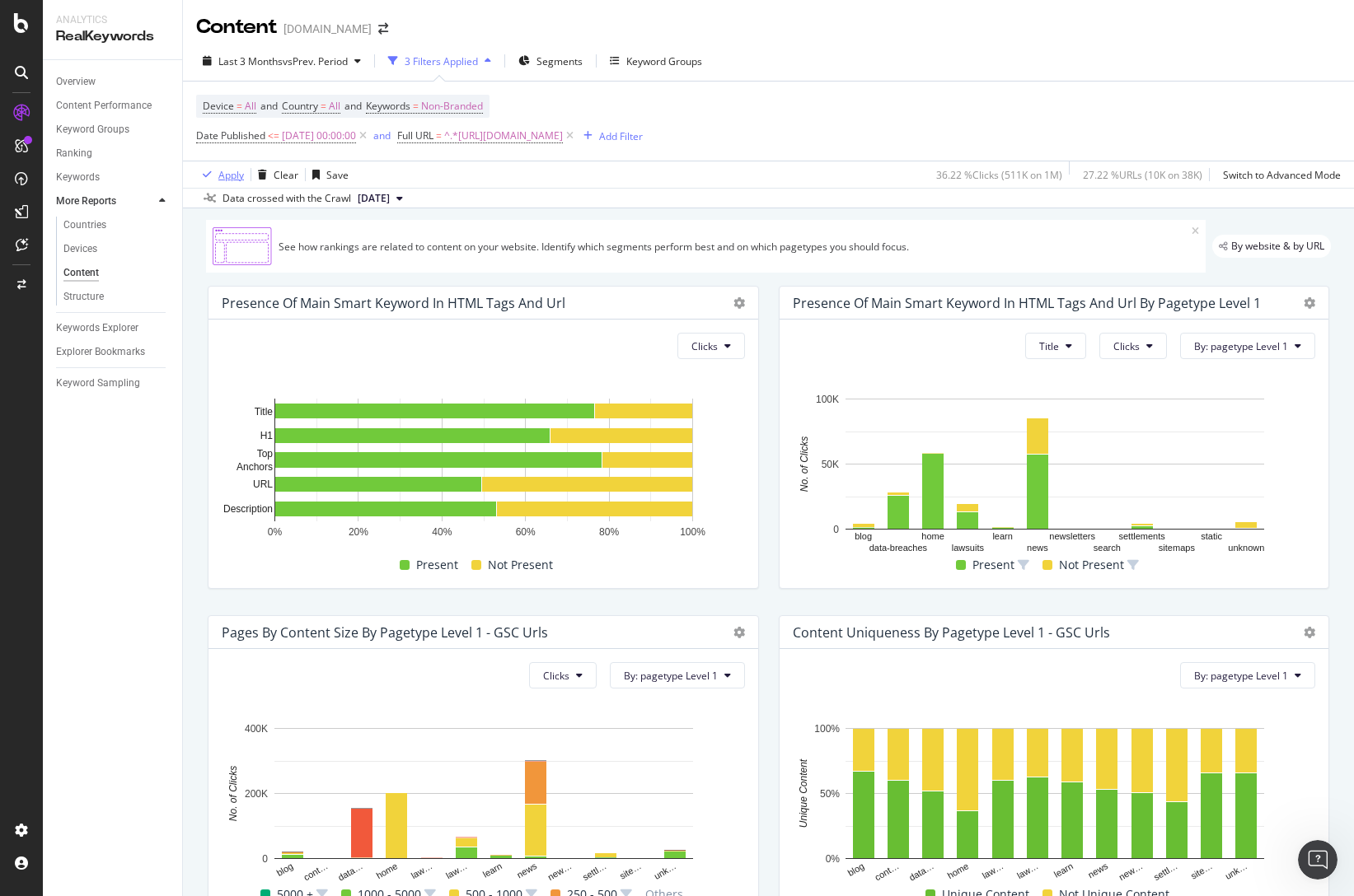
click at [231, 177] on div "Apply" at bounding box center [231, 175] width 26 height 14
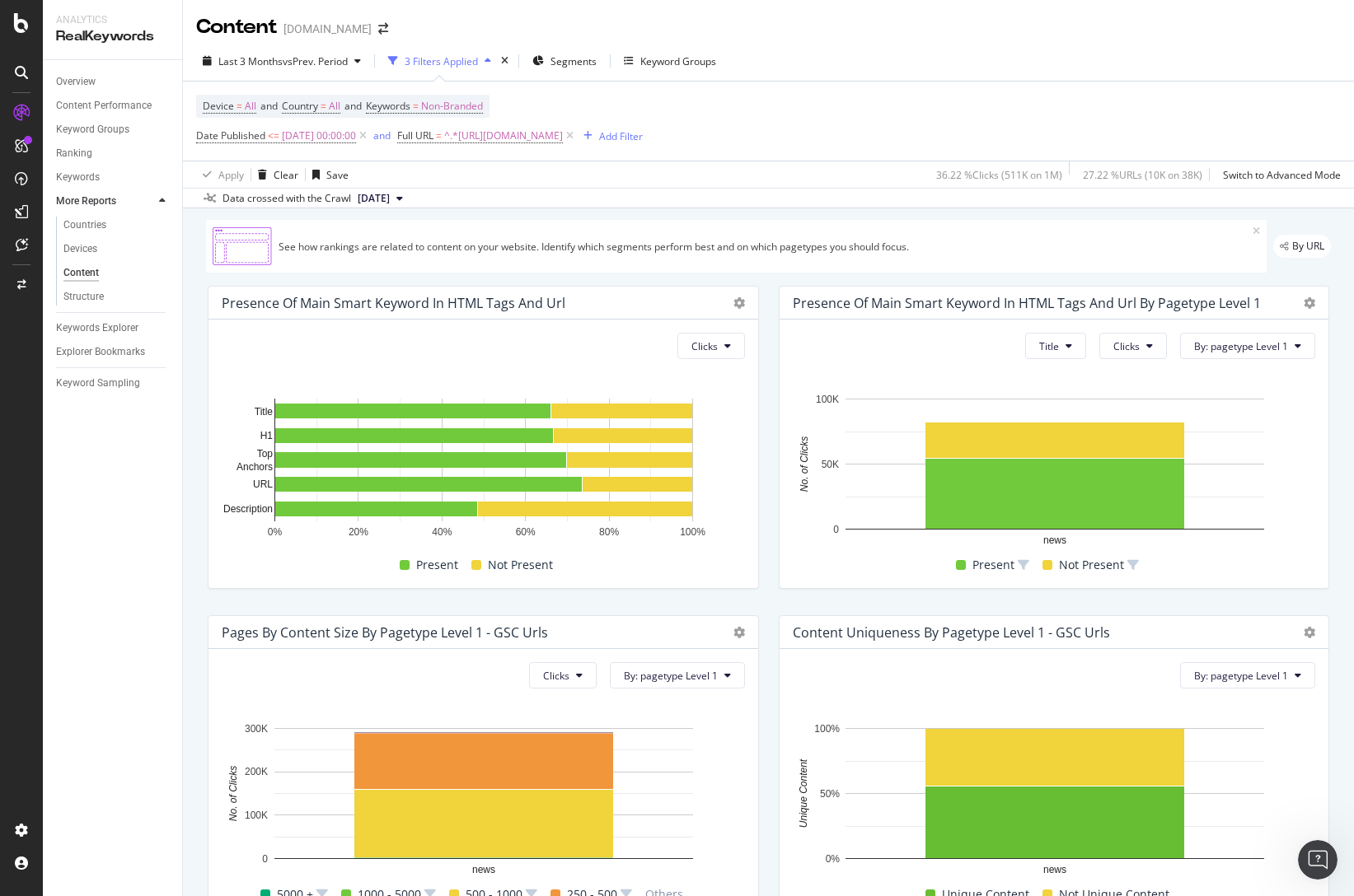
click at [26, 73] on icon at bounding box center [22, 73] width 13 height 13
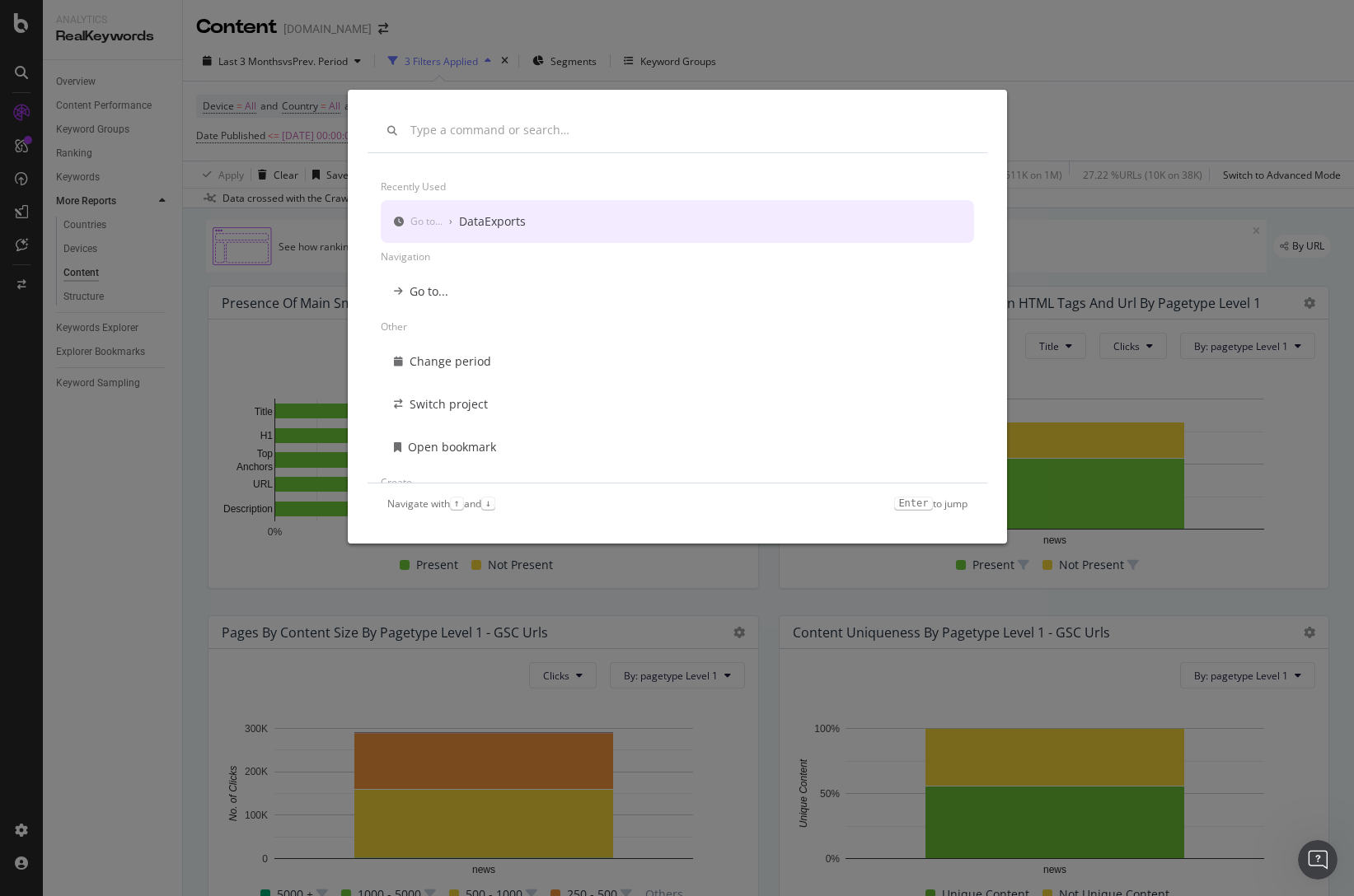
drag, startPoint x: 1146, startPoint y: 63, endPoint x: 1091, endPoint y: 112, distance: 73.7
click at [1146, 63] on div "Recently used Go to... › DataExports Navigation Go to... Other Change period Sw…" at bounding box center [677, 448] width 1354 height 896
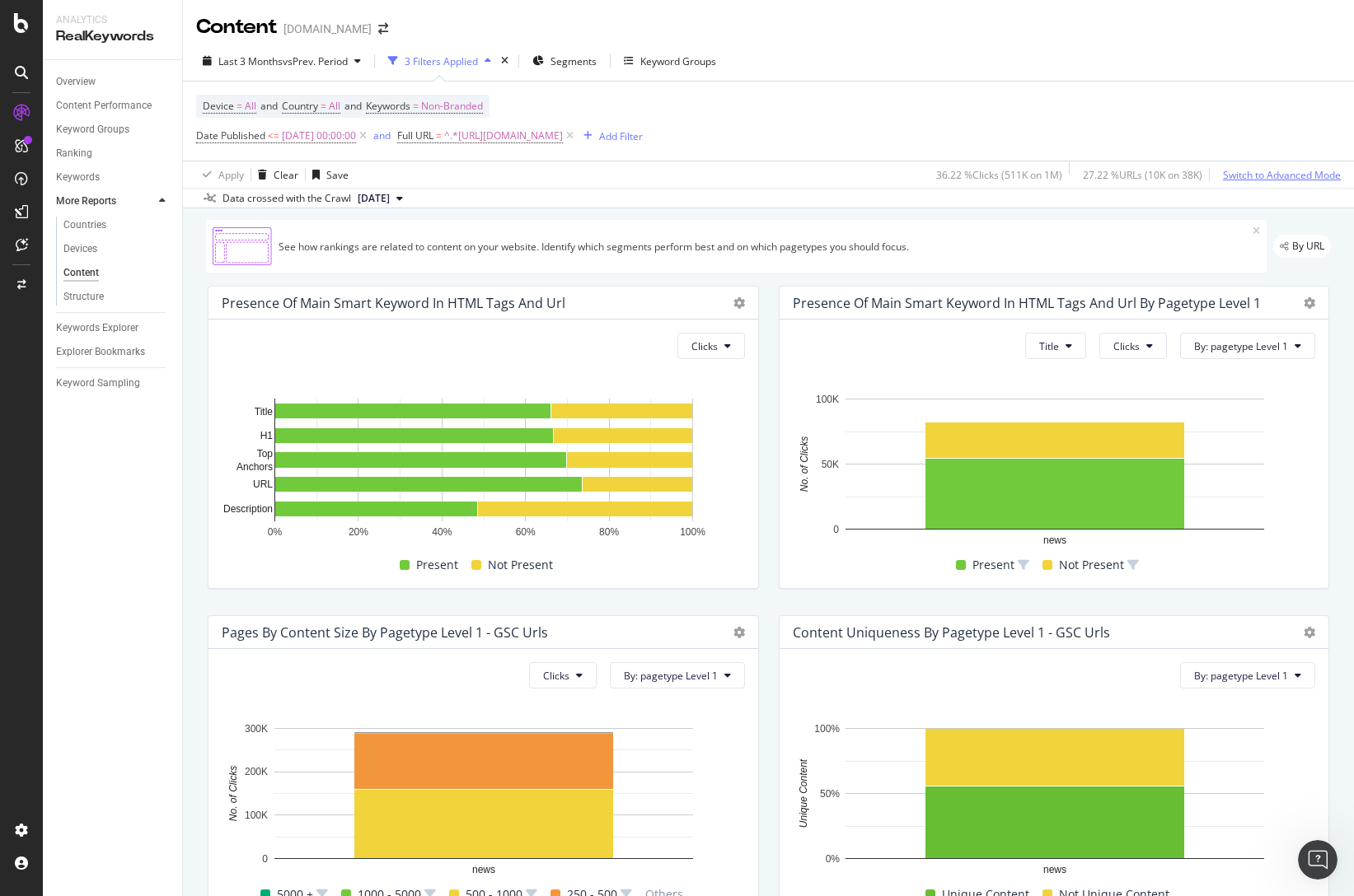
click at [1280, 173] on div "Switch to Advanced Mode" at bounding box center [1282, 175] width 118 height 14
click at [747, 137] on div "Add Filter Group" at bounding box center [710, 136] width 75 height 14
click at [797, 137] on div "Device = All and Country = All and Keywords = Non-Branded Date Published <= [DA…" at bounding box center [769, 120] width 1145 height 79
click at [643, 136] on div "Add Filter" at bounding box center [621, 136] width 44 height 14
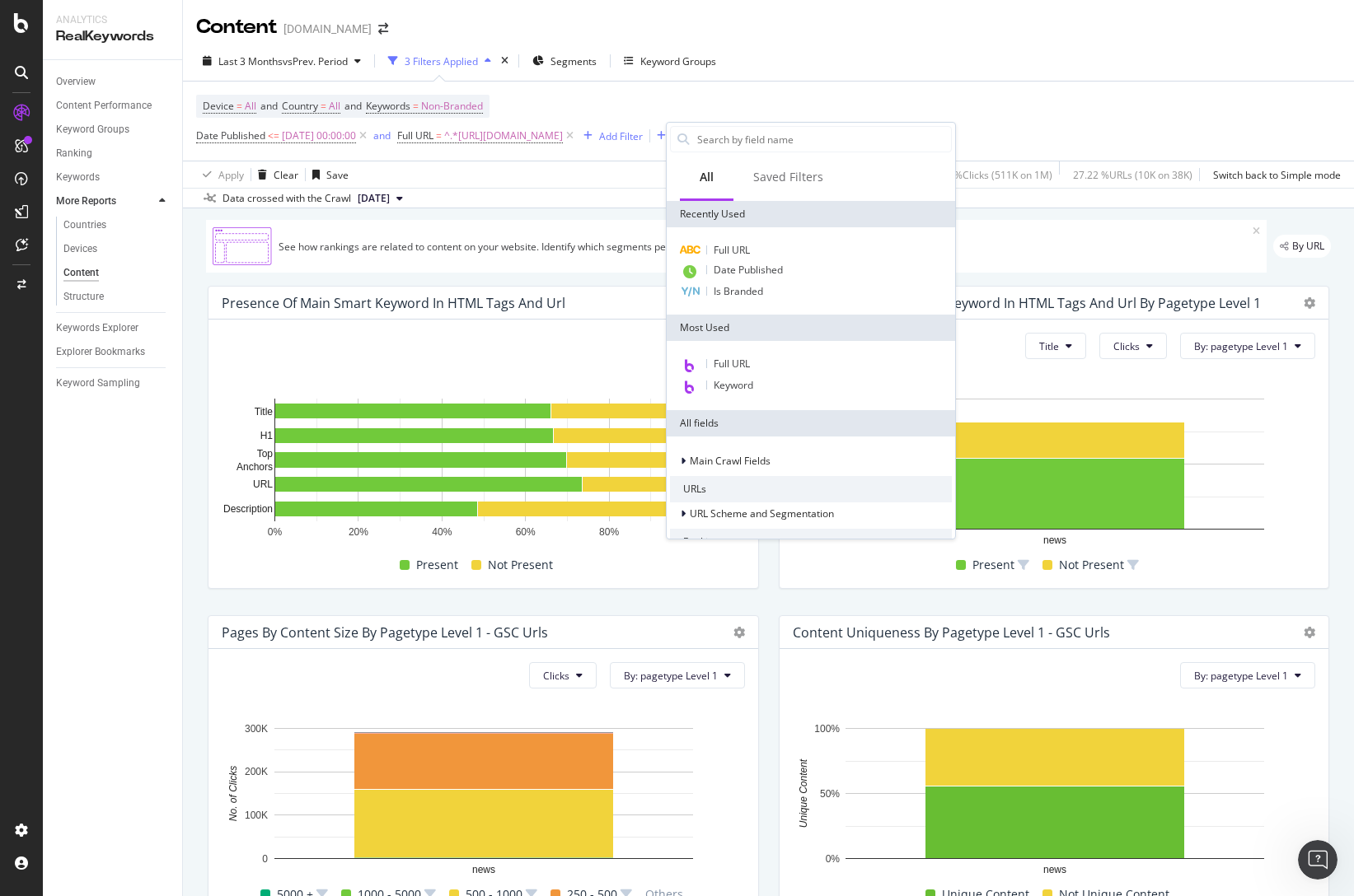
click at [721, 89] on div "Device = All and Country = All and Keywords = Non-Branded Date Published <= [DA…" at bounding box center [769, 120] width 1145 height 79
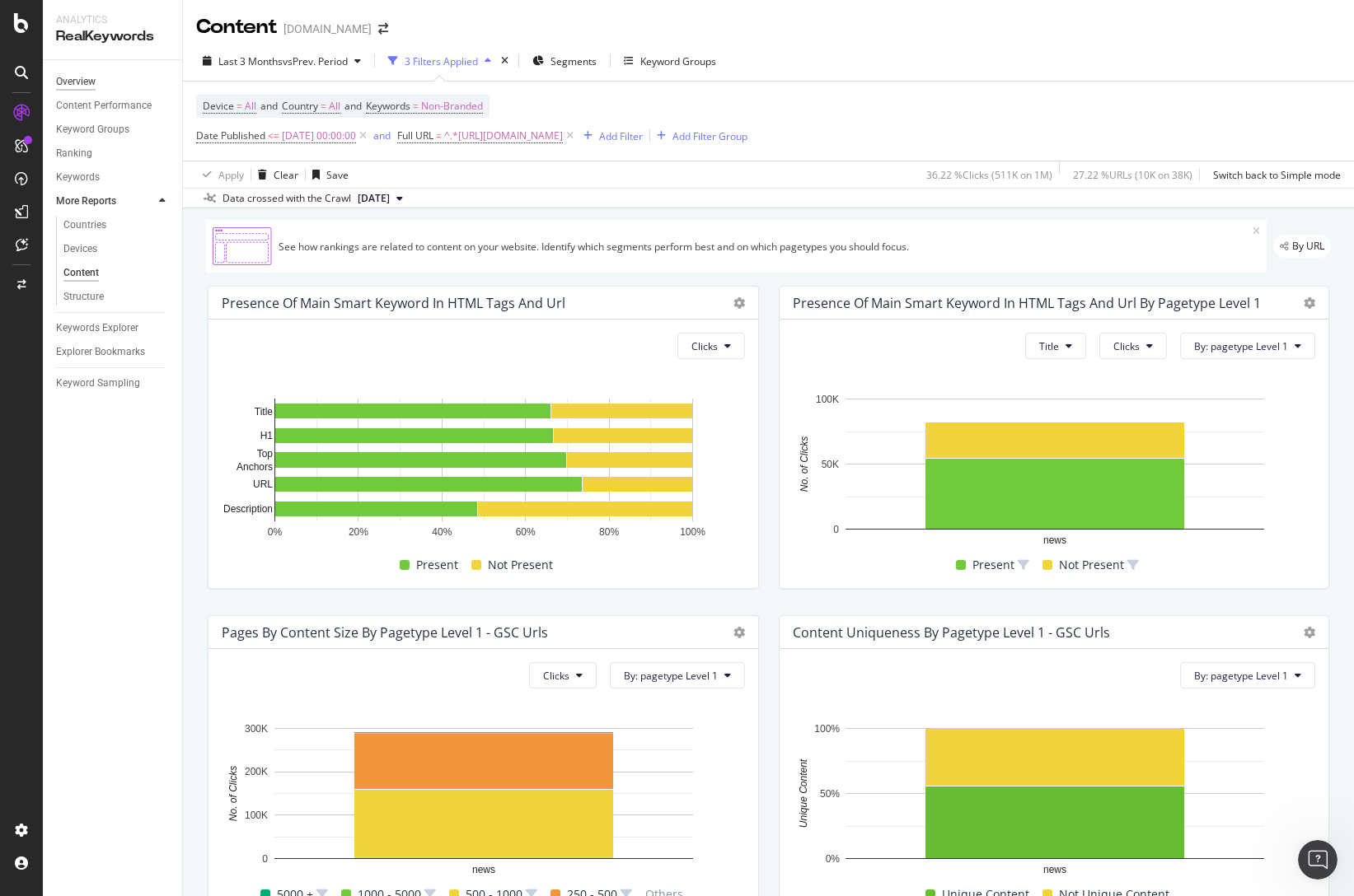
click at [85, 85] on div "Overview" at bounding box center [76, 81] width 40 height 17
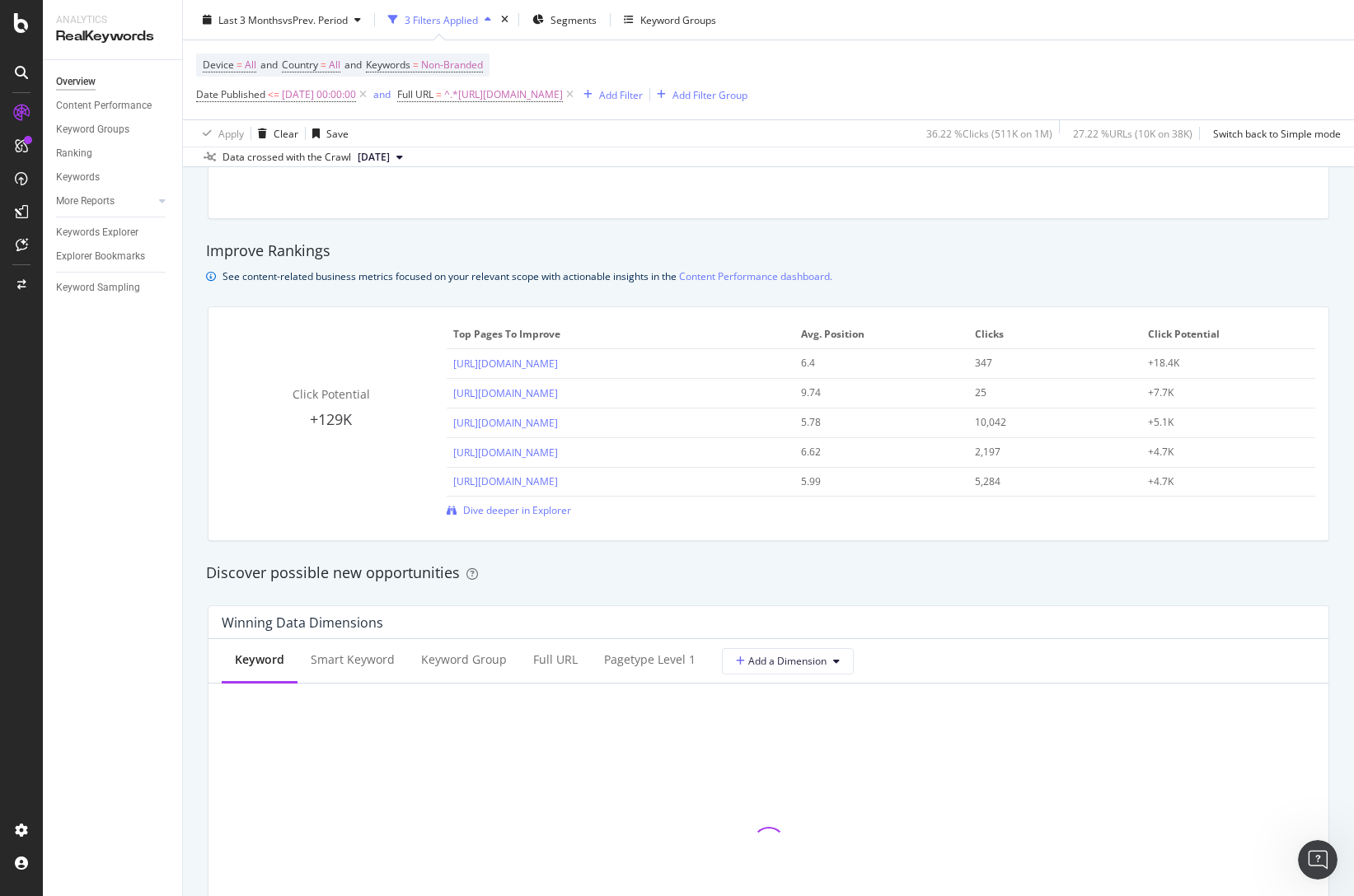
scroll to position [1481, 0]
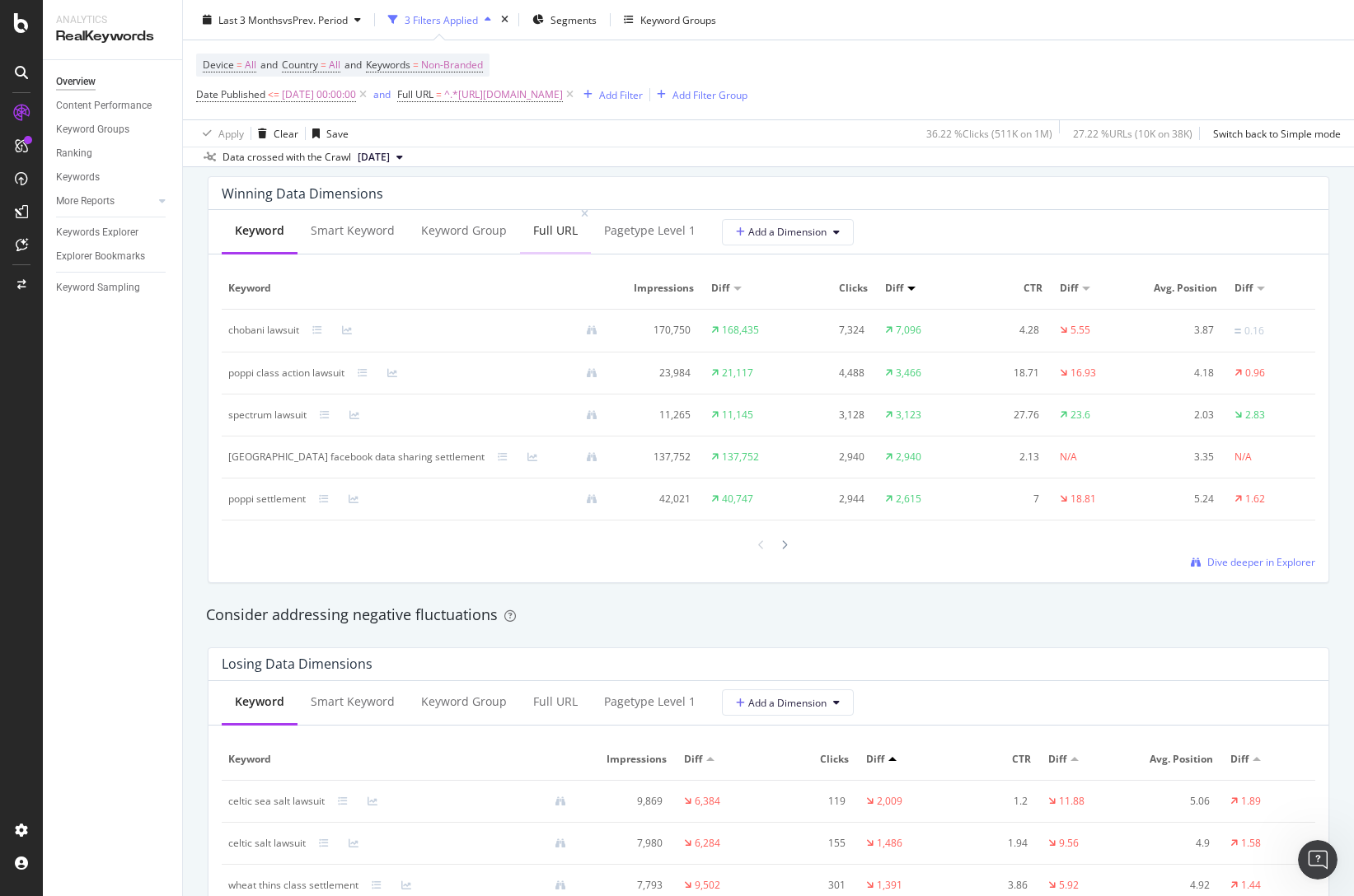
click at [534, 230] on div "Full URL" at bounding box center [556, 230] width 45 height 17
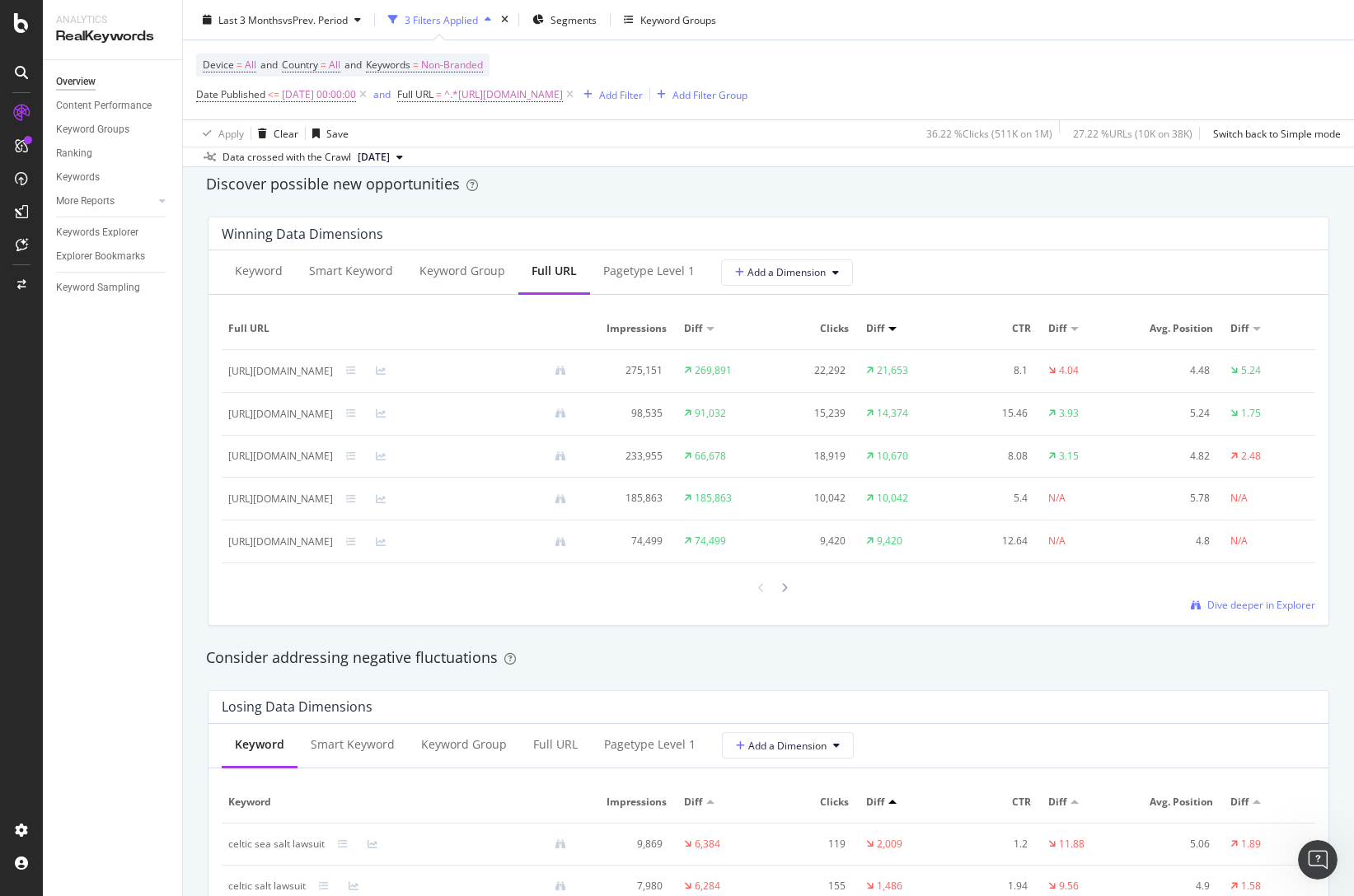
scroll to position [1440, 0]
click at [1270, 609] on span "Dive deeper in Explorer" at bounding box center [1261, 606] width 108 height 14
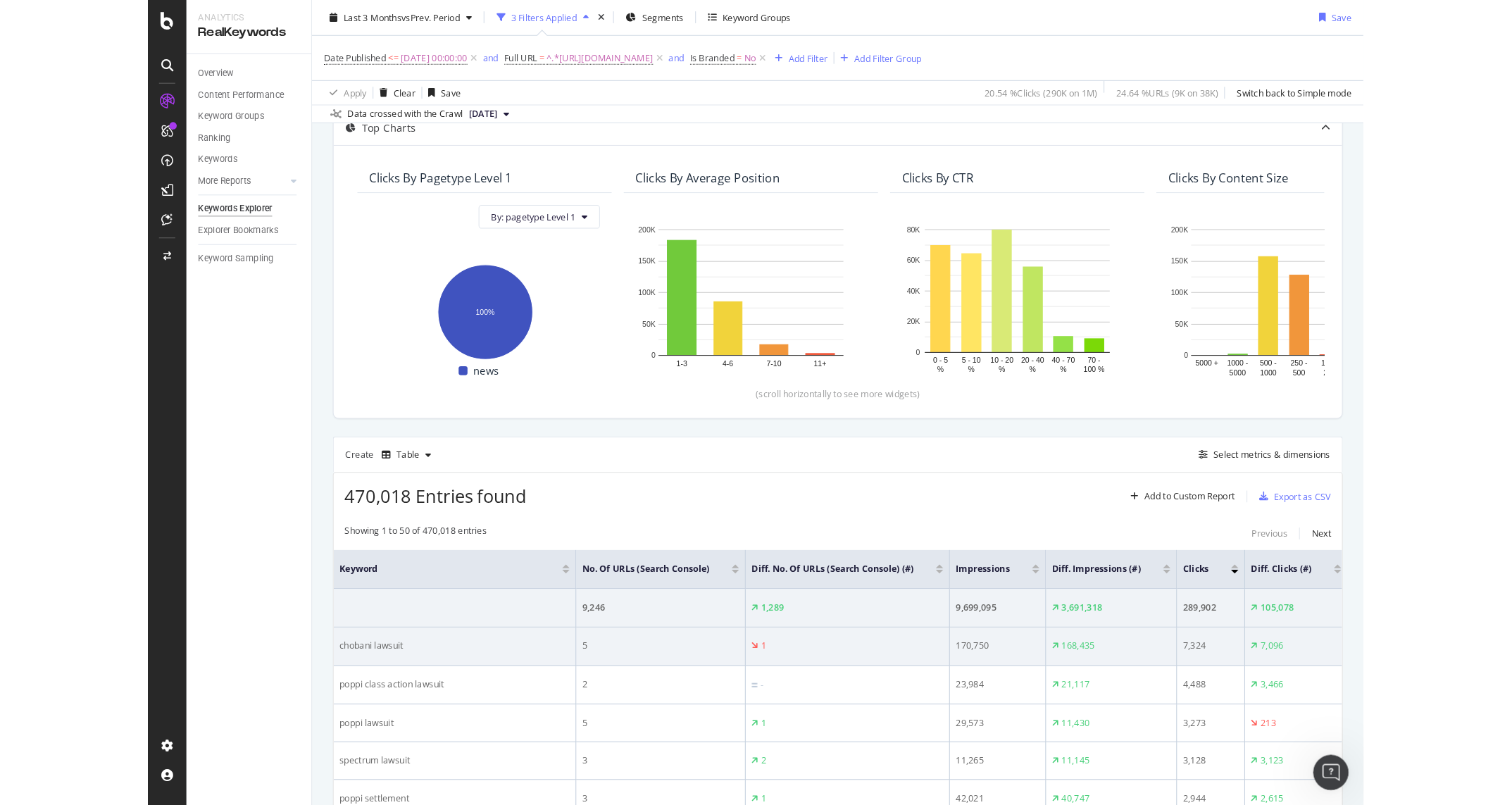
scroll to position [262, 0]
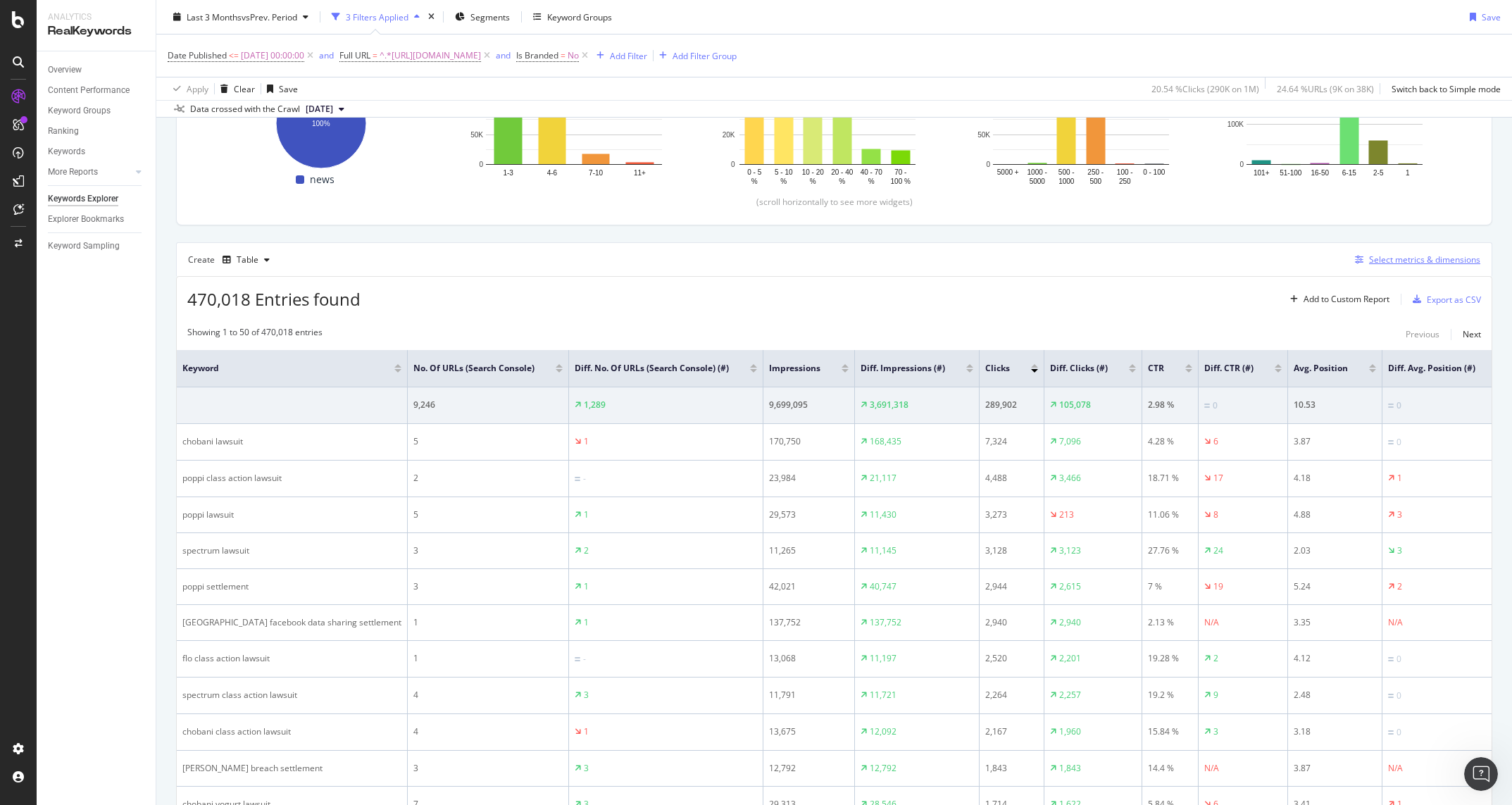
click at [1156, 257] on div "Select metrics & dimensions" at bounding box center [1424, 259] width 111 height 12
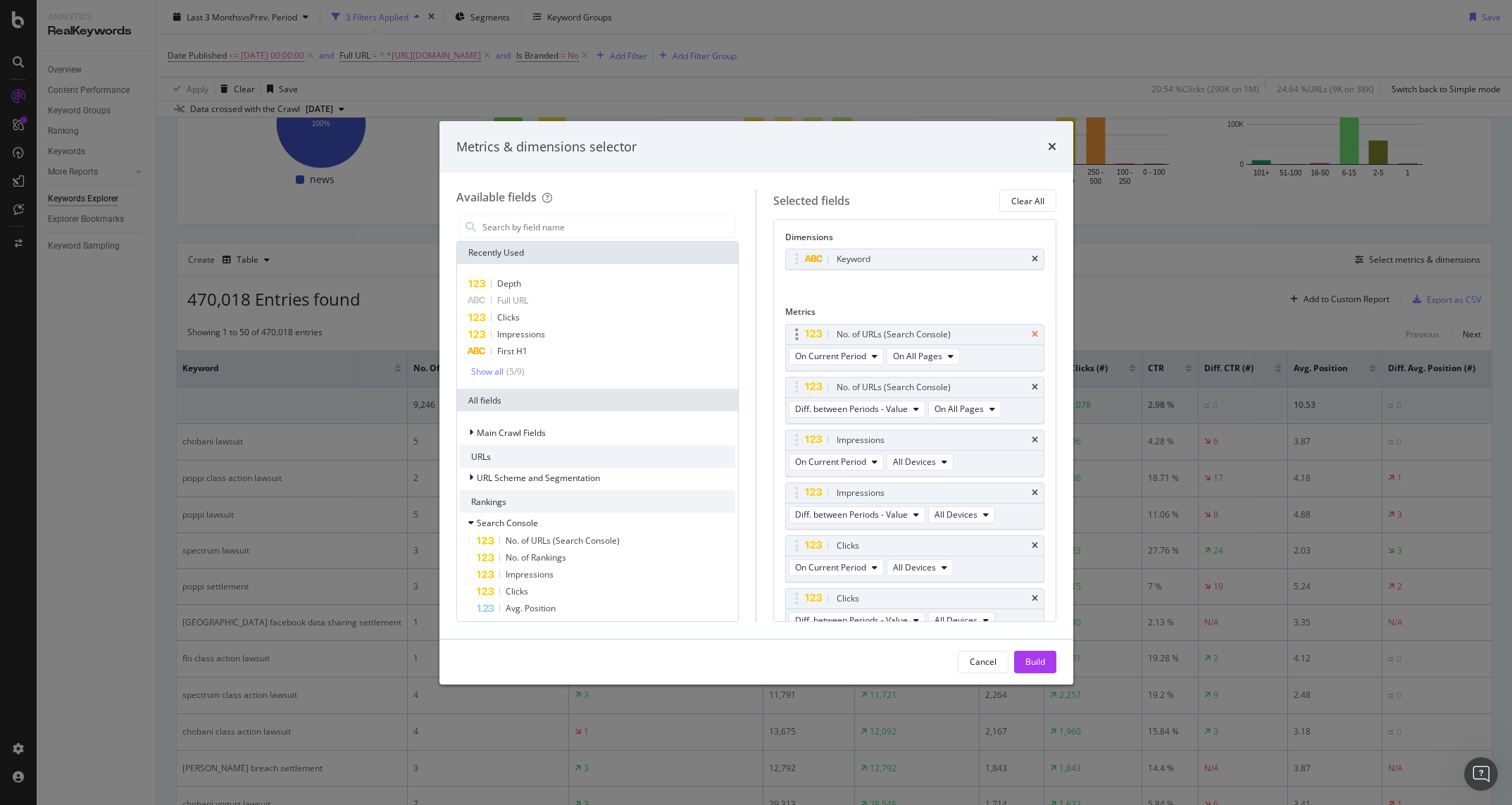
click at [1034, 335] on icon "times" at bounding box center [1034, 334] width 6 height 9
click at [1034, 333] on icon "times" at bounding box center [1034, 334] width 6 height 9
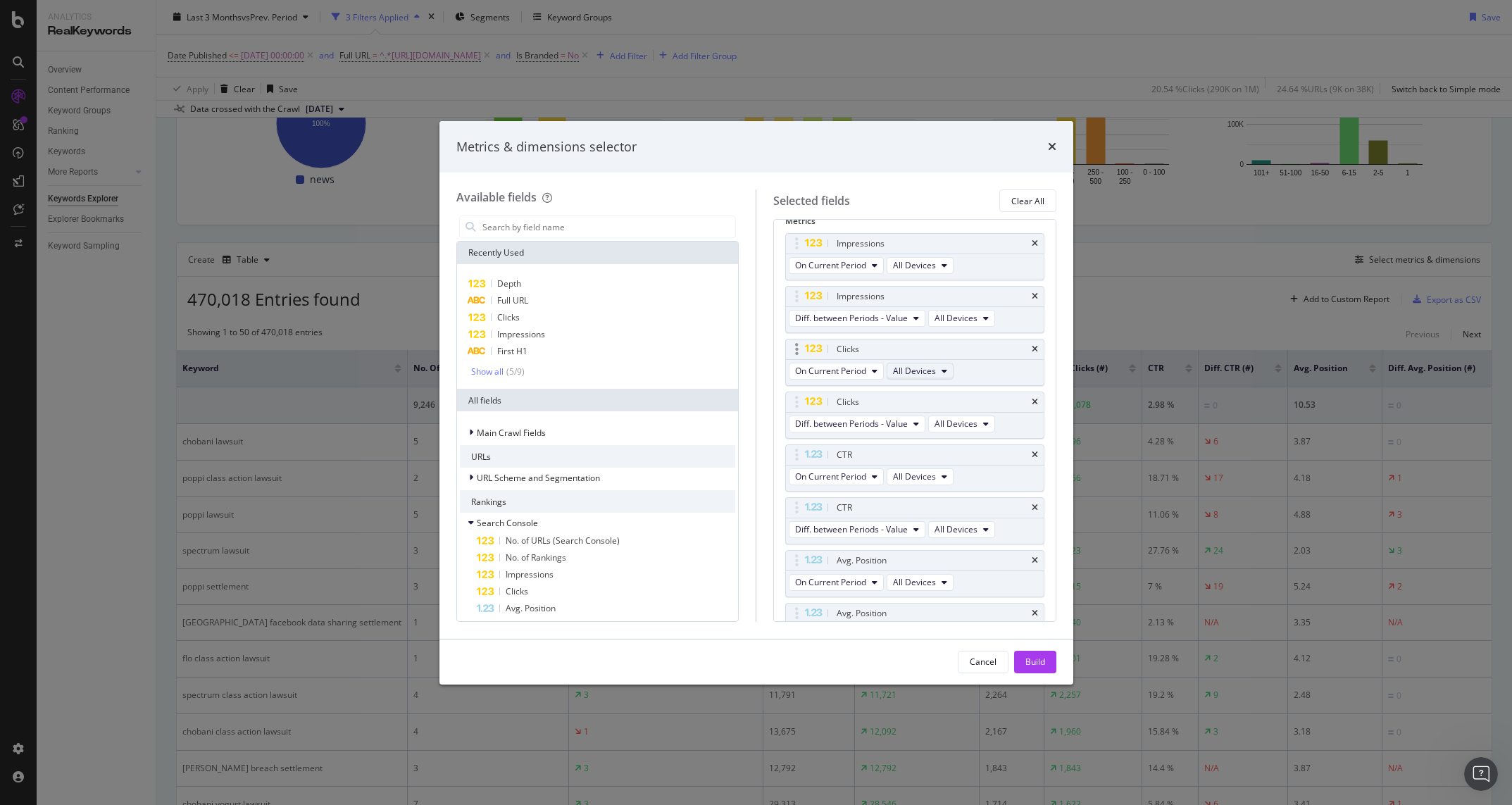
scroll to position [0, 0]
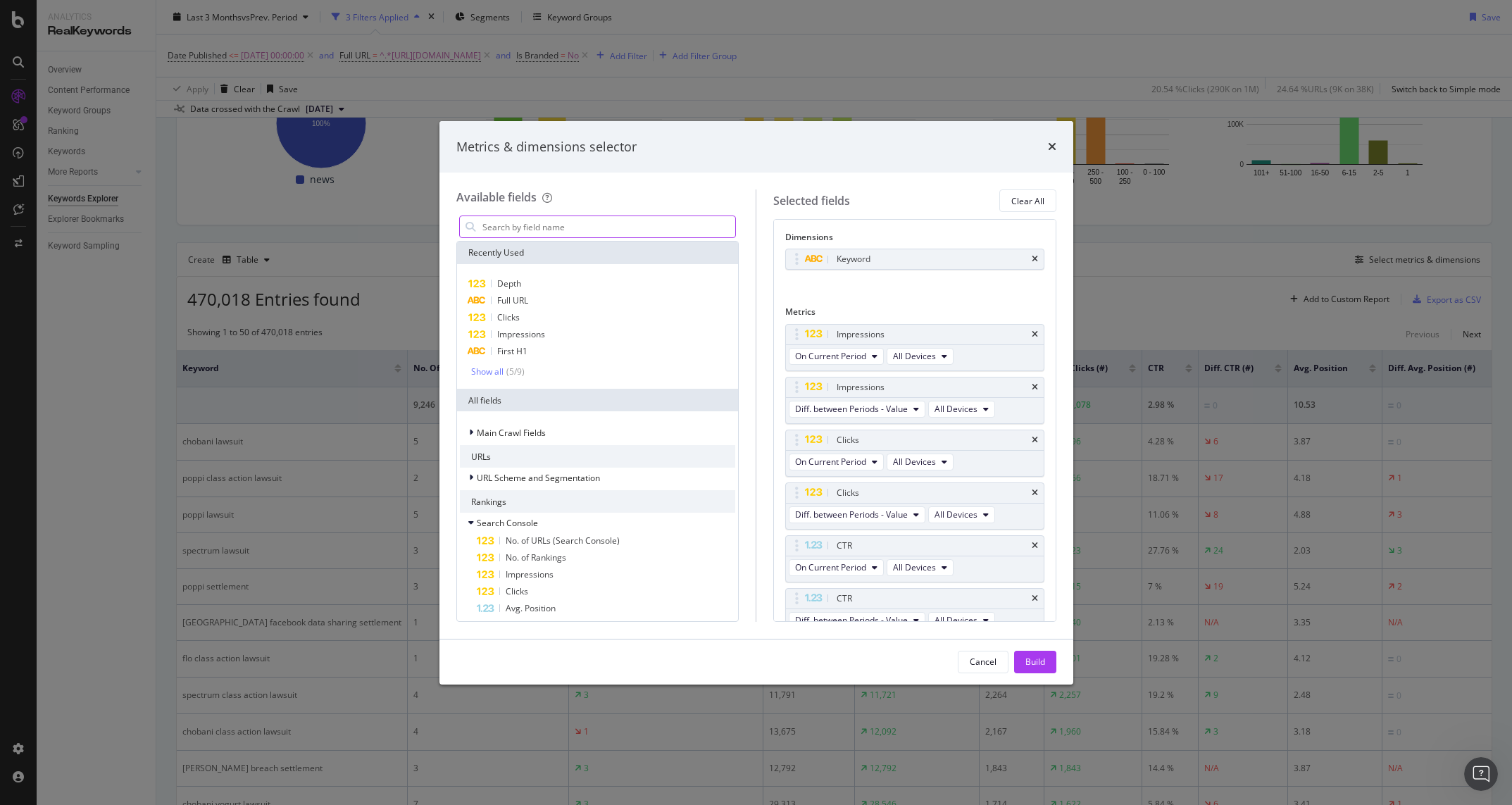
click at [522, 230] on input "modal" at bounding box center [609, 227] width 255 height 21
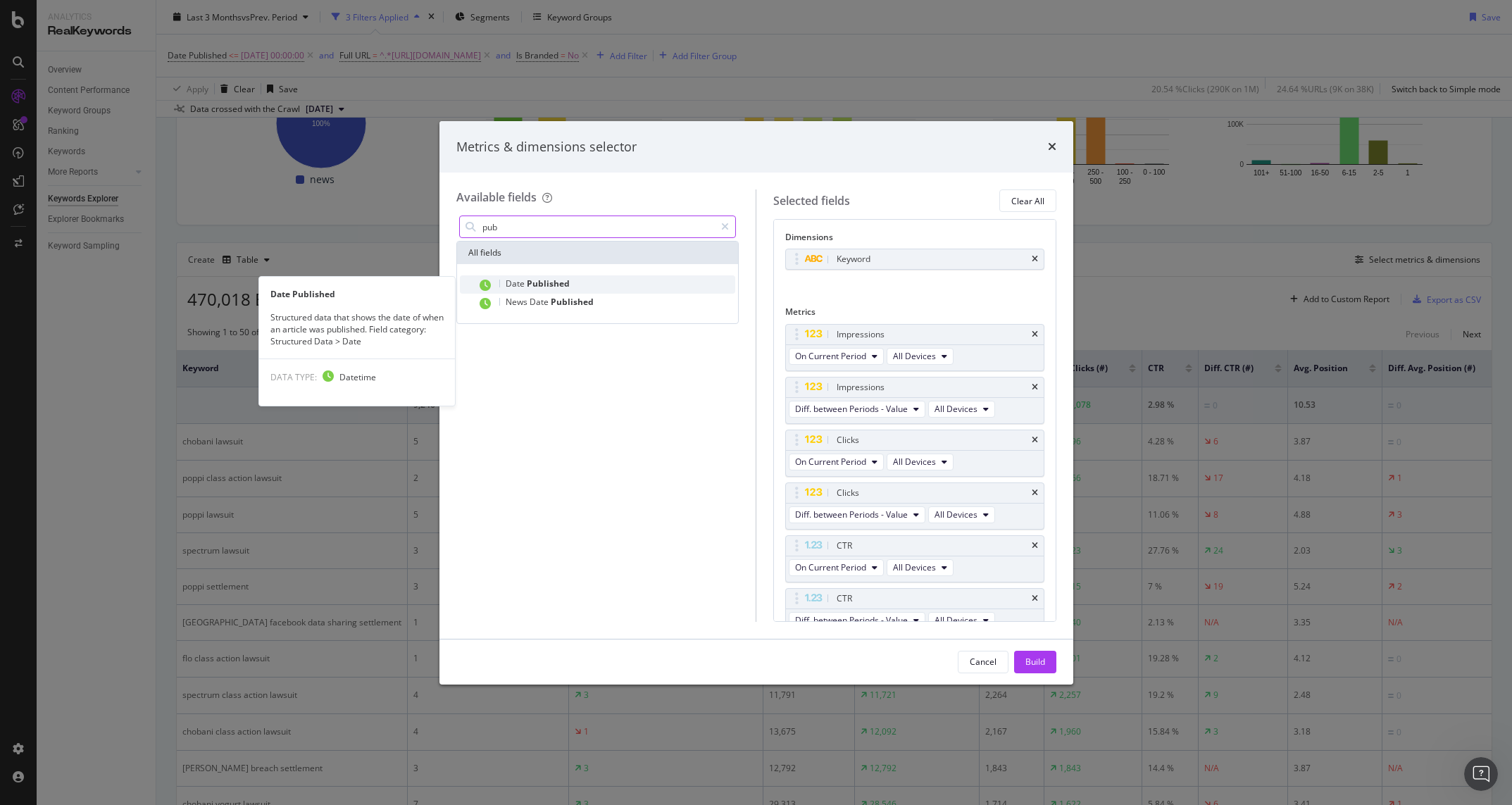
type input "pub"
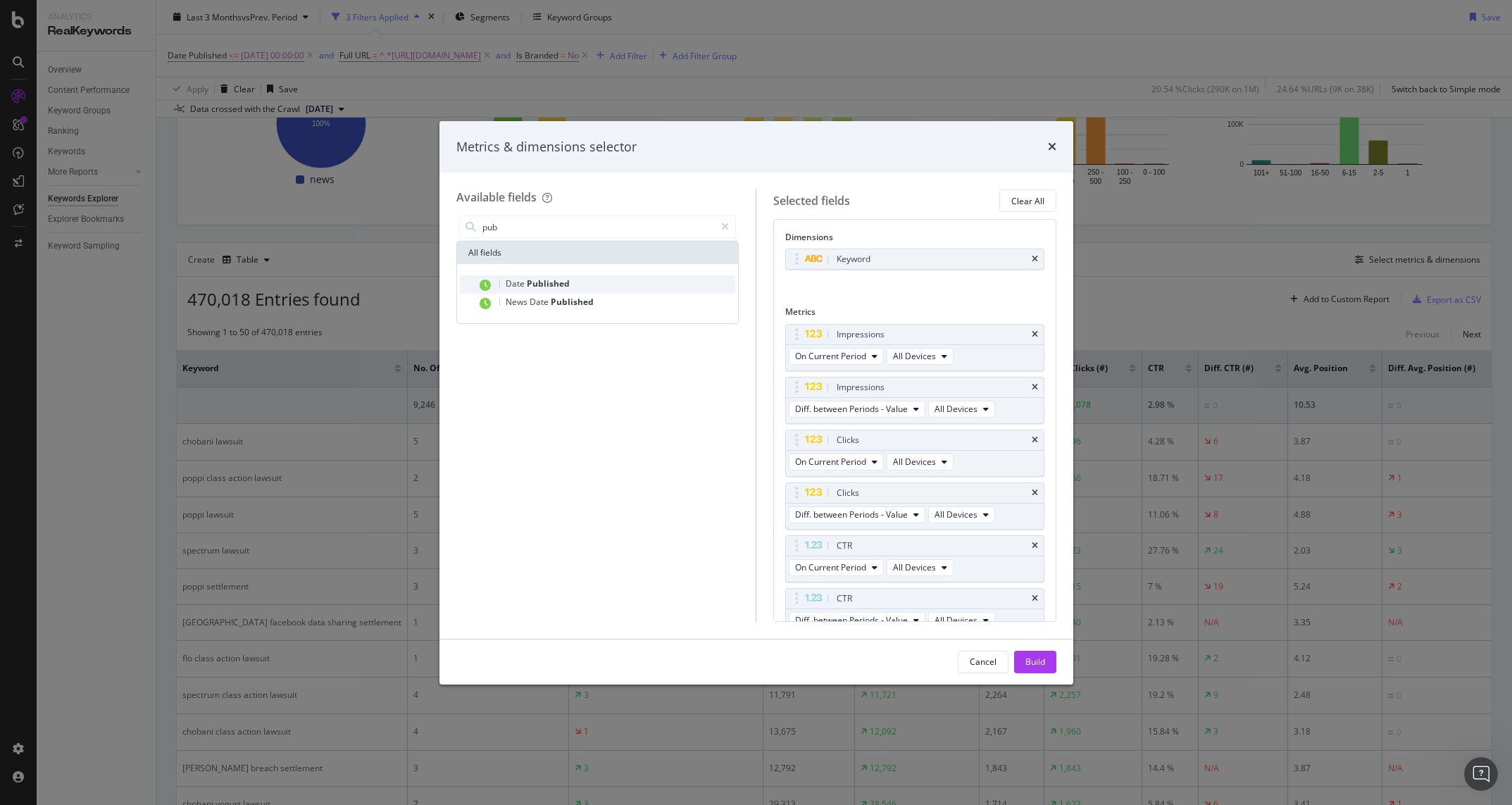
click at [553, 282] on span "Published" at bounding box center [548, 283] width 43 height 12
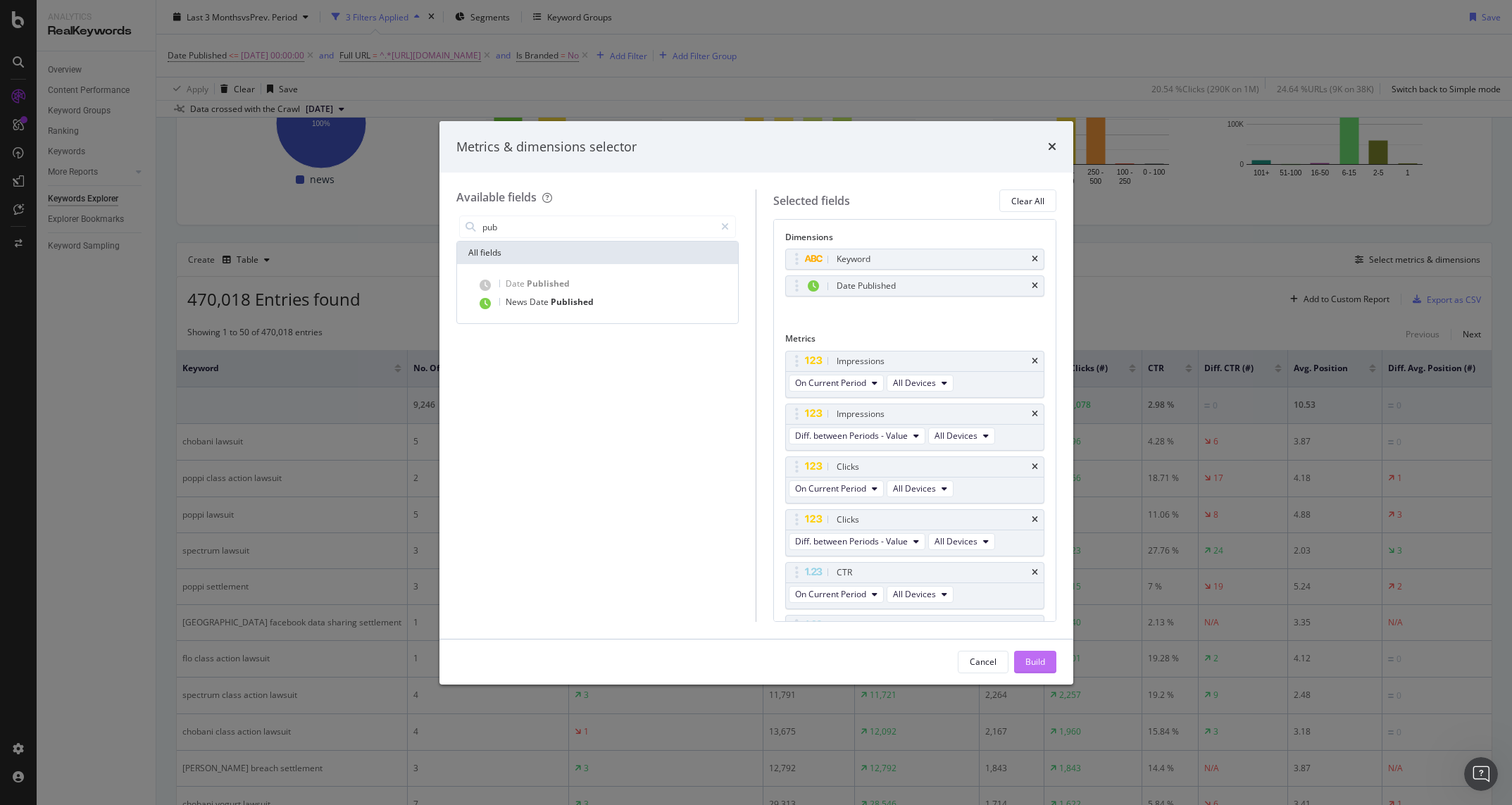
click at [1039, 668] on div "Build" at bounding box center [1035, 662] width 20 height 21
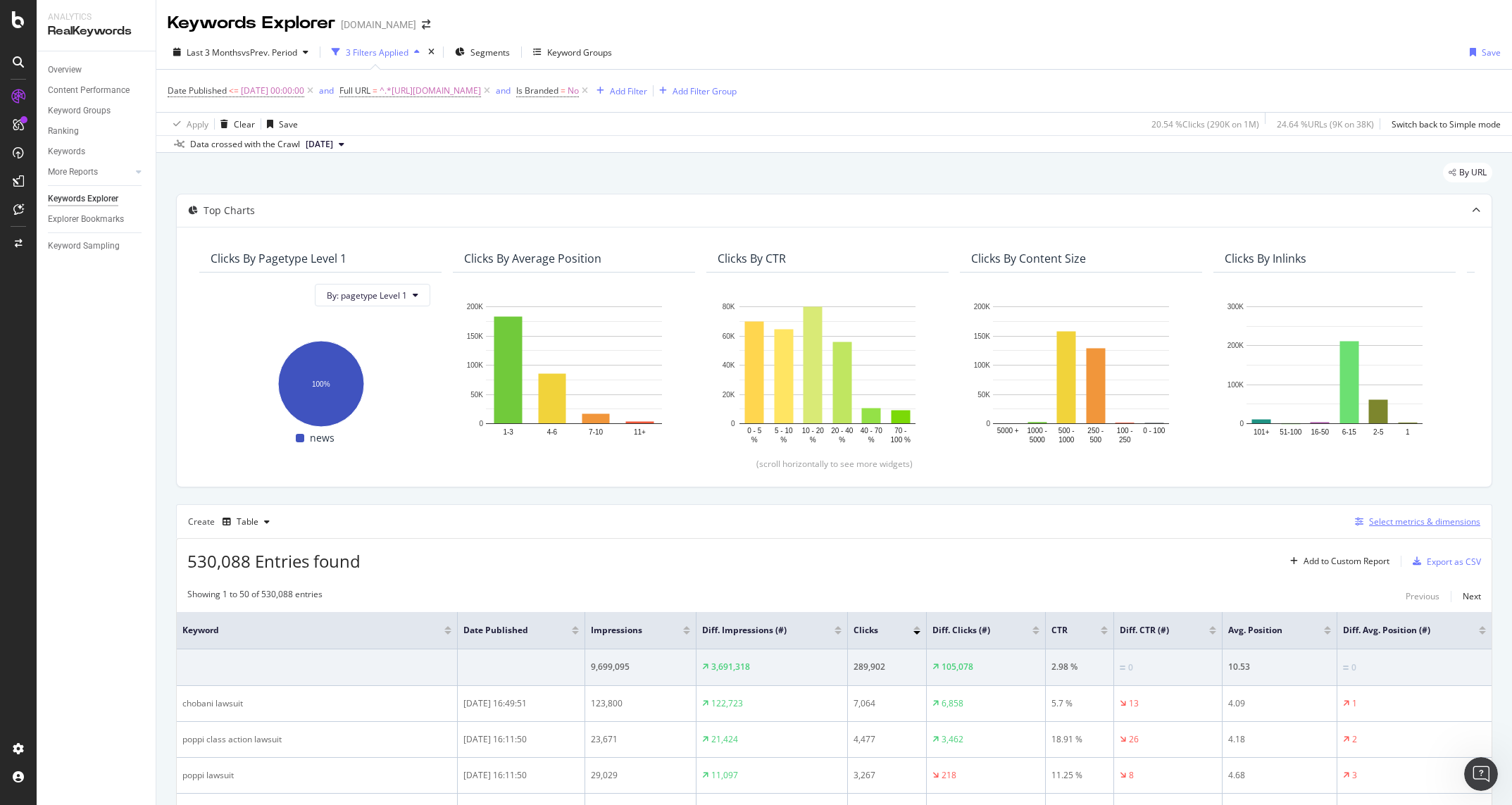
click at [1156, 522] on div "Select metrics & dimensions" at bounding box center [1424, 522] width 111 height 12
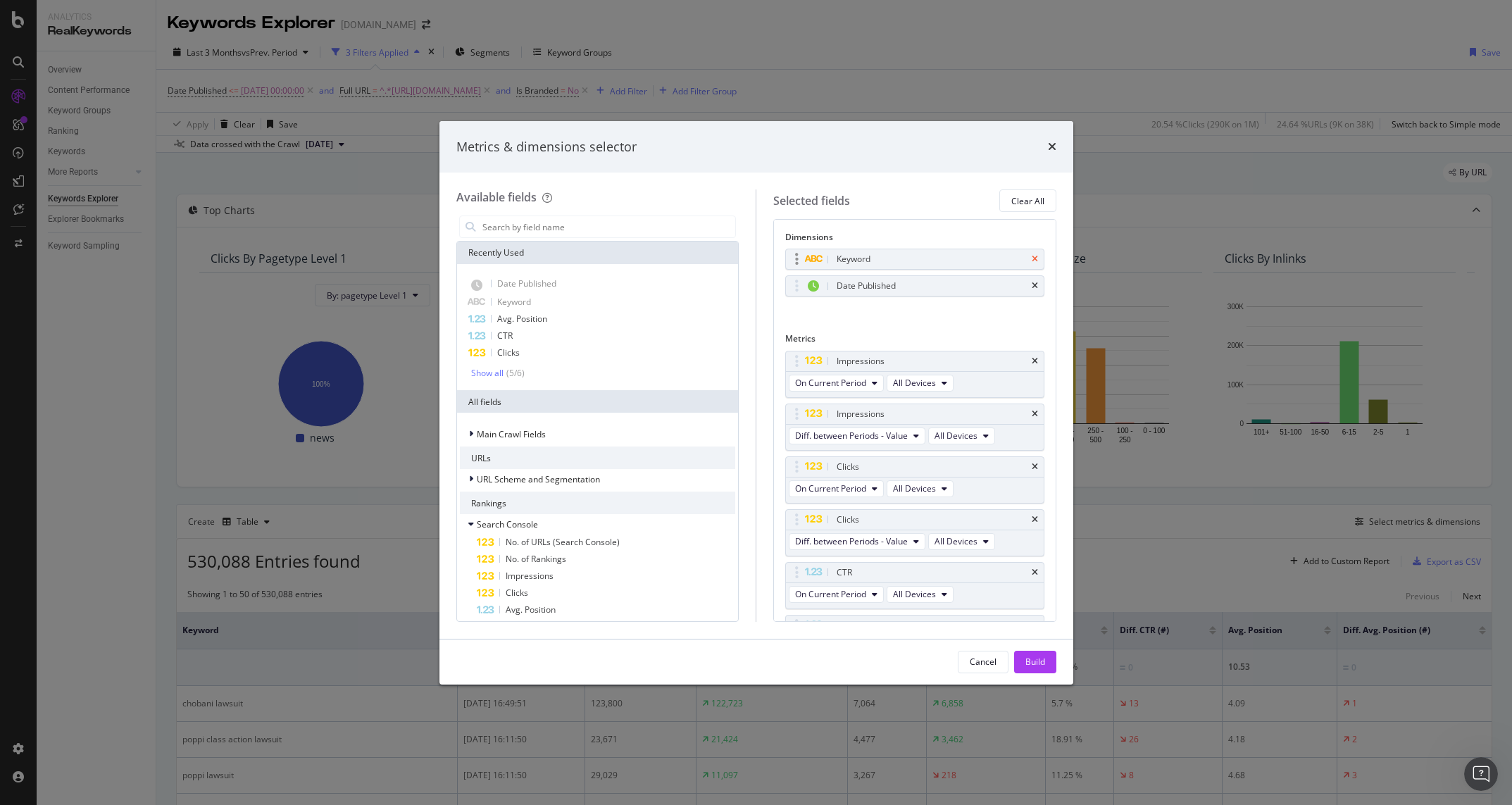
click at [1034, 259] on icon "times" at bounding box center [1034, 259] width 6 height 9
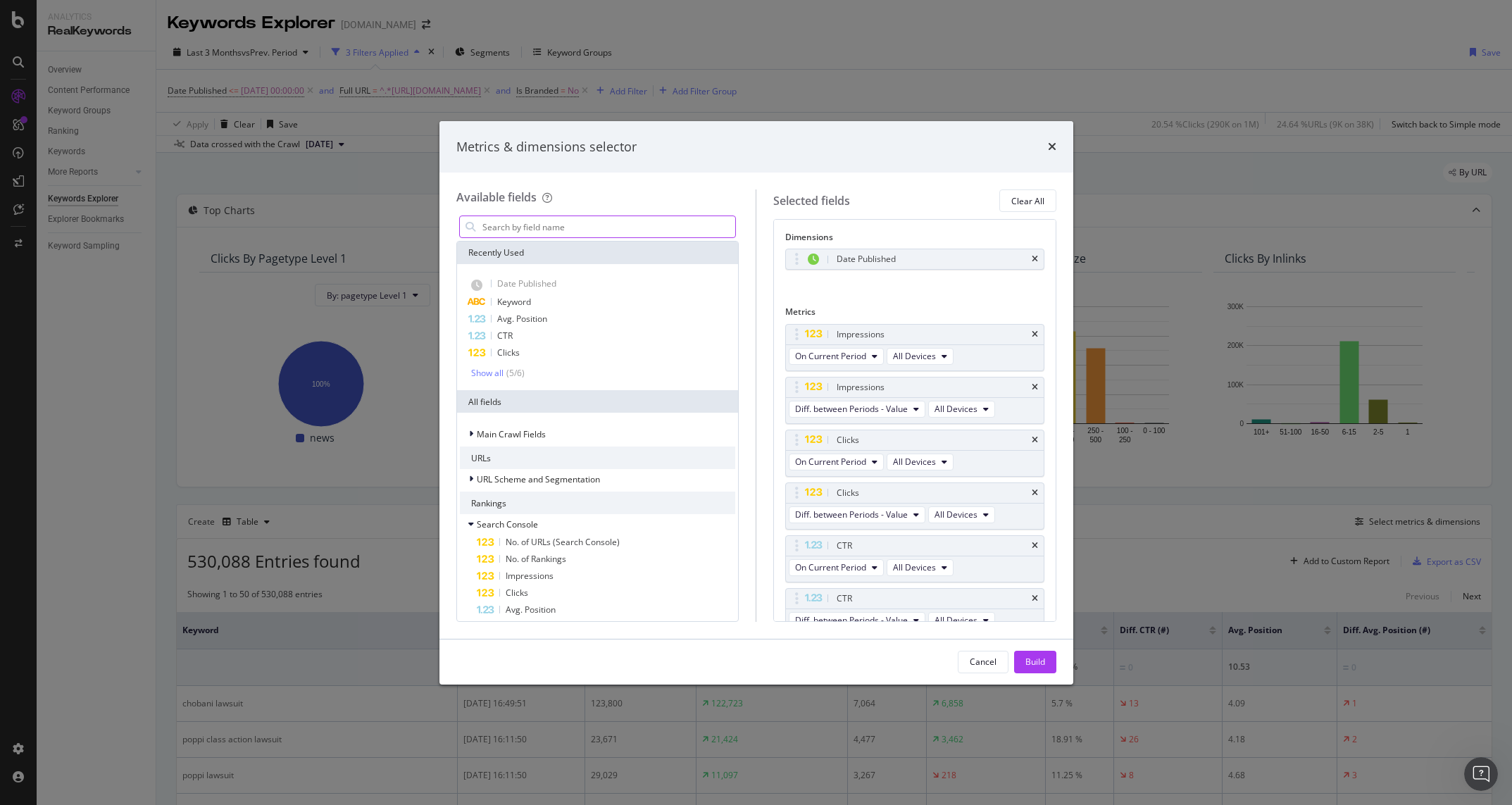
click at [537, 220] on input "modal" at bounding box center [609, 227] width 255 height 21
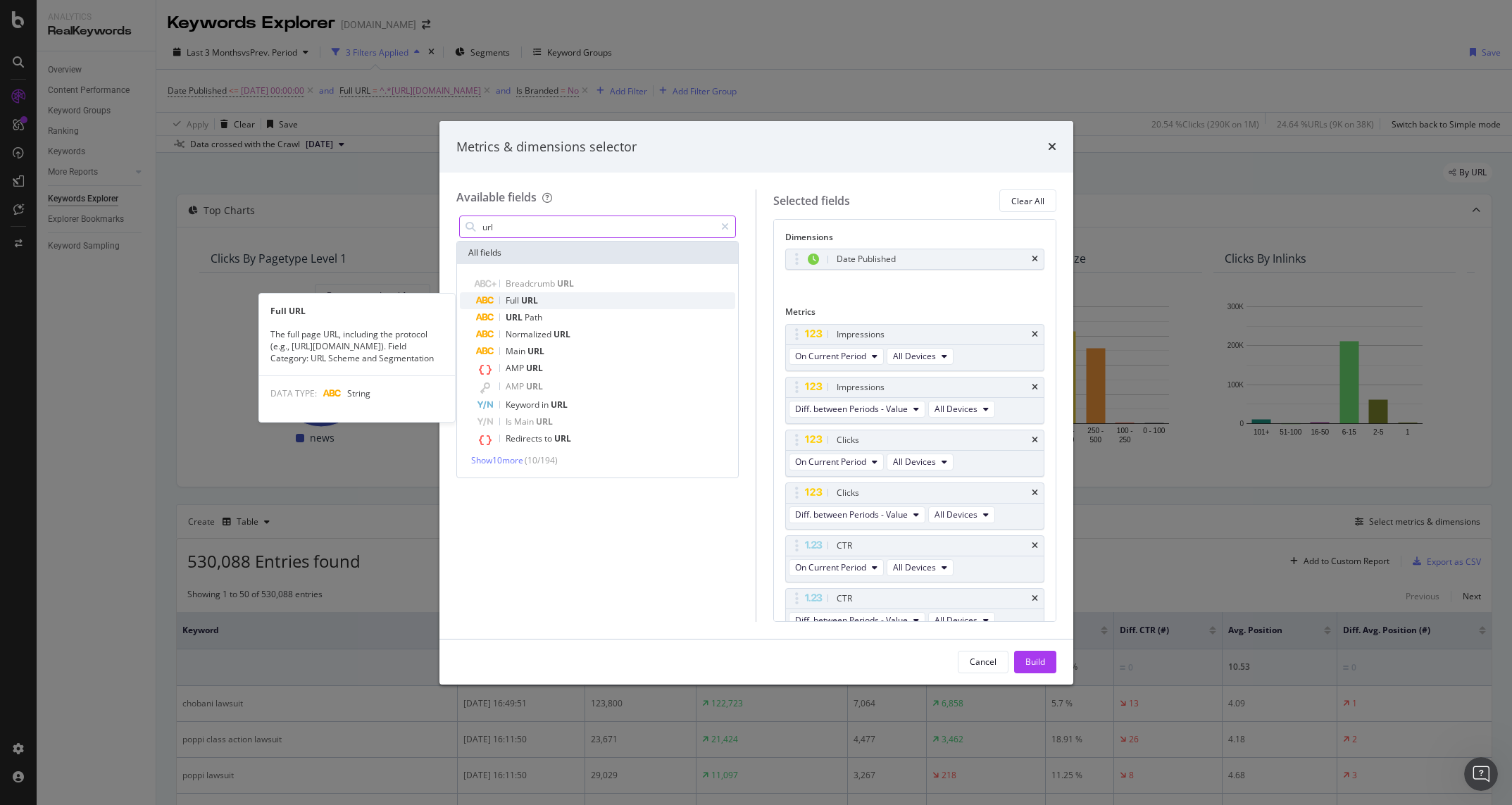
type input "url"
click at [546, 305] on div "Full URL" at bounding box center [607, 300] width 259 height 17
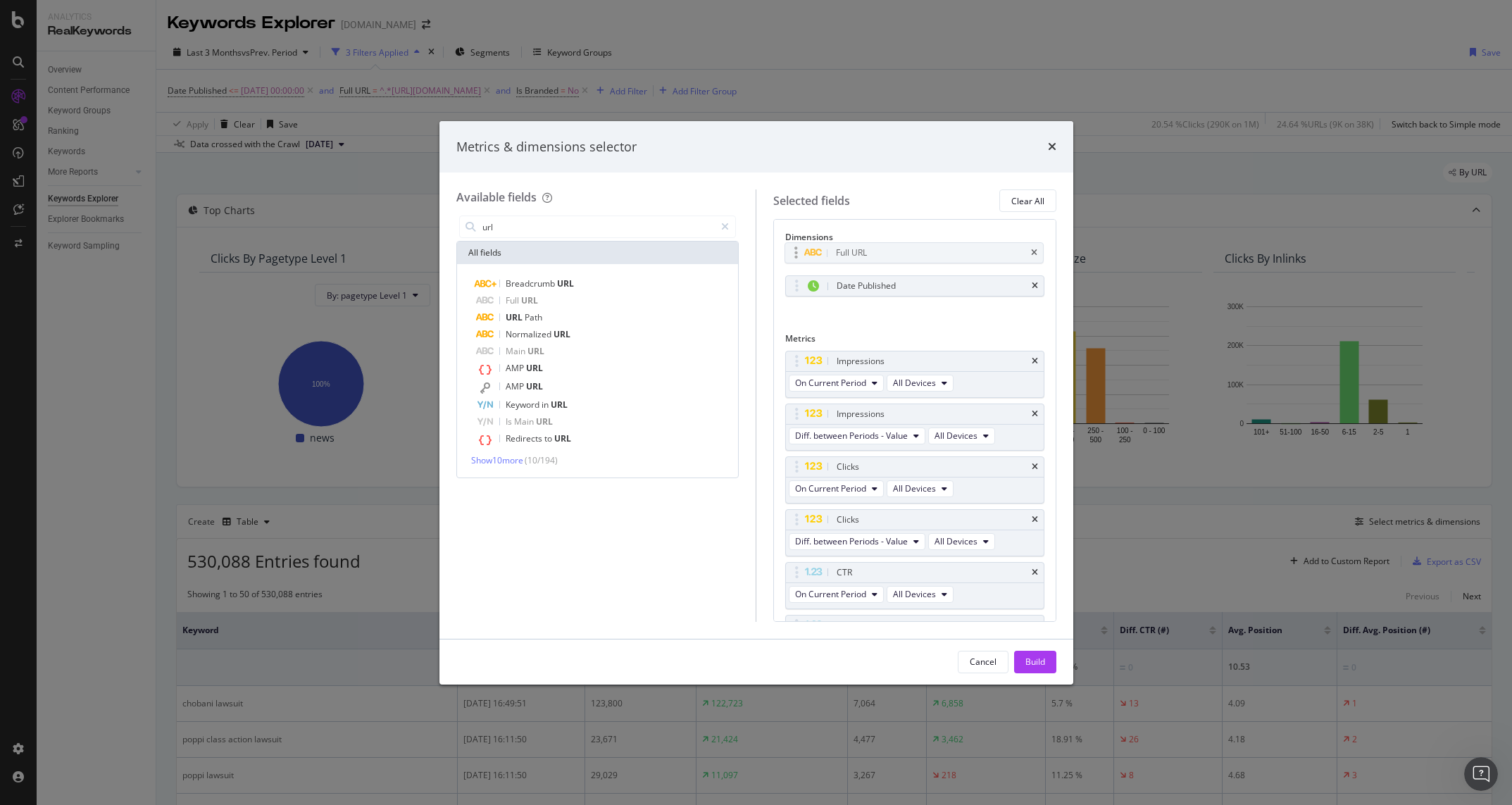
drag, startPoint x: 884, startPoint y: 286, endPoint x: 884, endPoint y: 249, distance: 37.0
click at [1048, 663] on button "Build" at bounding box center [1035, 662] width 43 height 23
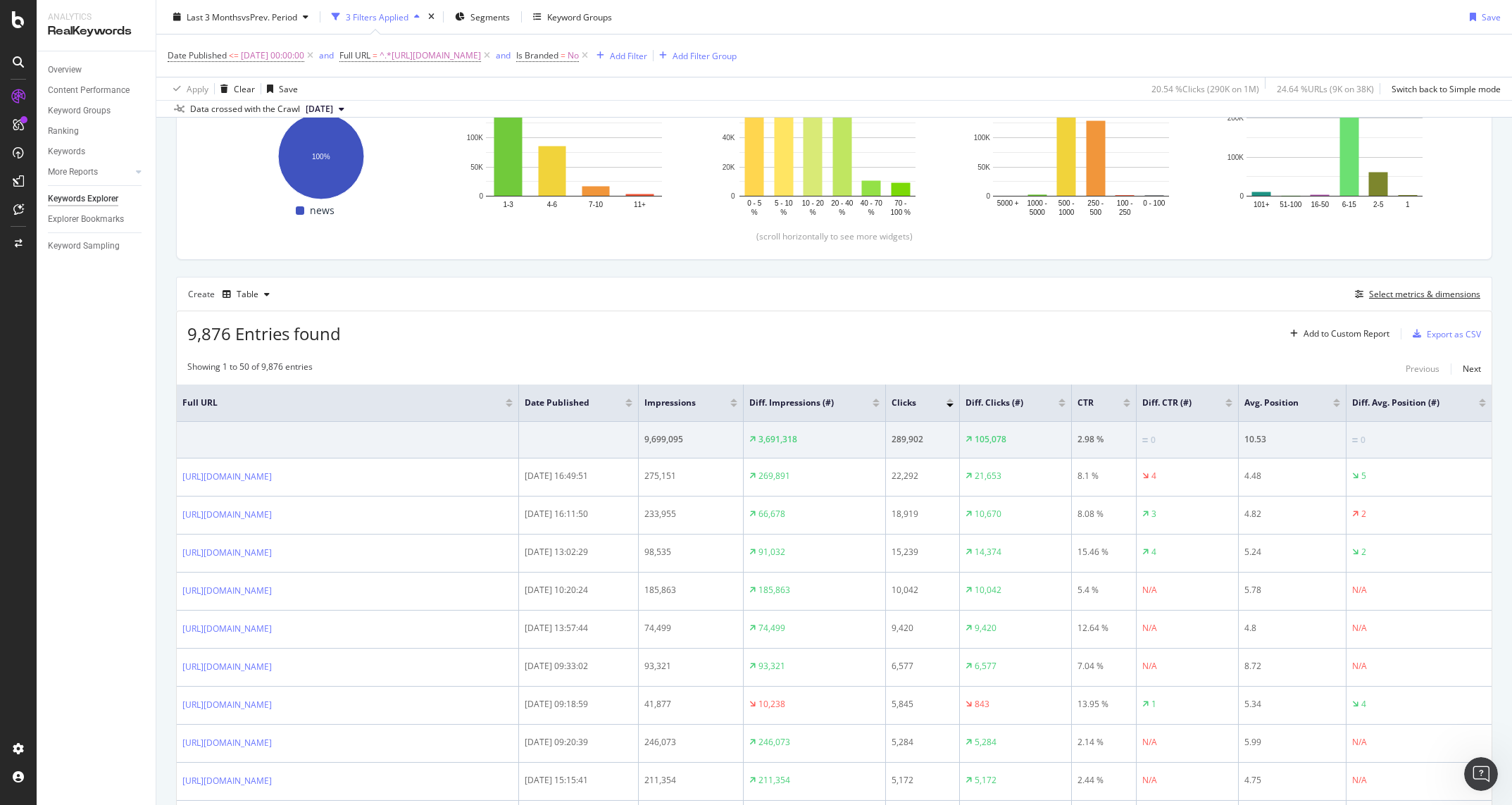
scroll to position [232, 0]
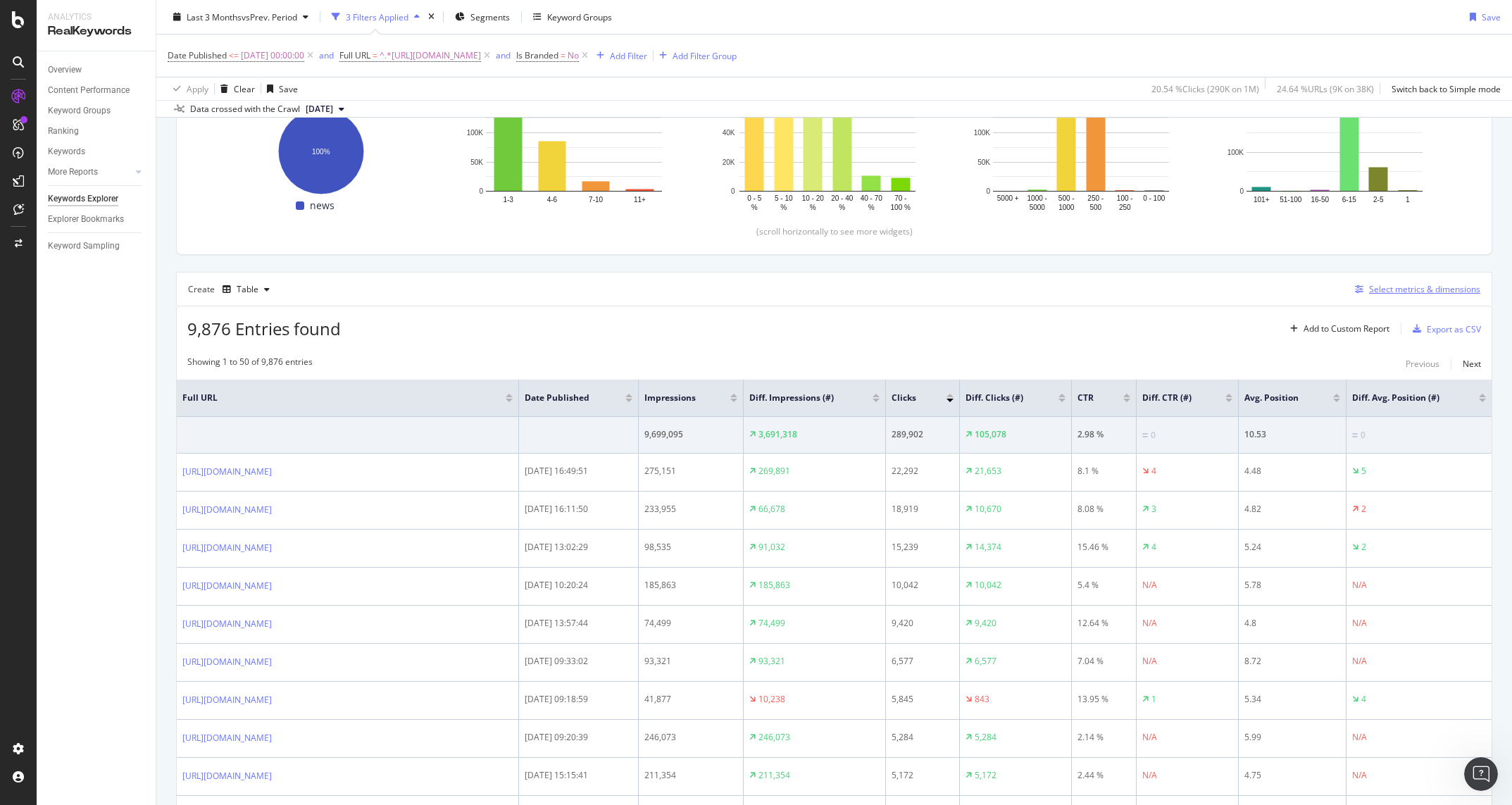
click at [1156, 291] on div "Select metrics & dimensions" at bounding box center [1424, 289] width 111 height 12
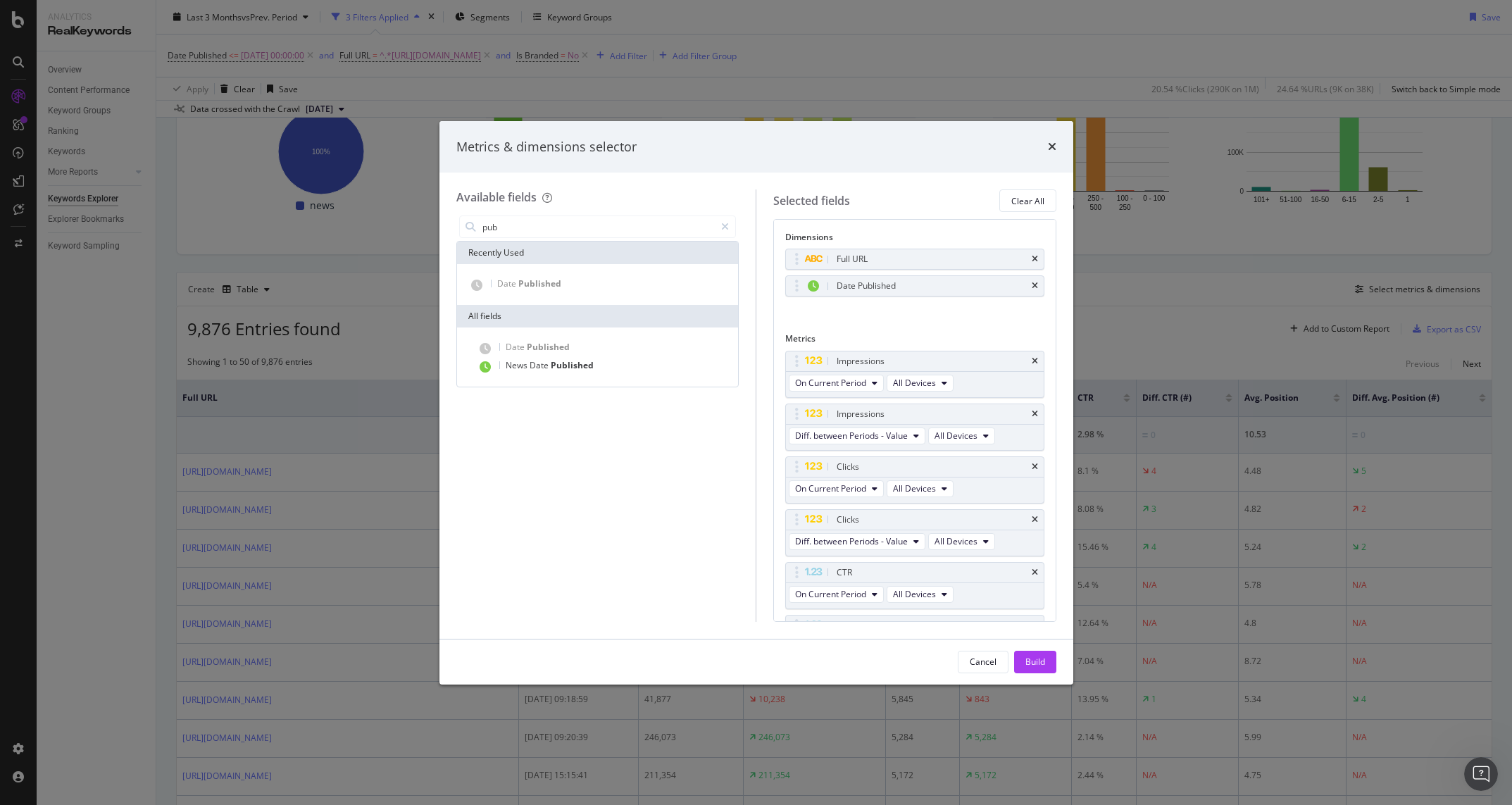
type input "pub"
click at [1032, 142] on div "Metrics & dimensions selector" at bounding box center [756, 147] width 600 height 18
click at [1156, 288] on div "Metrics & dimensions selector Available fields pub Recently Used Date Published…" at bounding box center [756, 402] width 1512 height 805
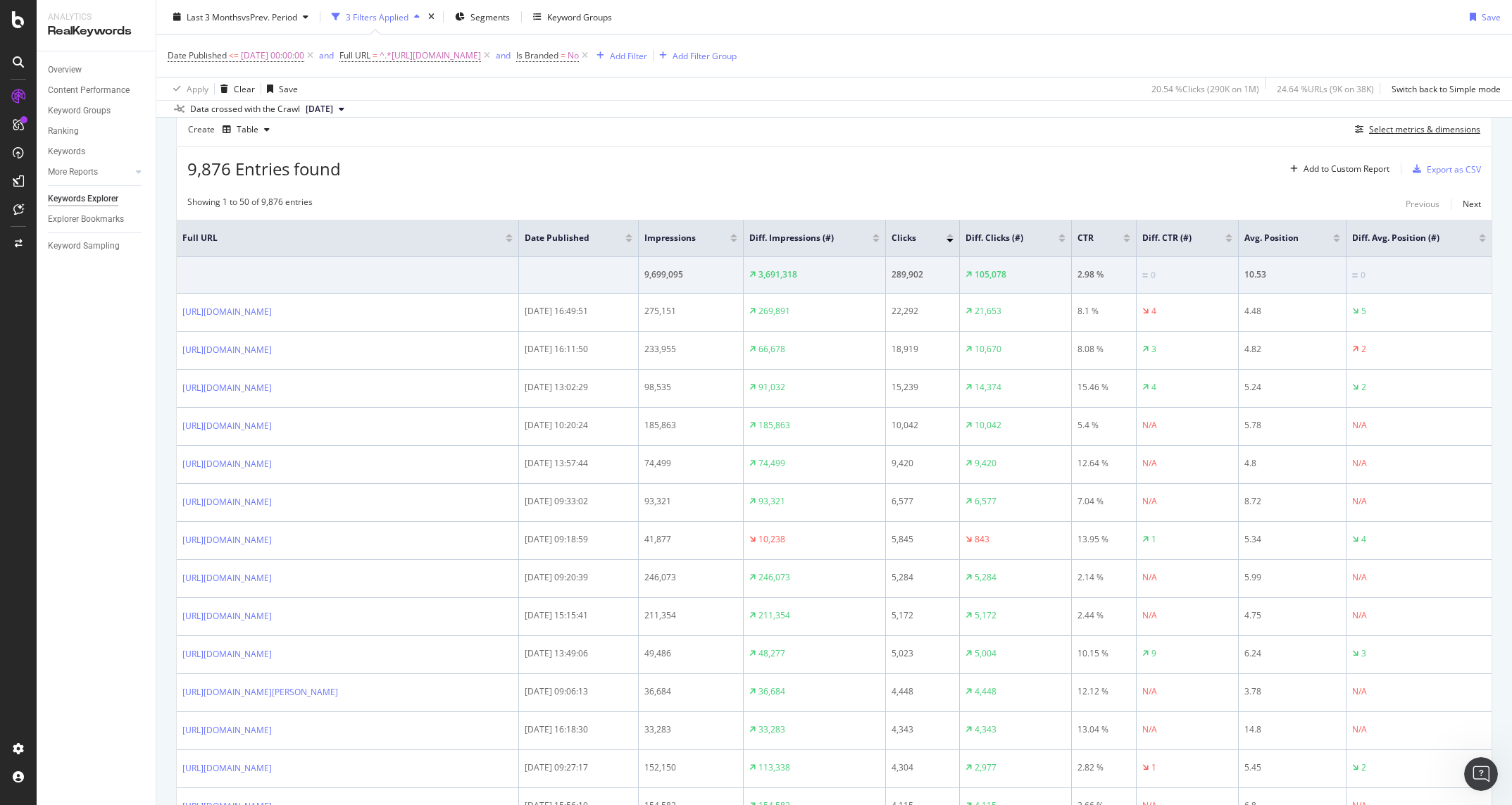
scroll to position [0, 0]
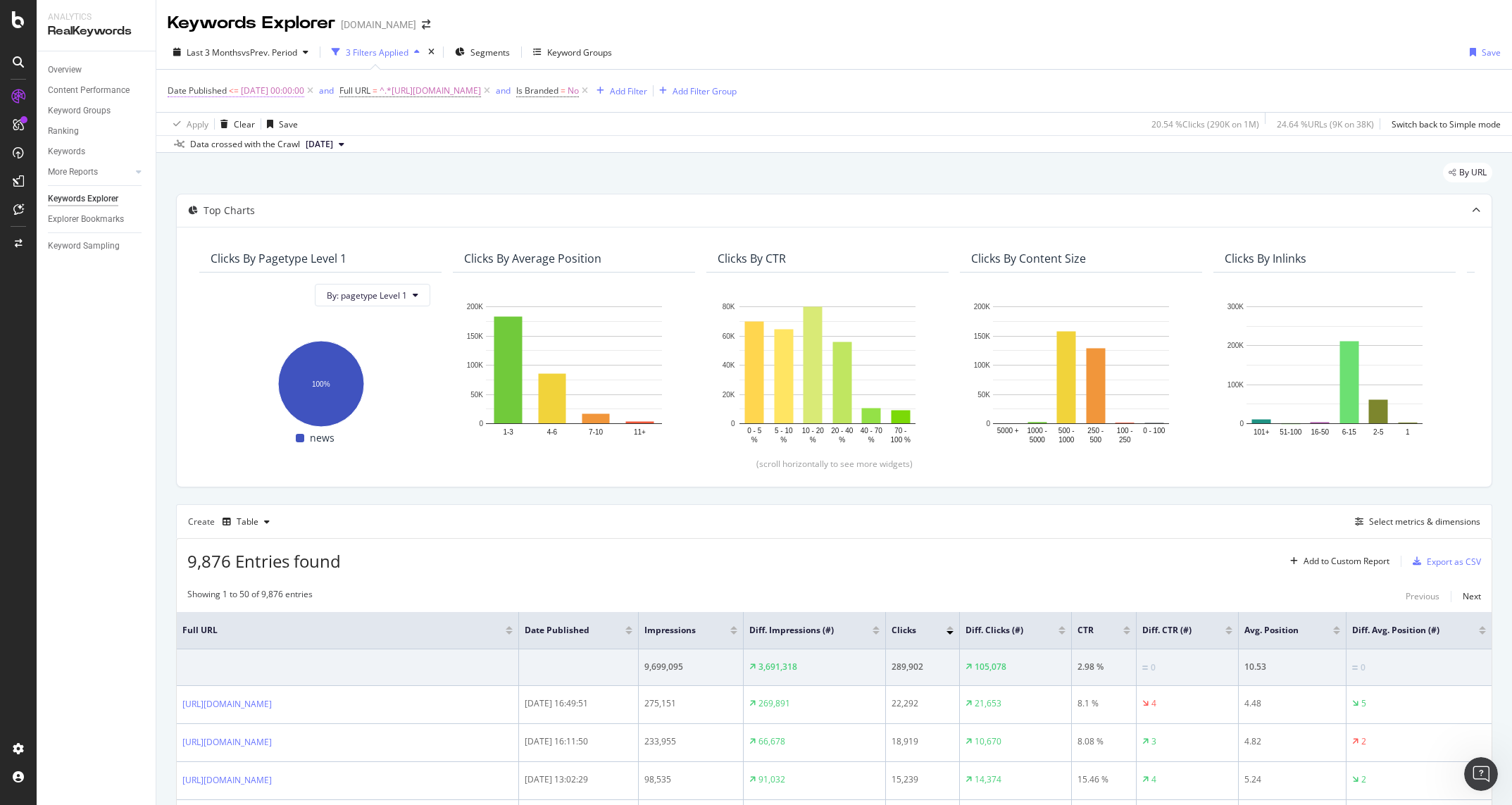
click at [256, 89] on span "[DATE] 00:00:00" at bounding box center [272, 91] width 63 height 20
click at [259, 123] on icon at bounding box center [256, 124] width 10 height 9
click at [208, 171] on div "After" at bounding box center [258, 171] width 151 height 18
click at [216, 150] on input "[DATE] 00:00:00" at bounding box center [256, 150] width 155 height 23
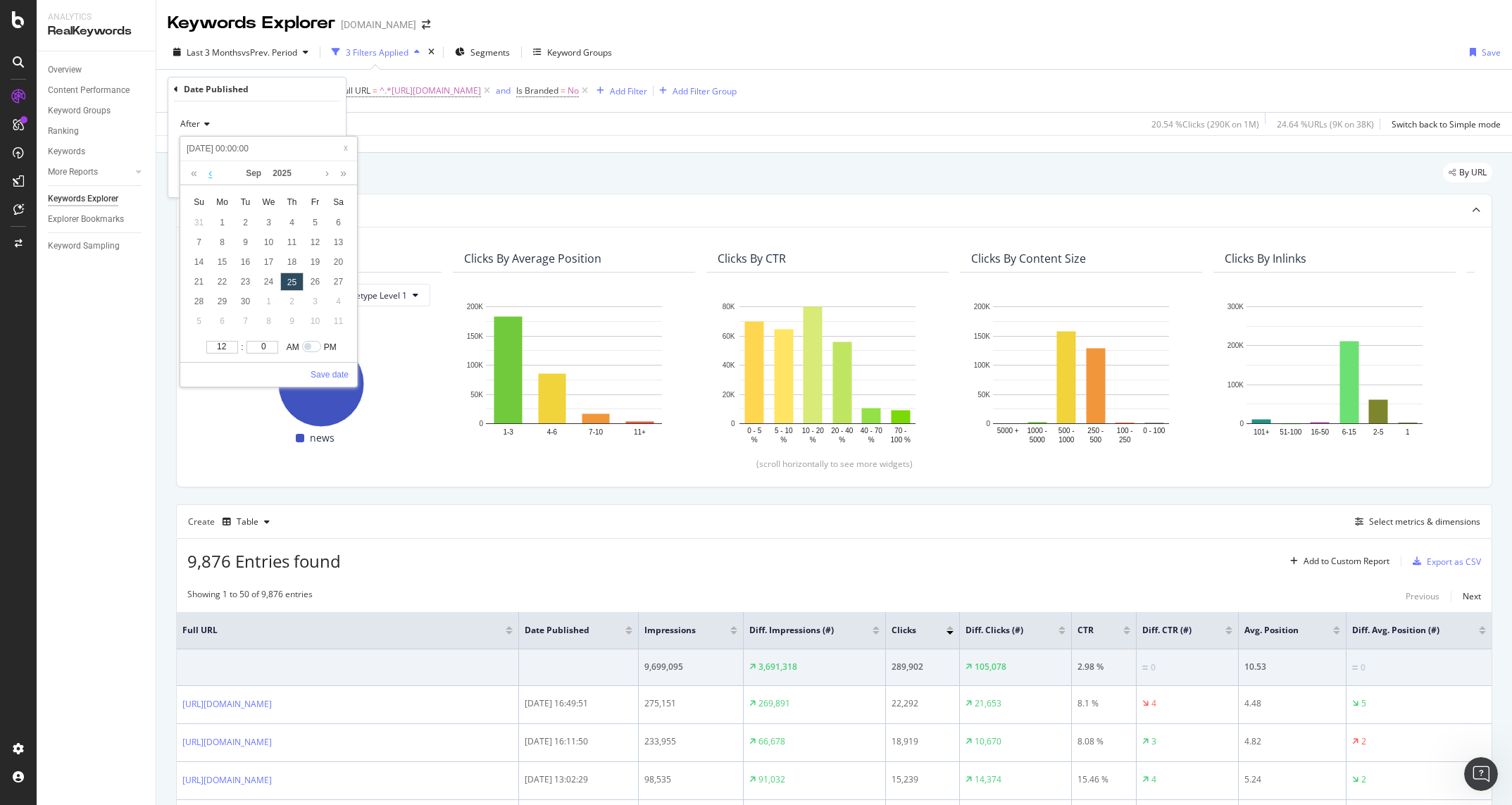
click at [212, 176] on link at bounding box center [210, 174] width 11 height 24
click at [222, 264] on div "14" at bounding box center [222, 262] width 23 height 18
type input "[DATE] 00:00:00"
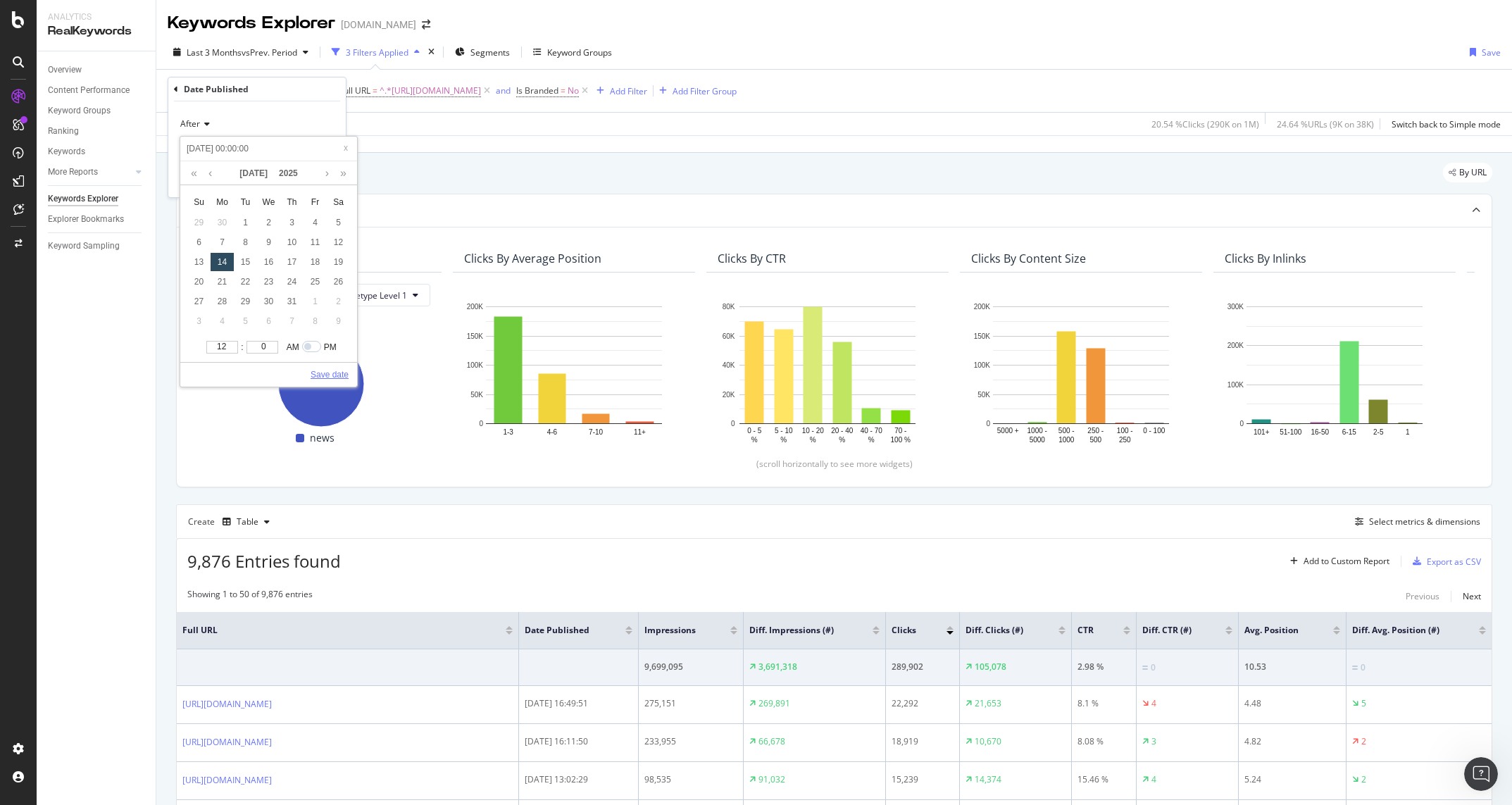
click at [326, 373] on link "Save date" at bounding box center [329, 375] width 38 height 13
click at [324, 181] on div "Apply" at bounding box center [323, 179] width 22 height 12
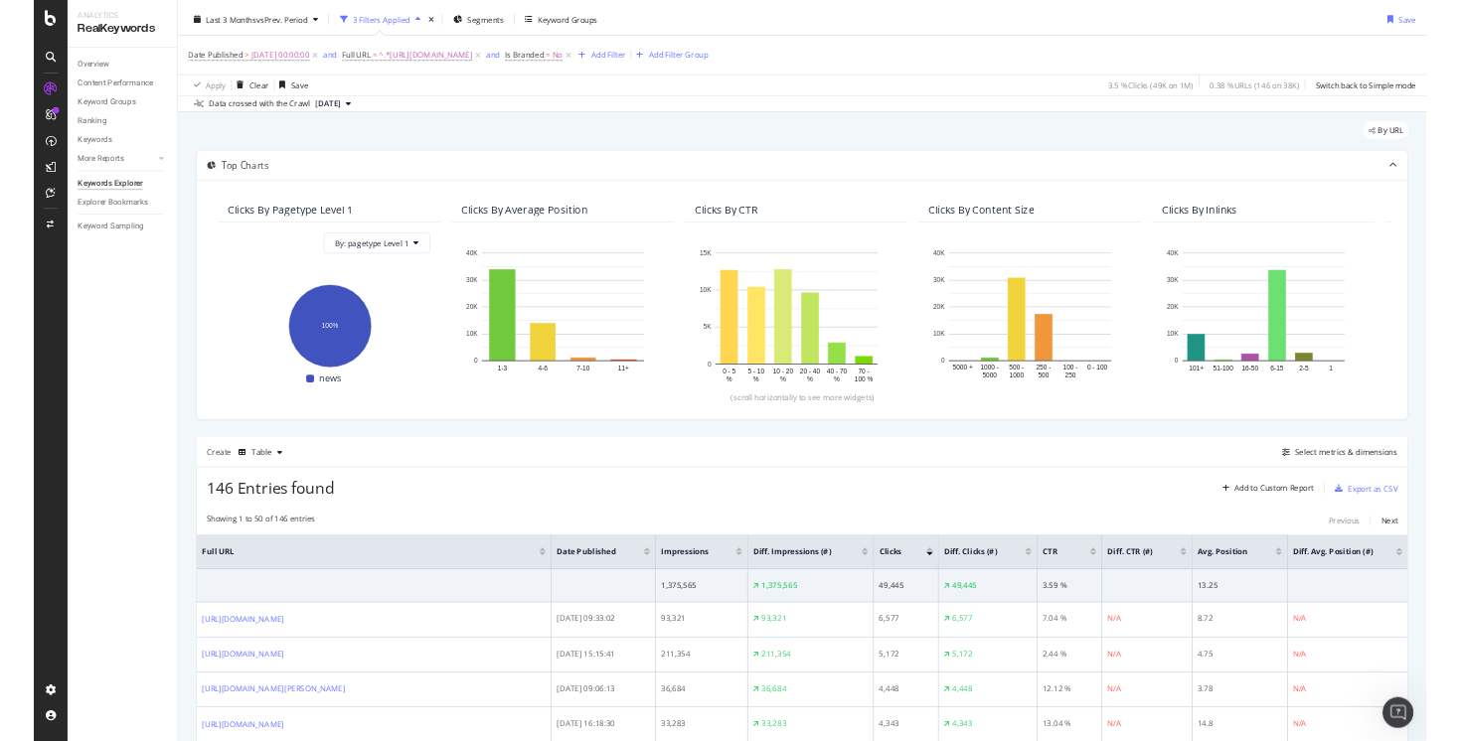
scroll to position [40, 0]
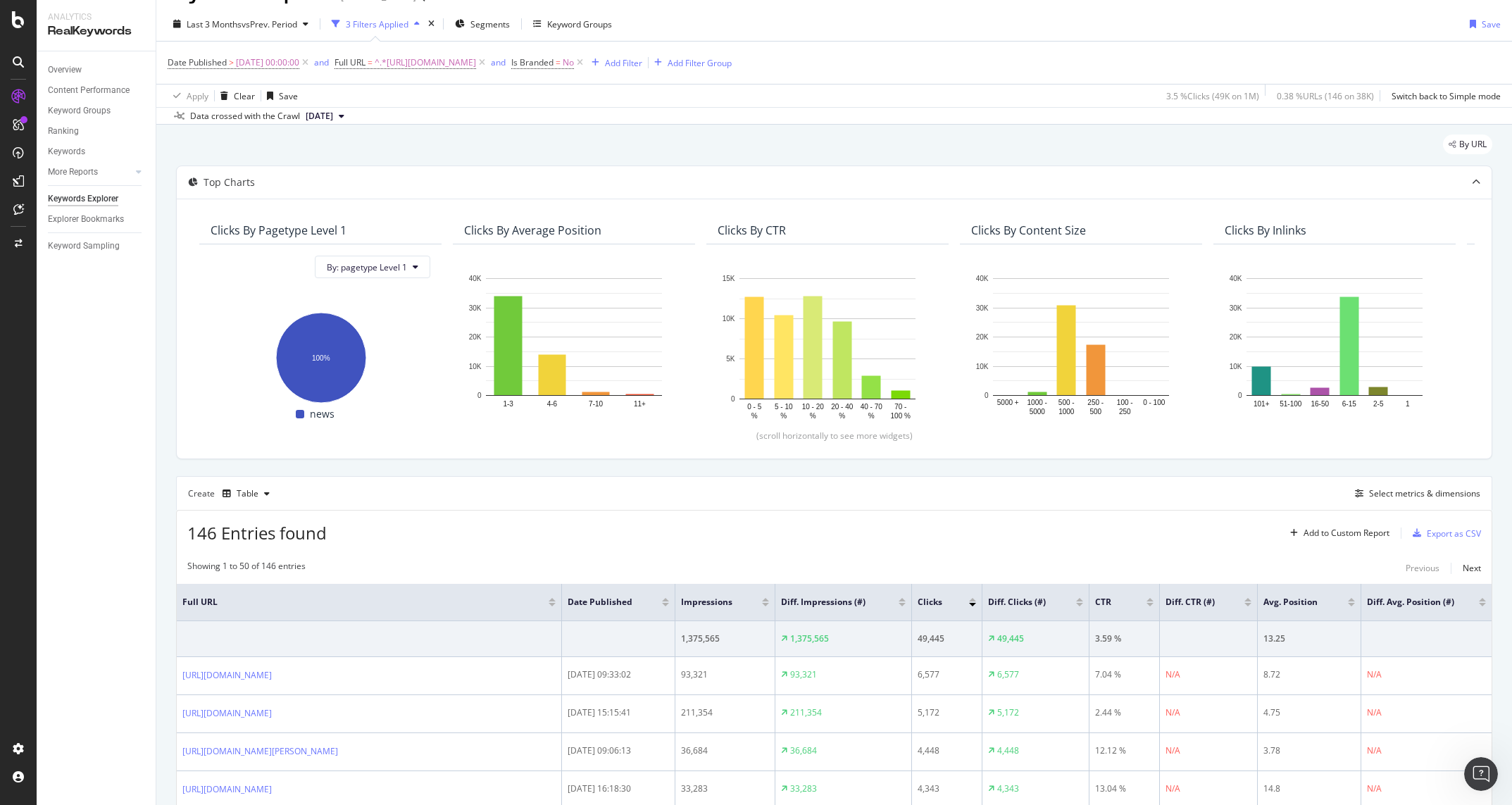
click at [944, 505] on div "Create Table Select metrics & dimensions" at bounding box center [834, 493] width 1316 height 34
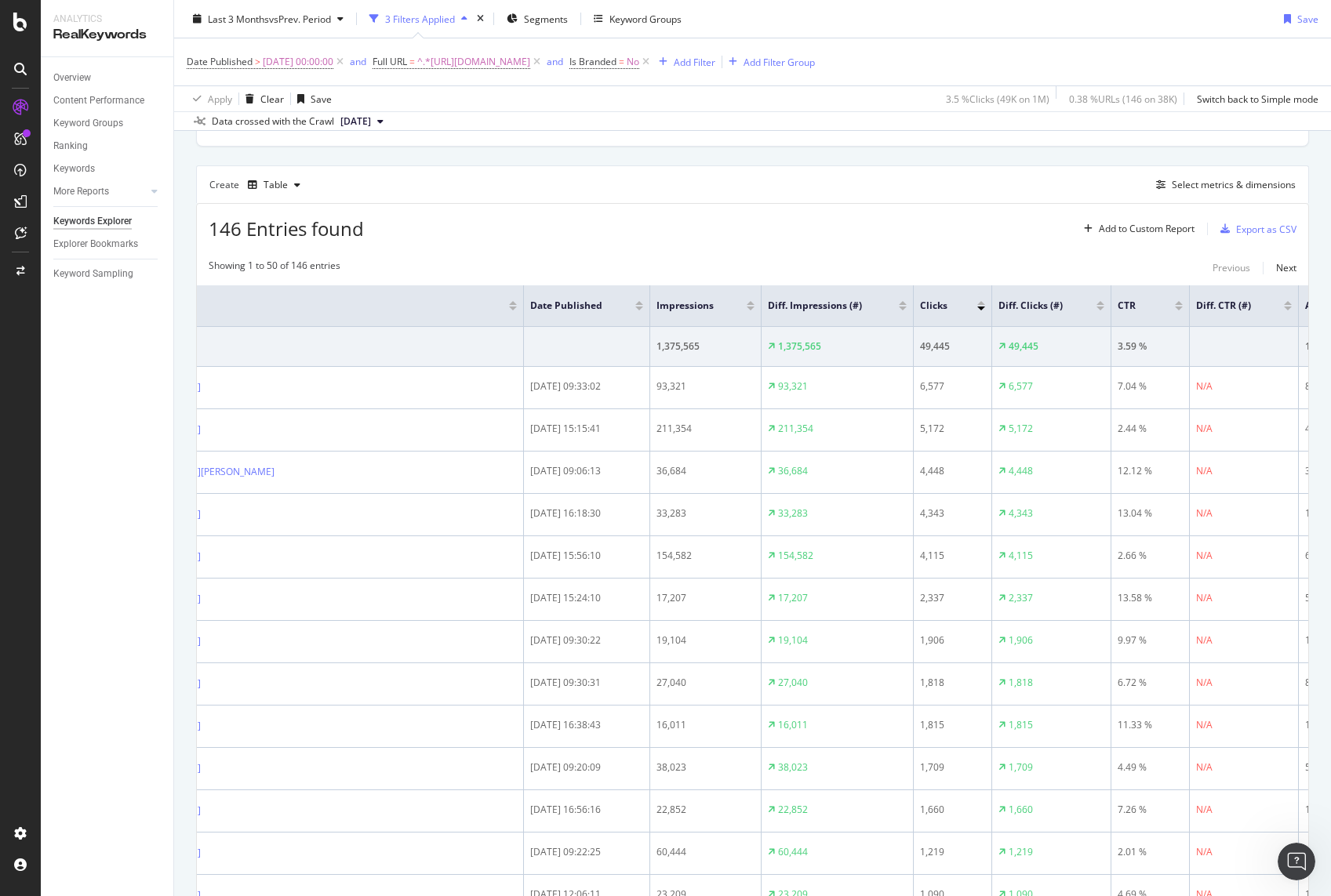
scroll to position [0, 0]
